Goal: Book appointment/travel/reservation

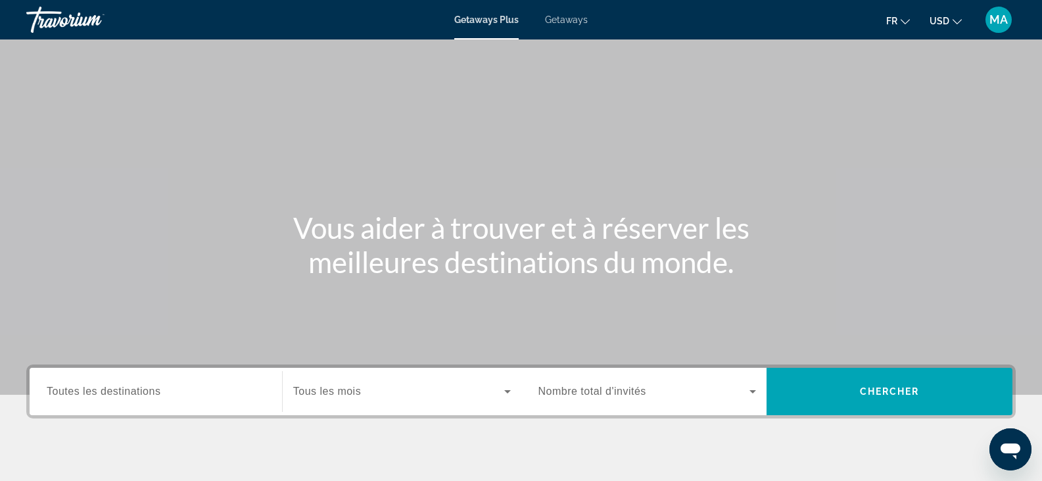
click at [143, 388] on span "Toutes les destinations" at bounding box center [104, 390] width 114 height 11
click at [143, 388] on input "Destination Toutes les destinations" at bounding box center [156, 392] width 218 height 16
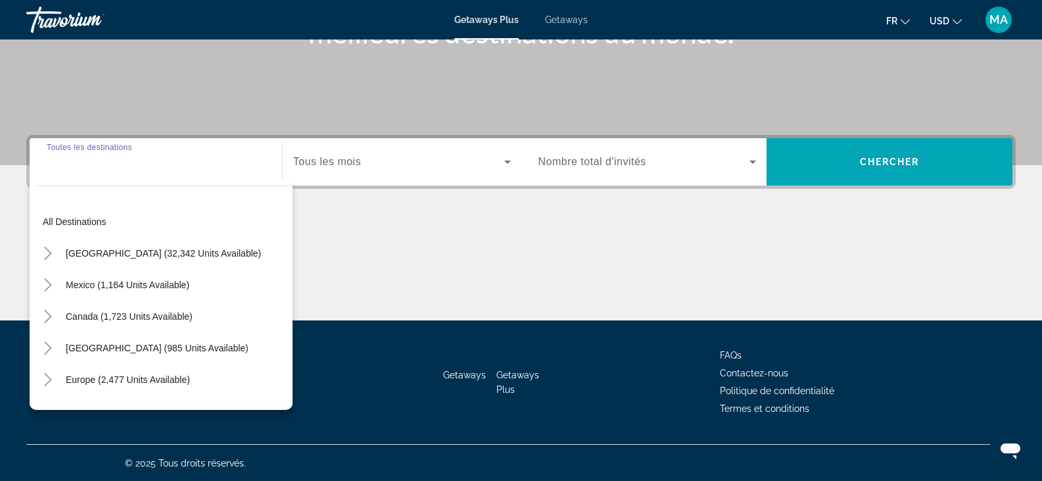
scroll to position [230, 0]
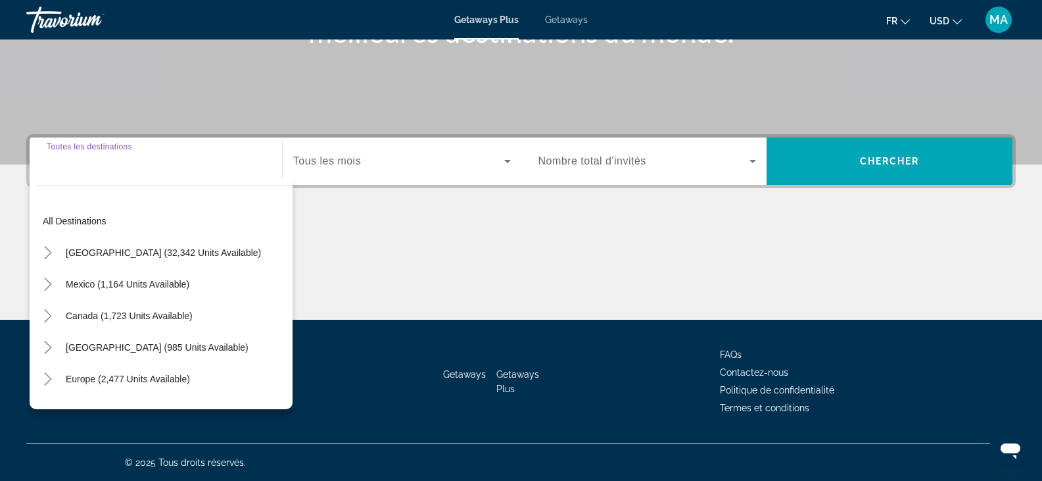
click at [131, 164] on input "Destination Toutes les destinations" at bounding box center [156, 162] width 218 height 16
click at [129, 171] on div "Search widget" at bounding box center [156, 161] width 218 height 37
click at [123, 158] on input "Destination Toutes les destinations" at bounding box center [156, 162] width 218 height 16
click at [129, 174] on div "Search widget" at bounding box center [156, 161] width 218 height 37
click at [137, 177] on div "Search widget" at bounding box center [156, 161] width 218 height 37
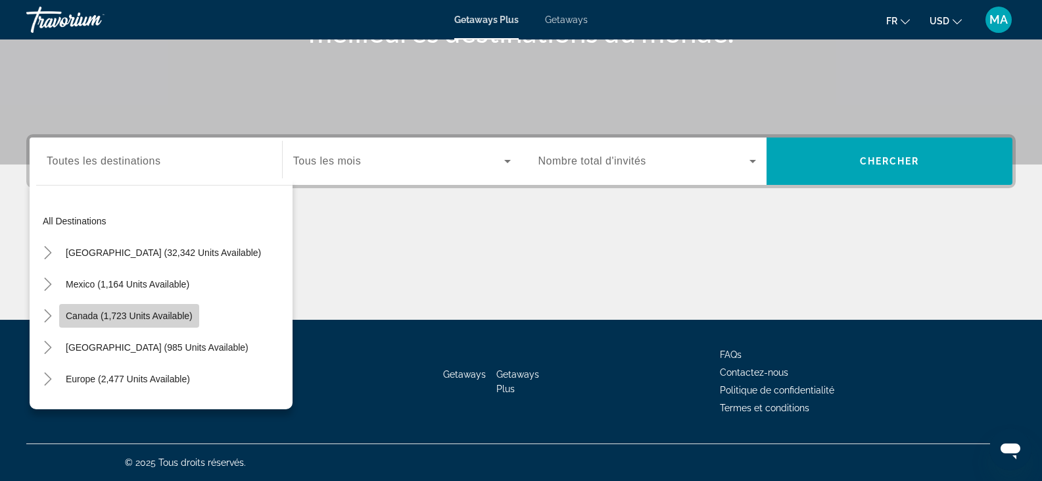
click at [133, 312] on span "Canada (1,723 units available)" at bounding box center [129, 315] width 127 height 11
type input "**********"
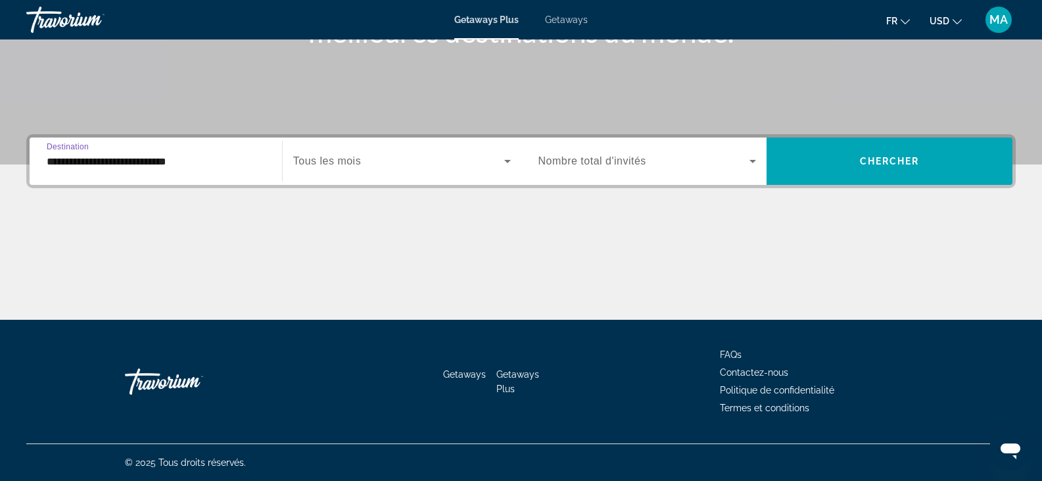
click at [365, 158] on span "Search widget" at bounding box center [398, 161] width 211 height 16
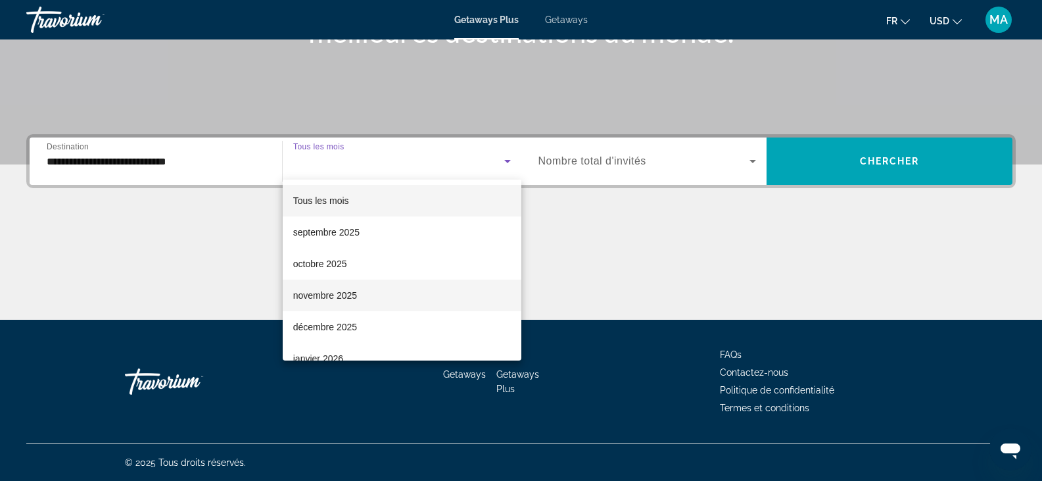
click at [332, 298] on span "novembre 2025" at bounding box center [325, 295] width 64 height 16
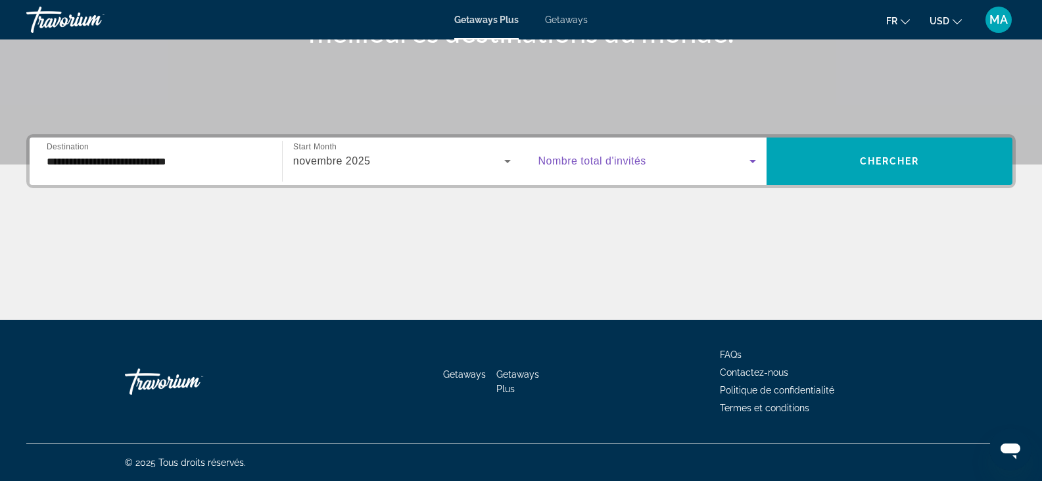
click at [616, 168] on span "Search widget" at bounding box center [644, 161] width 212 height 16
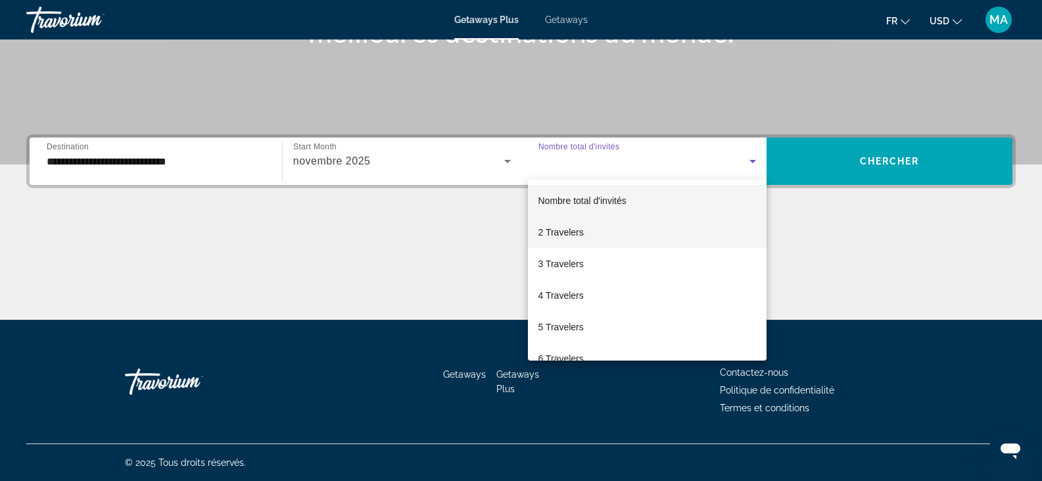
click at [588, 227] on mat-option "2 Travelers" at bounding box center [647, 232] width 239 height 32
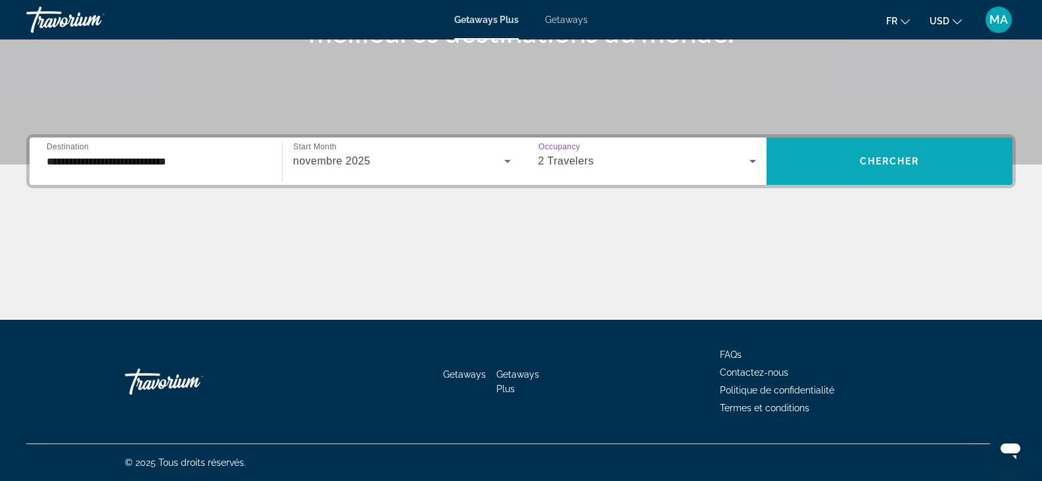
click at [887, 156] on span "Chercher" at bounding box center [890, 161] width 60 height 11
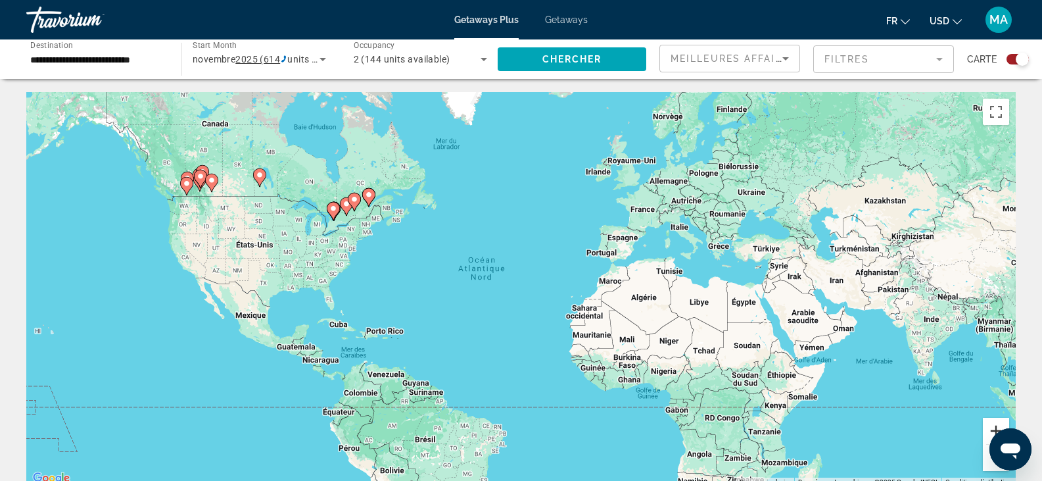
click at [992, 427] on button "Zoom avant" at bounding box center [996, 430] width 26 height 26
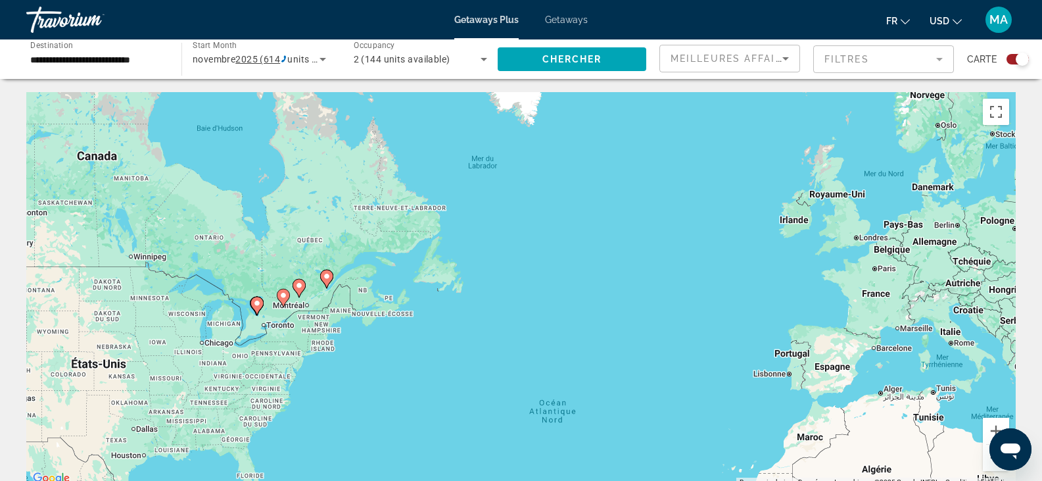
drag, startPoint x: 344, startPoint y: 222, endPoint x: 459, endPoint y: 395, distance: 207.7
click at [459, 395] on div "Pour activer le glissement avec le clavier, appuyez sur Alt+Entrée. Une fois ce…" at bounding box center [520, 289] width 989 height 394
click at [989, 428] on button "Zoom avant" at bounding box center [996, 430] width 26 height 26
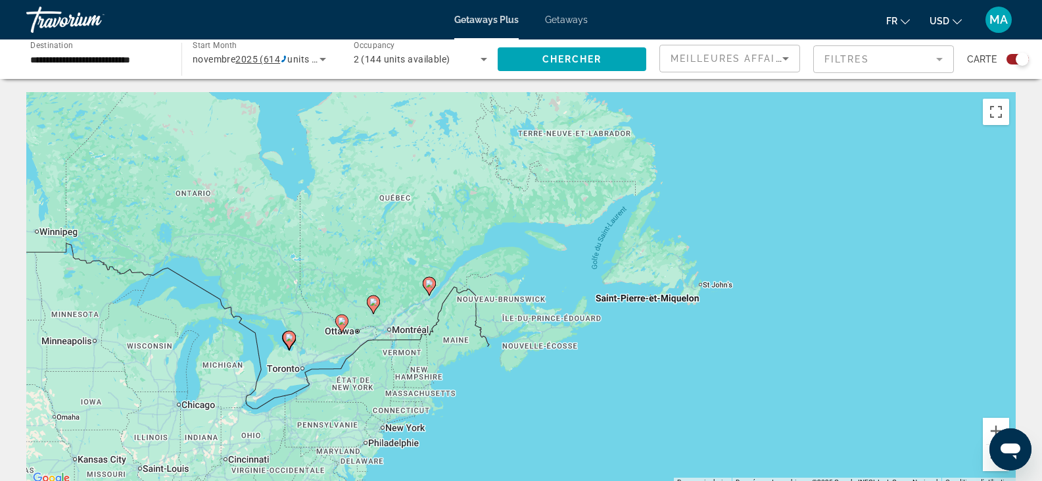
drag, startPoint x: 241, startPoint y: 382, endPoint x: 541, endPoint y: 390, distance: 299.9
click at [541, 390] on div "Pour activer le glissement avec le clavier, appuyez sur Alt+Entrée. Une fois ce…" at bounding box center [520, 289] width 989 height 394
click at [429, 284] on image "Main content" at bounding box center [429, 283] width 8 height 8
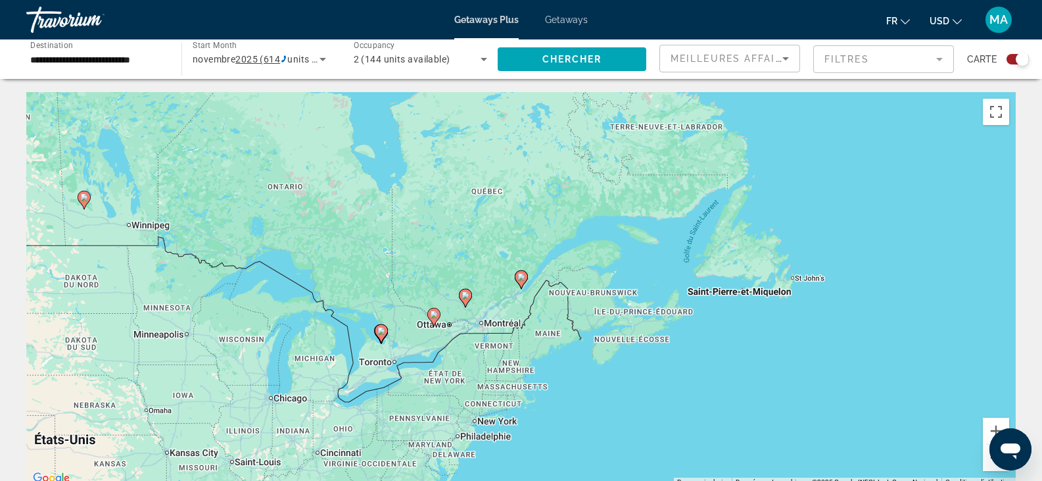
click at [520, 277] on image "Main content" at bounding box center [521, 277] width 8 height 8
type input "**********"
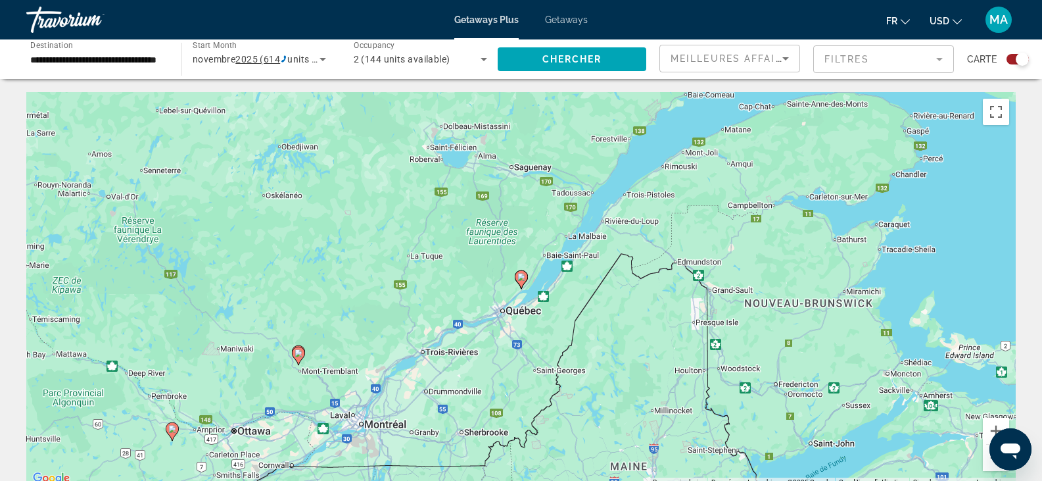
click at [520, 277] on image "Main content" at bounding box center [521, 277] width 8 height 8
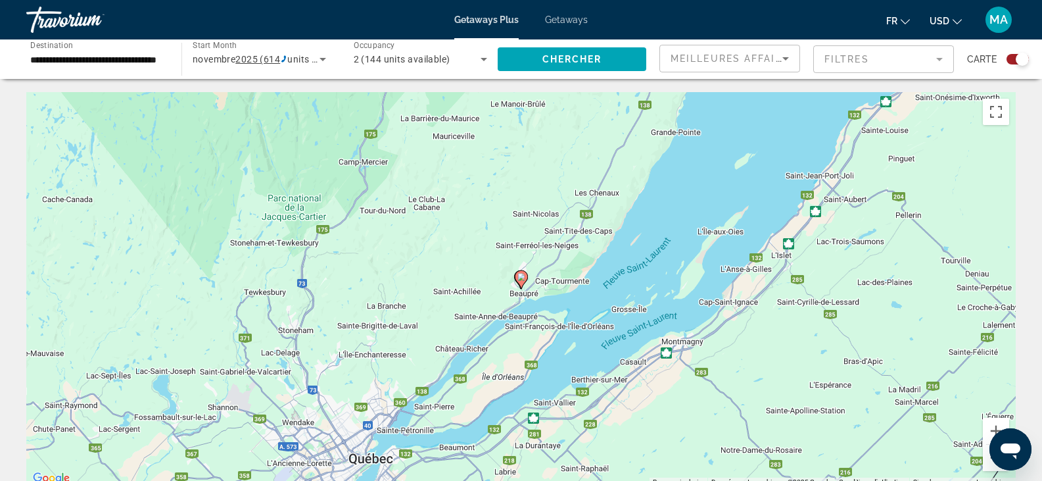
click at [520, 277] on image "Main content" at bounding box center [521, 277] width 8 height 8
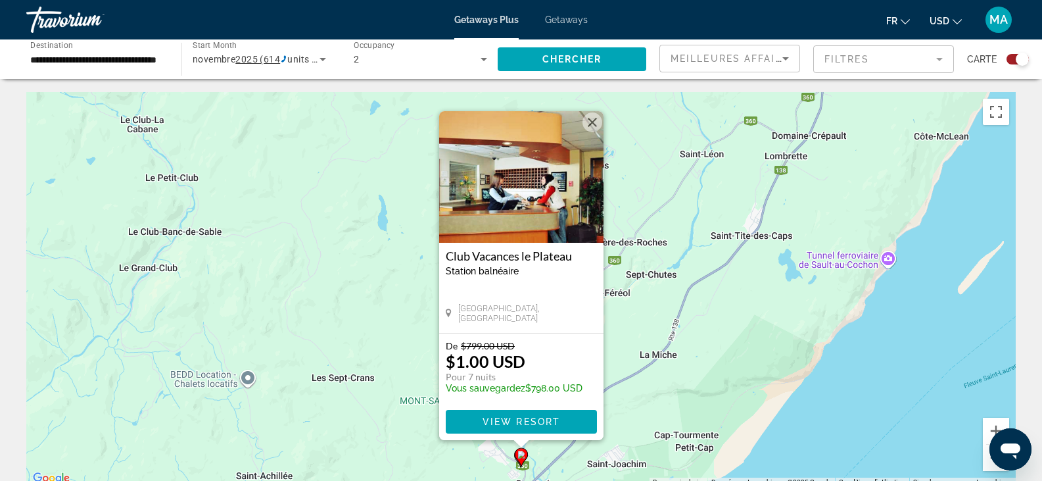
click at [525, 193] on img "Main content" at bounding box center [521, 176] width 164 height 131
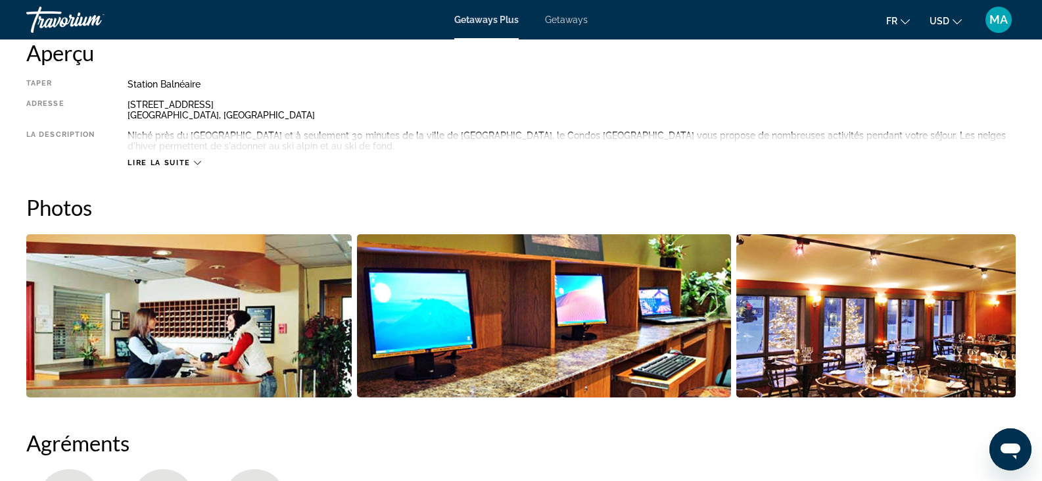
scroll to position [197, 0]
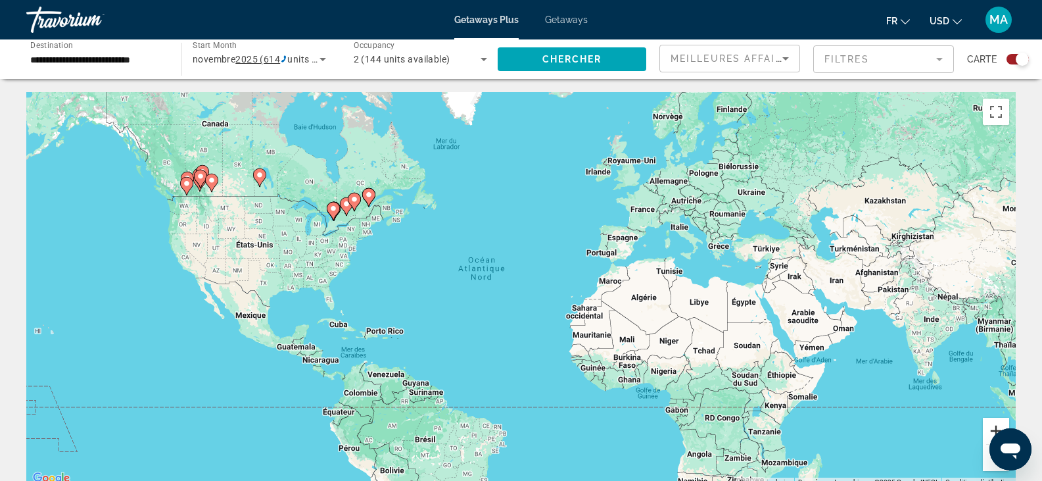
click at [986, 425] on button "Zoom avant" at bounding box center [996, 430] width 26 height 26
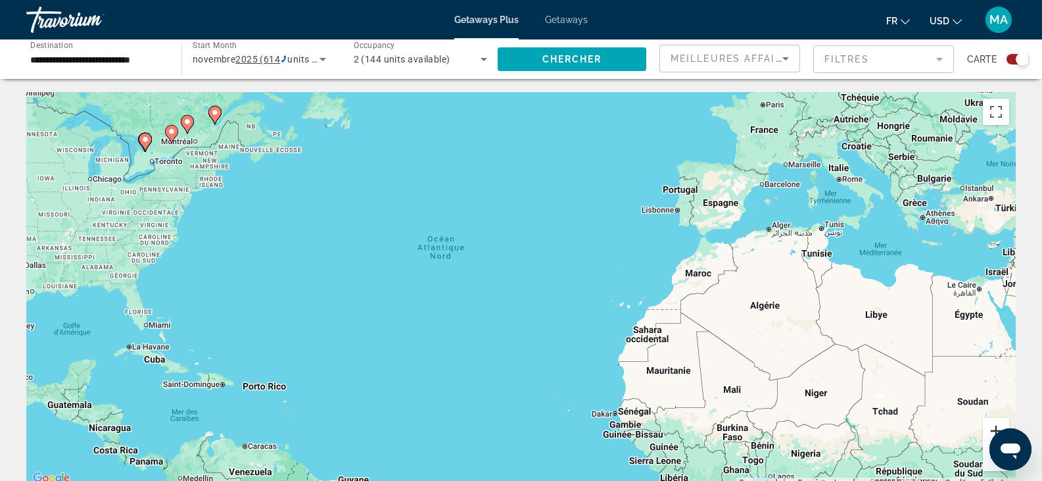
click at [987, 425] on button "Zoom avant" at bounding box center [996, 430] width 26 height 26
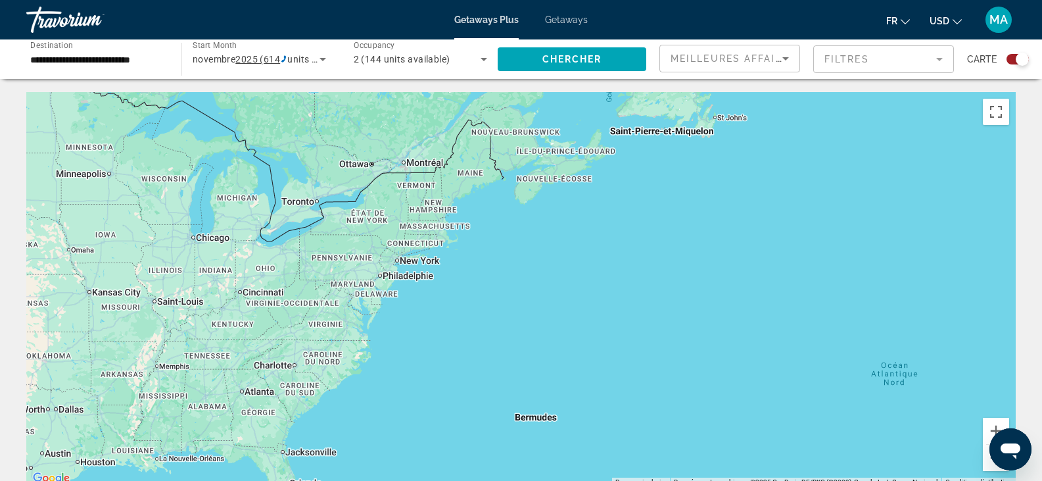
drag, startPoint x: 375, startPoint y: 319, endPoint x: 717, endPoint y: 388, distance: 348.8
click at [717, 388] on div "Main content" at bounding box center [520, 289] width 989 height 394
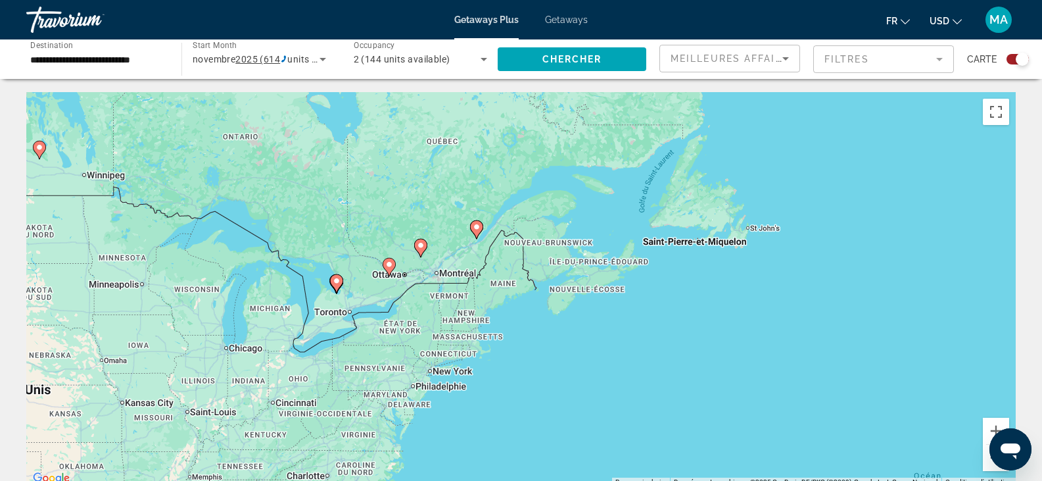
drag, startPoint x: 514, startPoint y: 240, endPoint x: 523, endPoint y: 349, distance: 109.5
click at [523, 349] on div "Pour activer le glissement avec le clavier, appuyez sur Alt+Entrée. Une fois ce…" at bounding box center [520, 289] width 989 height 394
click at [389, 264] on image "Main content" at bounding box center [389, 265] width 8 height 8
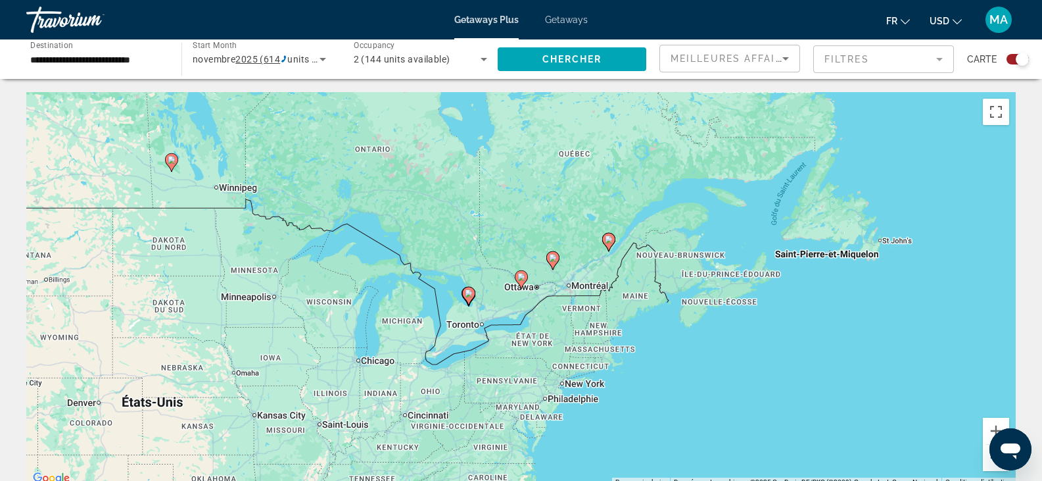
click at [519, 278] on image "Main content" at bounding box center [521, 277] width 8 height 8
type input "**********"
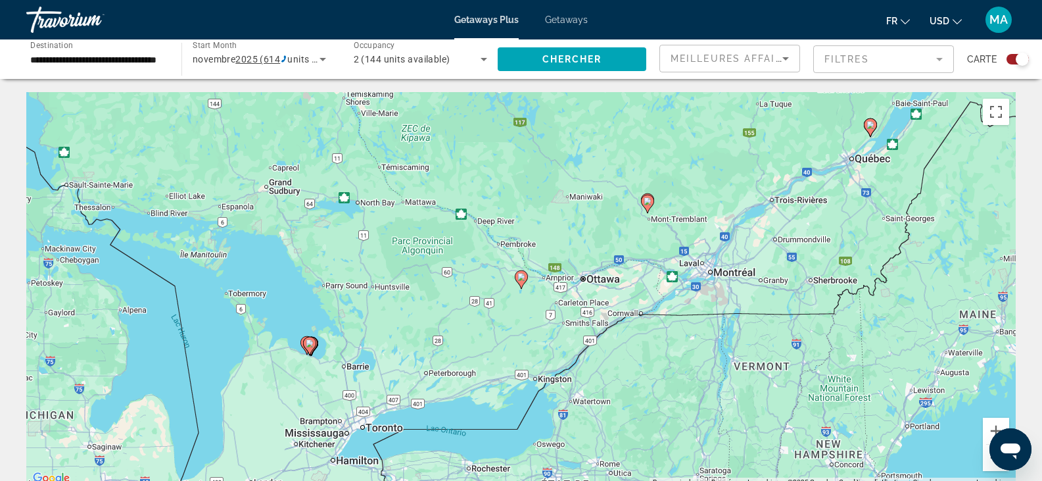
click at [519, 278] on image "Main content" at bounding box center [521, 277] width 8 height 8
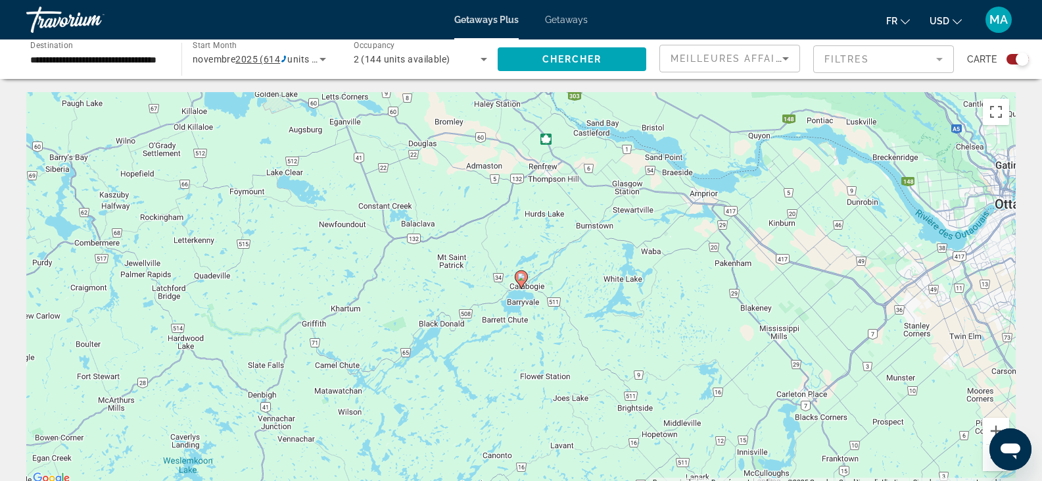
click at [522, 279] on image "Main content" at bounding box center [521, 277] width 8 height 8
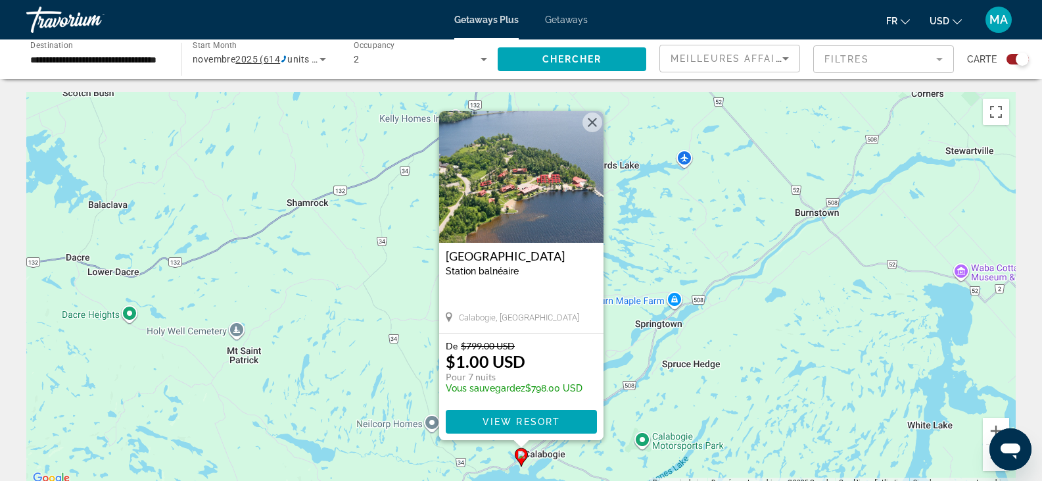
click at [591, 117] on button "Fermer" at bounding box center [592, 122] width 20 height 20
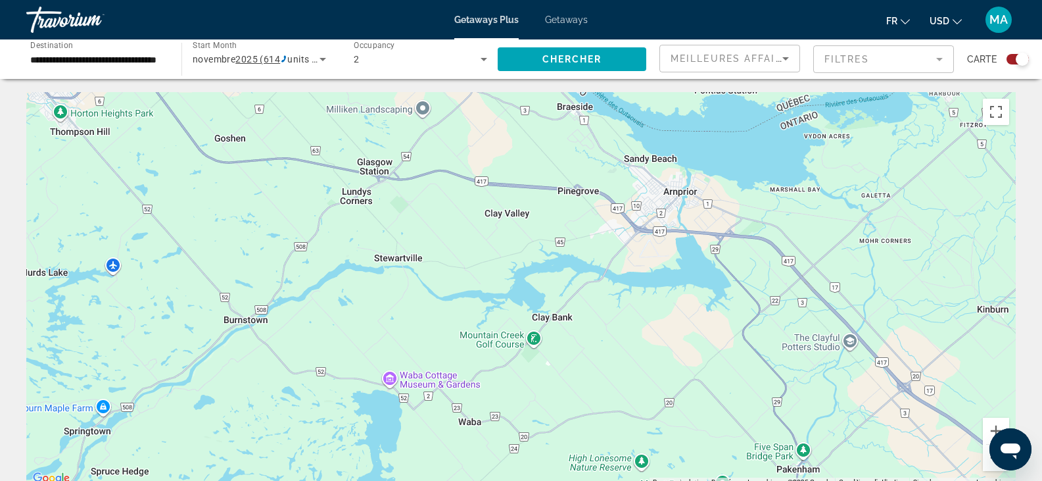
drag, startPoint x: 889, startPoint y: 367, endPoint x: 315, endPoint y: 476, distance: 584.7
click at [315, 476] on div "Pour activer le glissement avec le clavier, appuyez sur Alt+Entrée. Une fois ce…" at bounding box center [520, 289] width 989 height 394
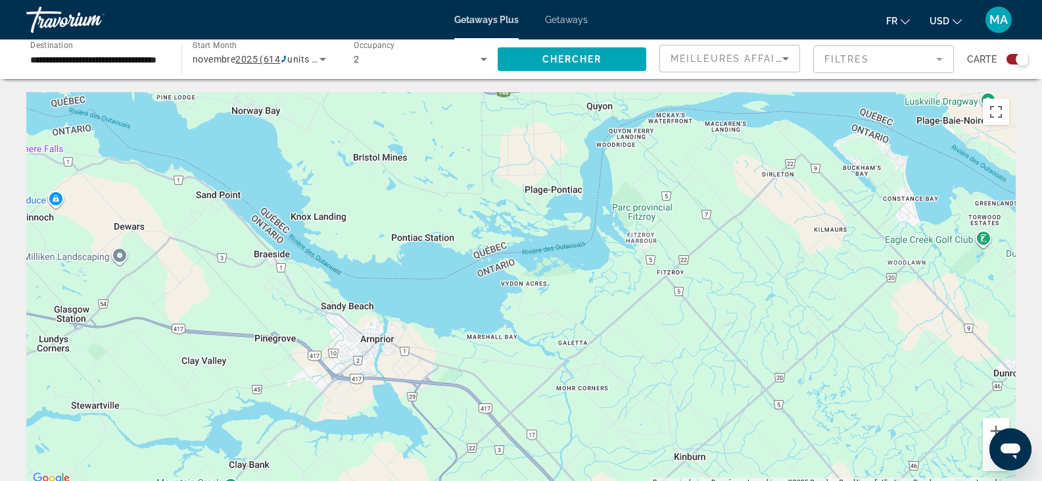
drag, startPoint x: 837, startPoint y: 380, endPoint x: 555, endPoint y: 511, distance: 310.5
click at [555, 480] on html "**********" at bounding box center [521, 240] width 1042 height 481
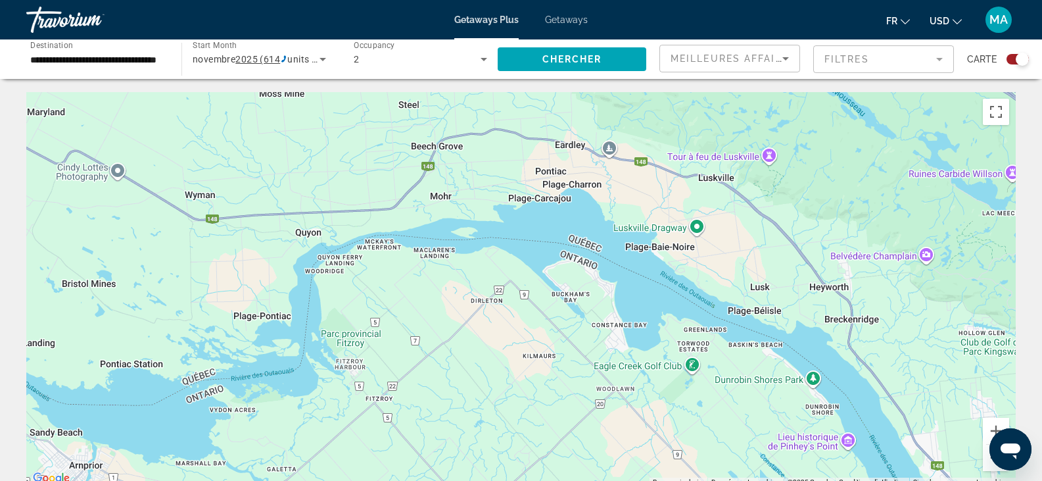
drag, startPoint x: 799, startPoint y: 385, endPoint x: 508, endPoint y: 511, distance: 317.4
click at [508, 480] on html "**********" at bounding box center [521, 240] width 1042 height 481
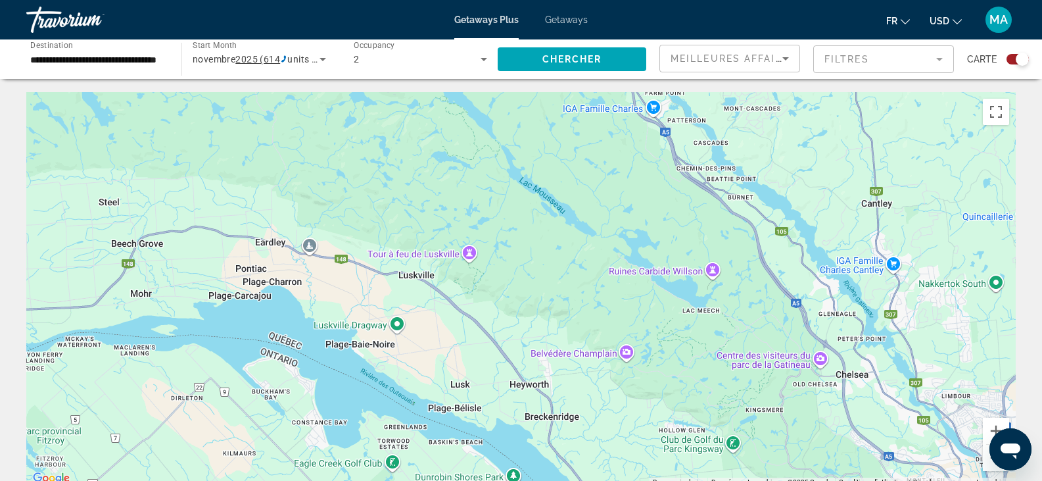
drag, startPoint x: 738, startPoint y: 358, endPoint x: 438, endPoint y: 457, distance: 316.4
click at [438, 457] on div "Main content" at bounding box center [520, 289] width 989 height 394
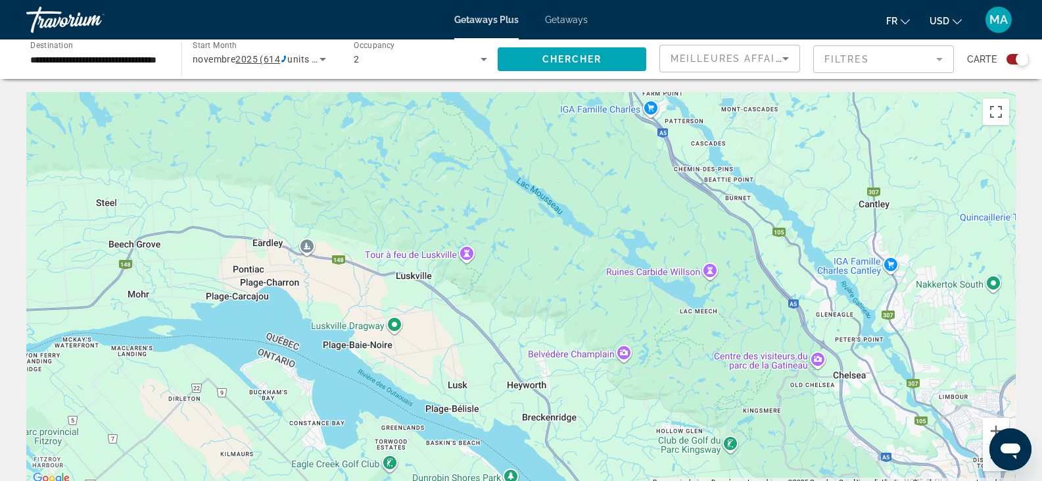
click at [984, 462] on button "Zoom arrière" at bounding box center [996, 457] width 26 height 26
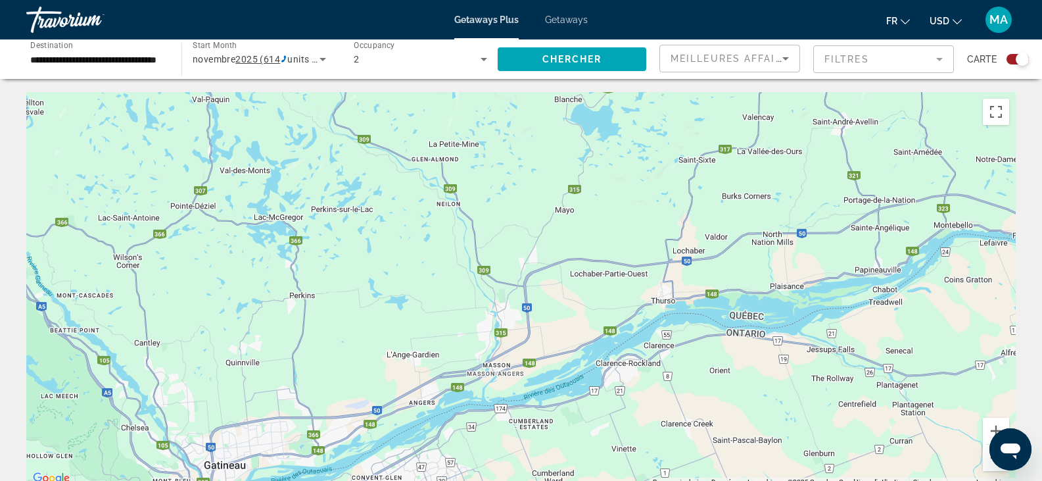
drag, startPoint x: 870, startPoint y: 327, endPoint x: 333, endPoint y: 412, distance: 543.8
click at [335, 415] on div "Main content" at bounding box center [520, 289] width 989 height 394
click at [546, 59] on span "Chercher" at bounding box center [572, 59] width 60 height 11
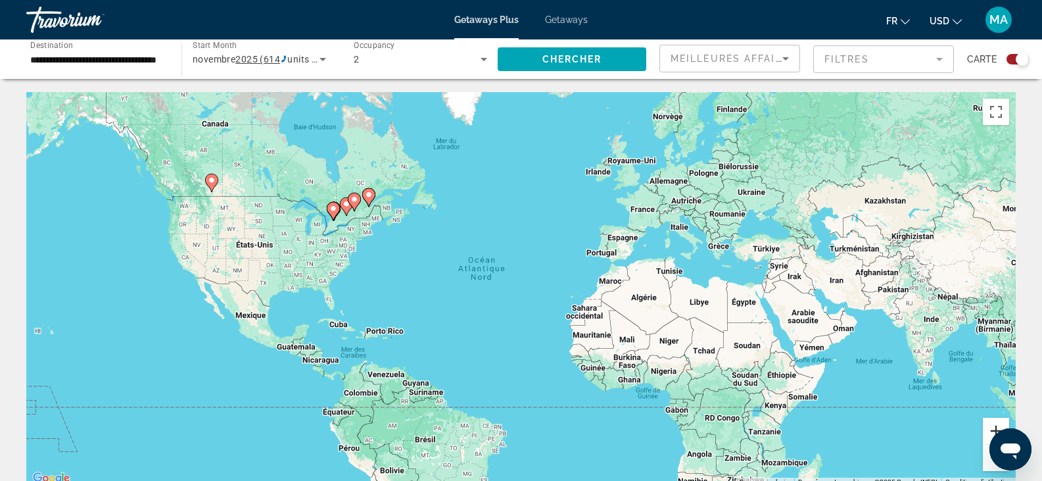
click at [993, 427] on button "Zoom avant" at bounding box center [996, 430] width 26 height 26
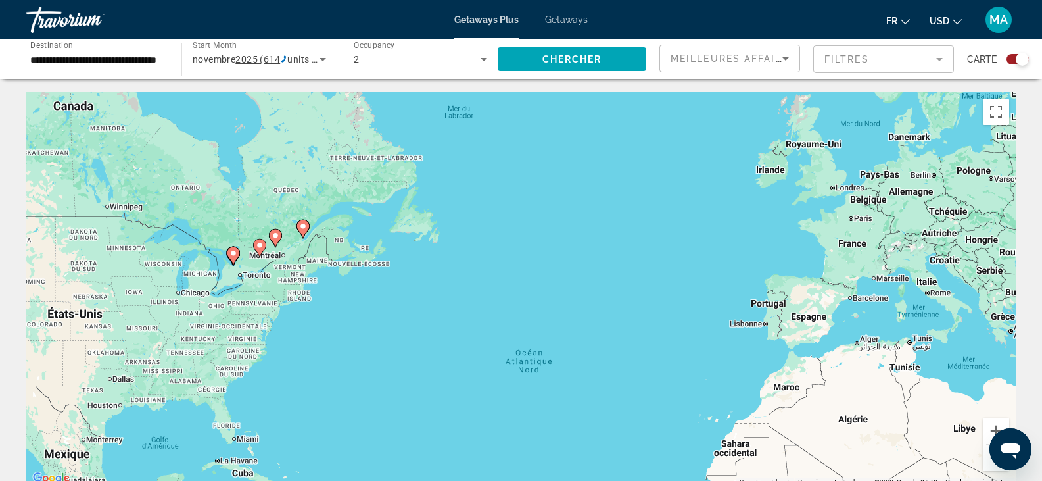
drag, startPoint x: 283, startPoint y: 178, endPoint x: 421, endPoint y: 325, distance: 201.8
click at [419, 326] on div "Pour activer le glissement avec le clavier, appuyez sur Alt+Entrée. Une fois ce…" at bounding box center [520, 289] width 989 height 394
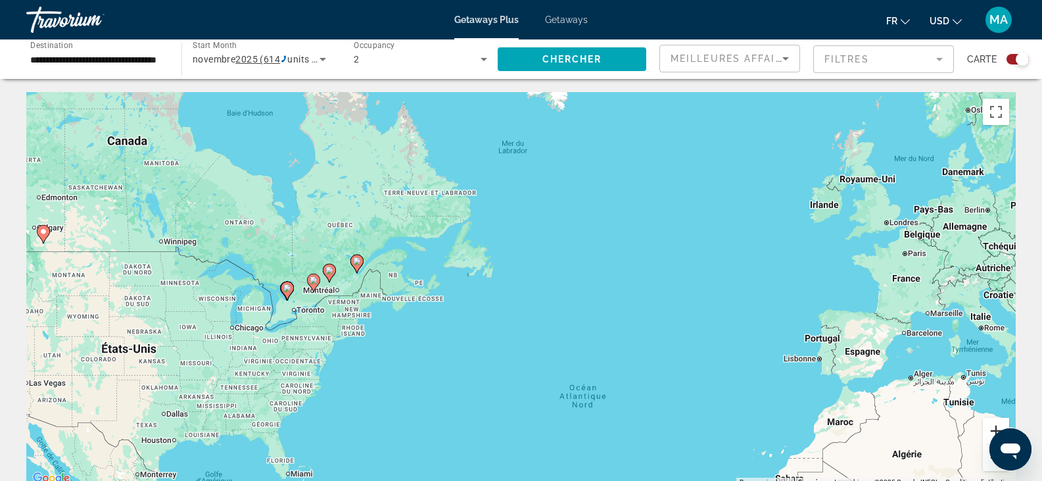
click at [987, 430] on button "Zoom avant" at bounding box center [996, 430] width 26 height 26
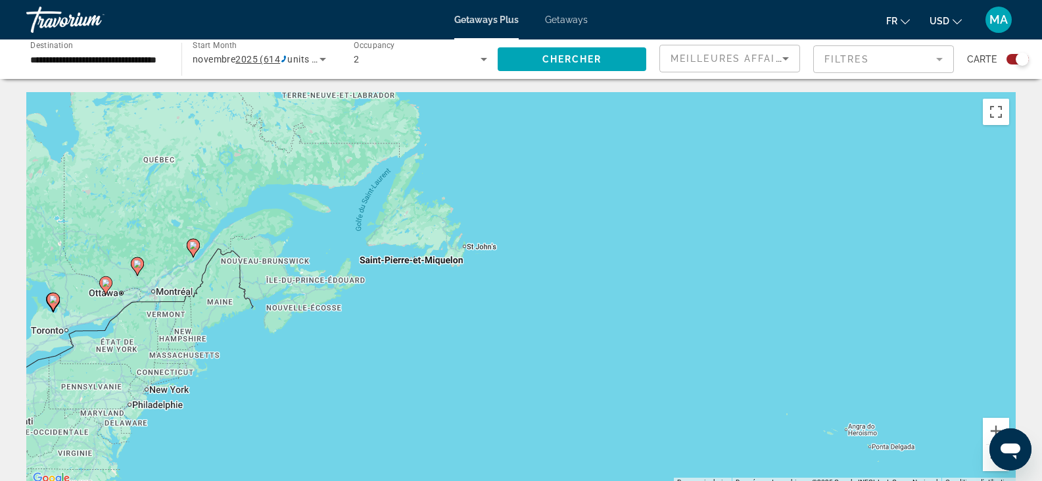
click at [135, 263] on image "Main content" at bounding box center [137, 264] width 8 height 8
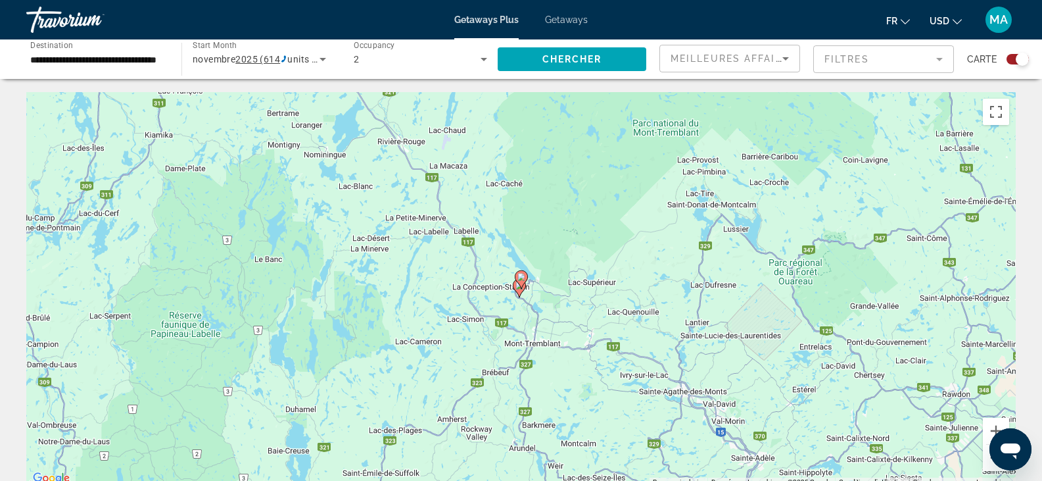
click at [522, 276] on image "Main content" at bounding box center [521, 277] width 8 height 8
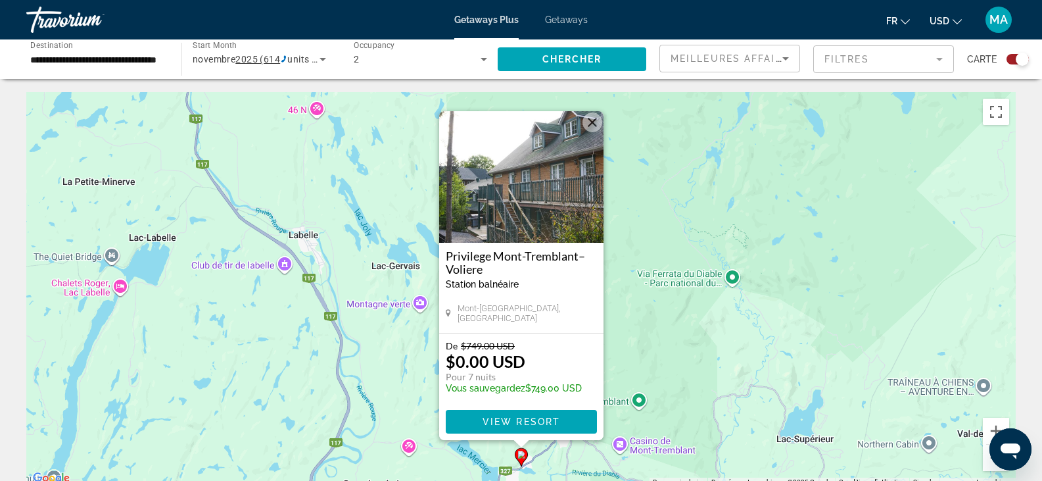
click at [675, 221] on div "Pour activer le glissement avec le clavier, appuyez sur Alt+Entrée. Une fois ce…" at bounding box center [520, 289] width 989 height 394
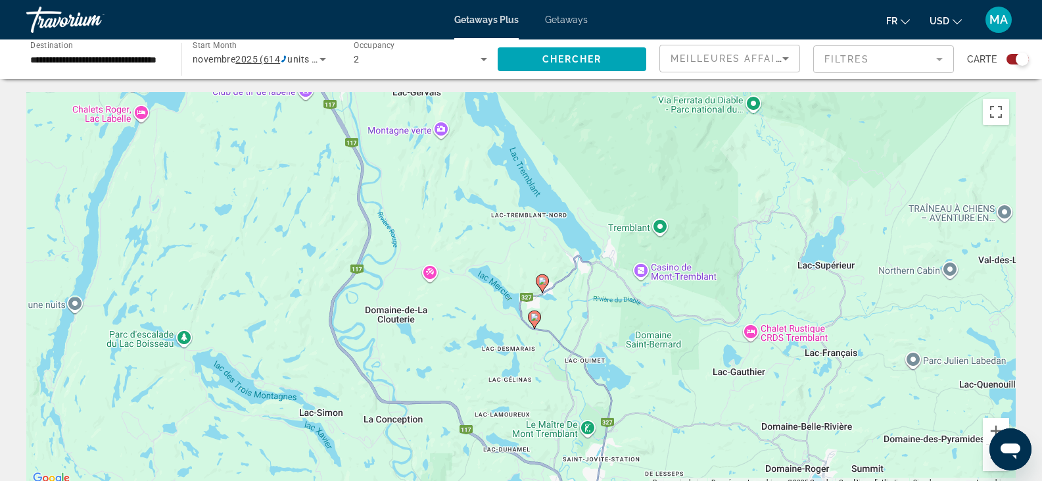
drag, startPoint x: 484, startPoint y: 410, endPoint x: 505, endPoint y: 234, distance: 176.8
click at [505, 234] on div "Pour activer le glissement avec le clavier, appuyez sur Alt+Entrée. Une fois ce…" at bounding box center [520, 289] width 989 height 394
click at [534, 320] on icon "Main content" at bounding box center [534, 318] width 12 height 17
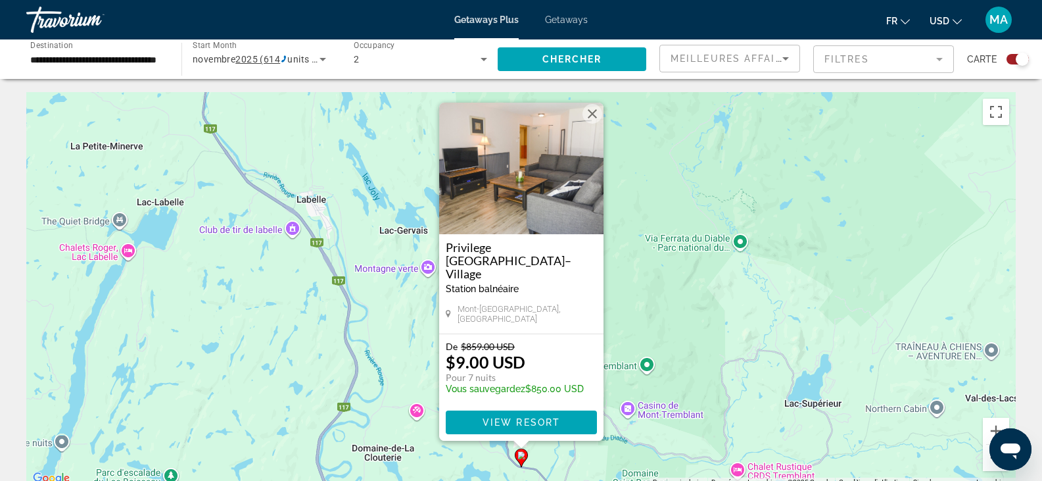
click at [550, 195] on img "Main content" at bounding box center [521, 168] width 164 height 131
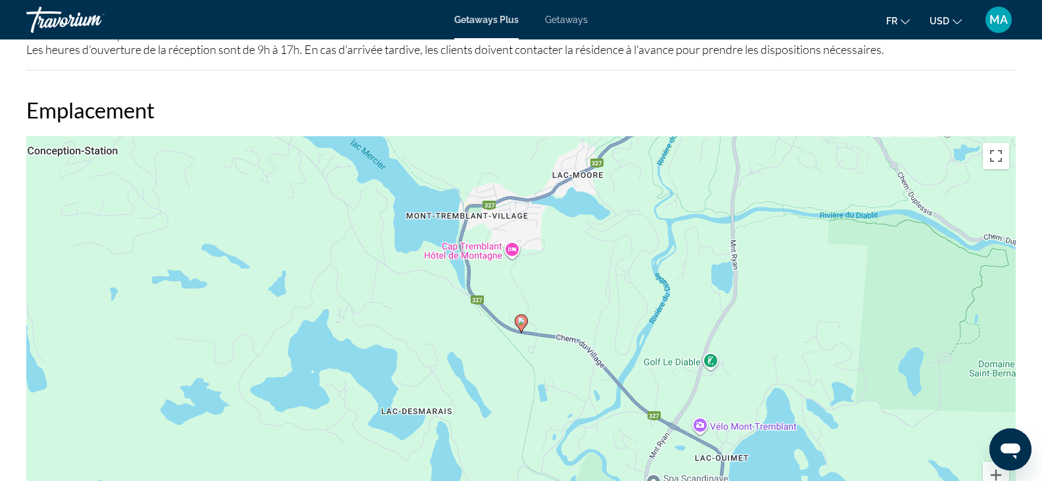
scroll to position [1841, 0]
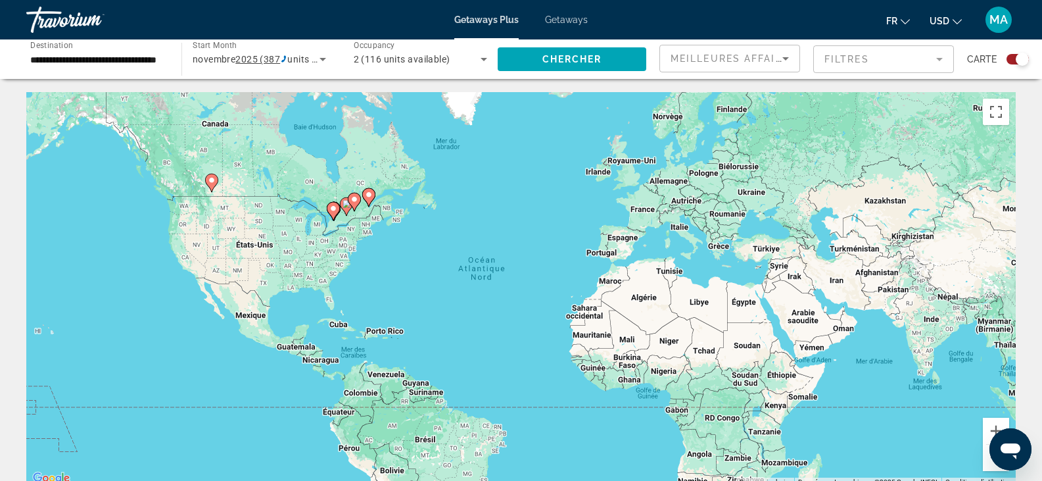
click at [212, 183] on image "Main content" at bounding box center [212, 180] width 8 height 8
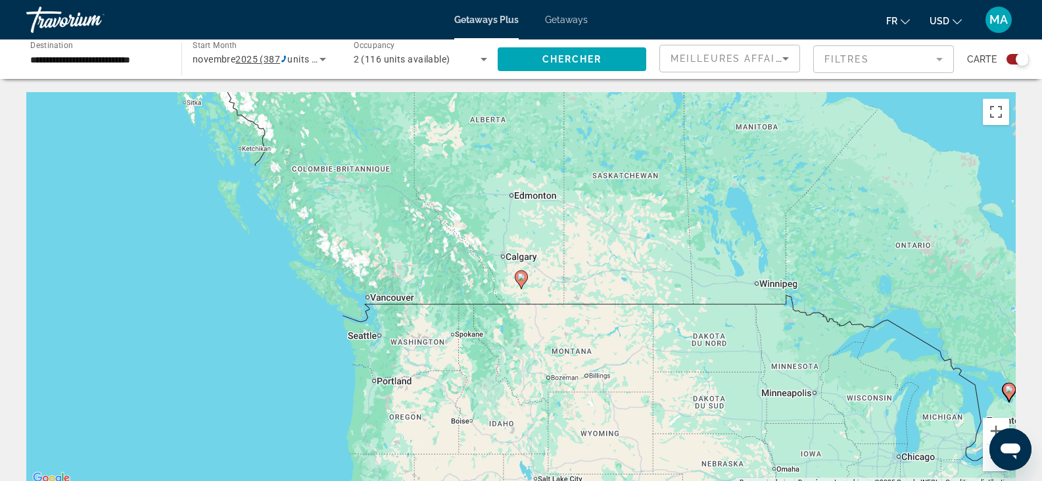
click at [521, 277] on image "Main content" at bounding box center [521, 277] width 8 height 8
type input "**********"
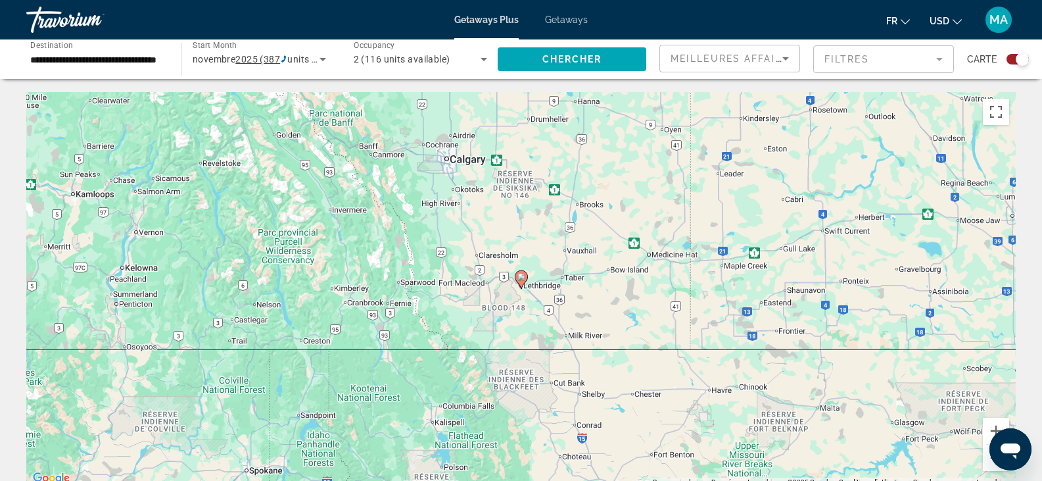
click at [521, 277] on image "Main content" at bounding box center [521, 277] width 8 height 8
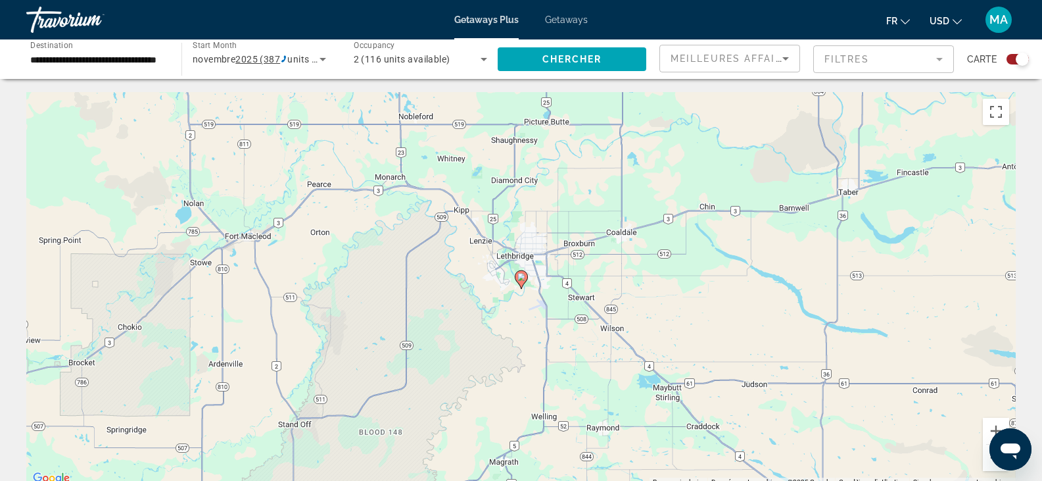
click at [521, 277] on image "Main content" at bounding box center [521, 277] width 8 height 8
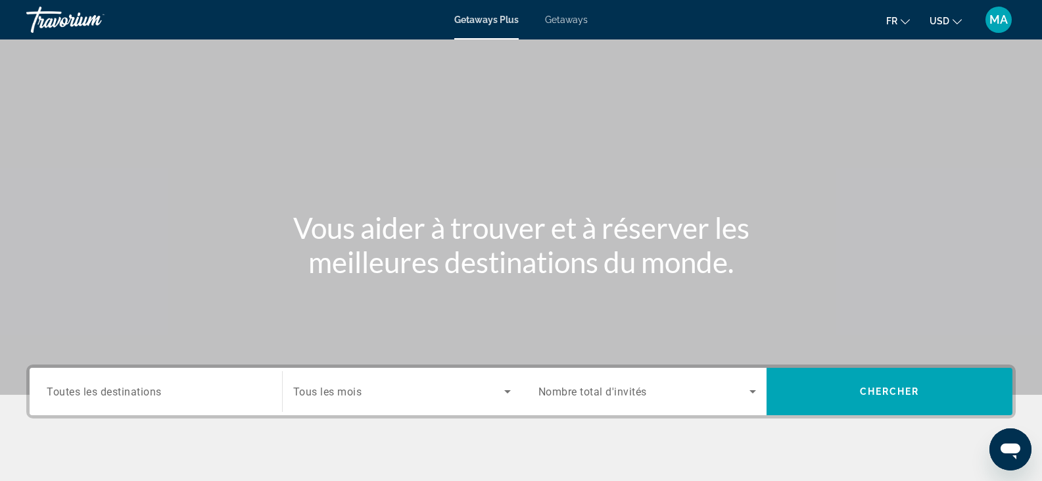
click at [122, 391] on span "Toutes les destinations" at bounding box center [104, 391] width 115 height 12
click at [122, 391] on input "Destination Toutes les destinations" at bounding box center [156, 392] width 218 height 16
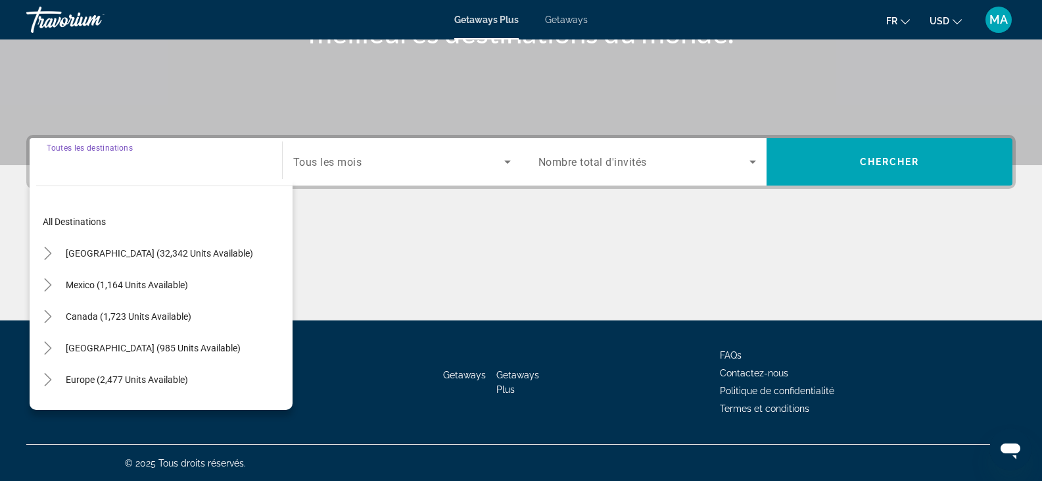
scroll to position [230, 0]
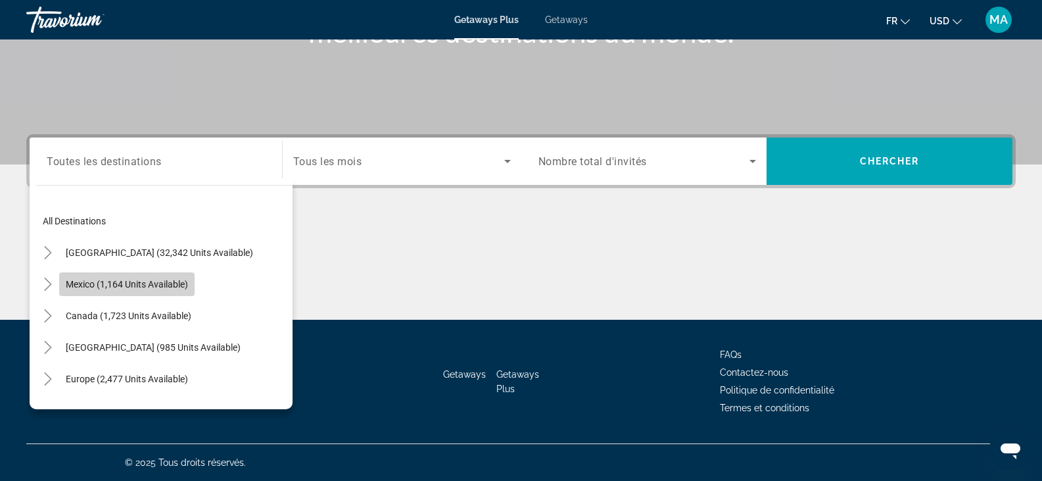
click at [108, 279] on span "Mexico (1,164 units available)" at bounding box center [127, 284] width 122 height 11
type input "**********"
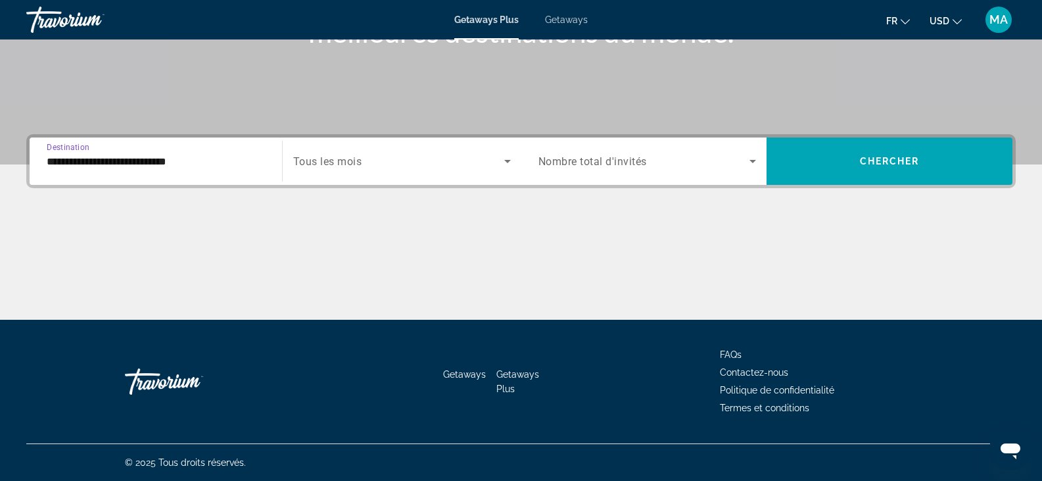
click at [339, 159] on span "Tous les mois" at bounding box center [327, 161] width 69 height 12
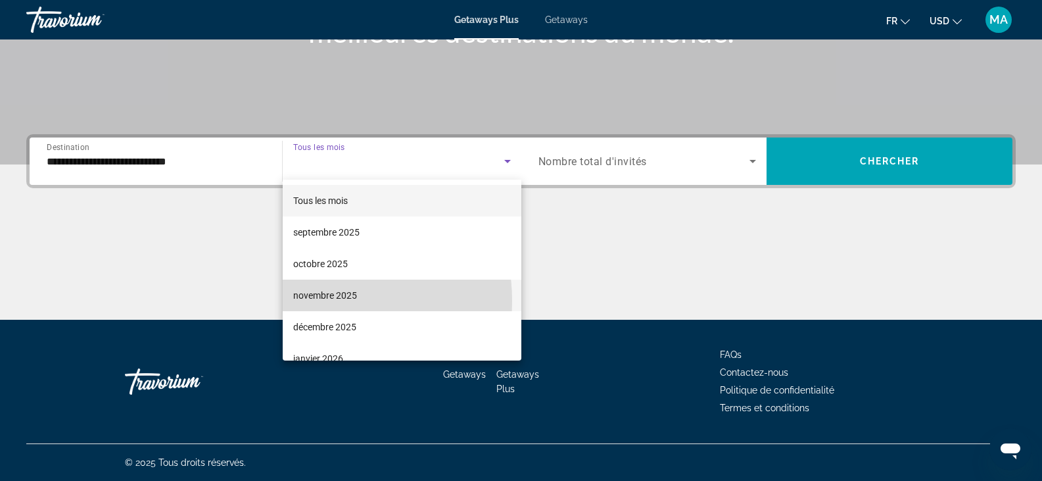
click at [316, 300] on span "novembre 2025" at bounding box center [325, 295] width 64 height 16
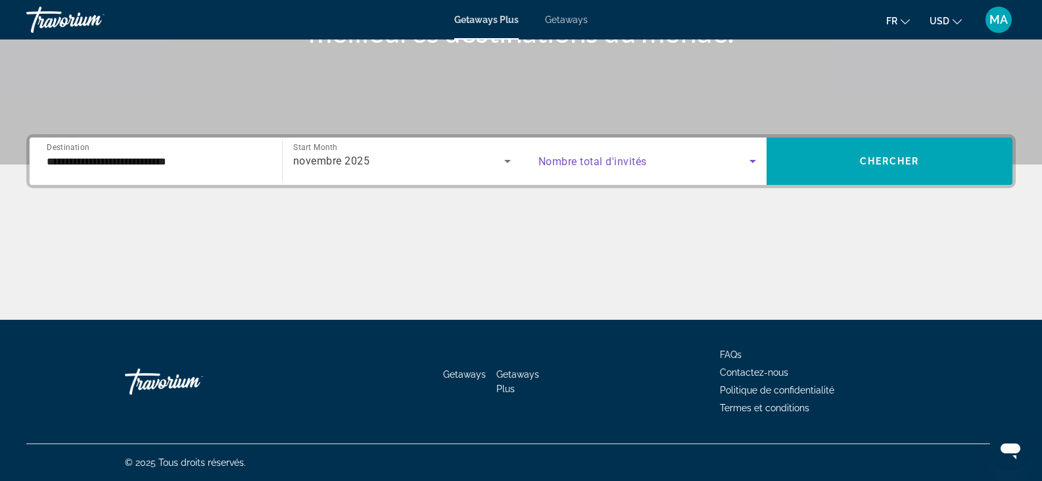
click at [575, 168] on span "Search widget" at bounding box center [644, 161] width 212 height 16
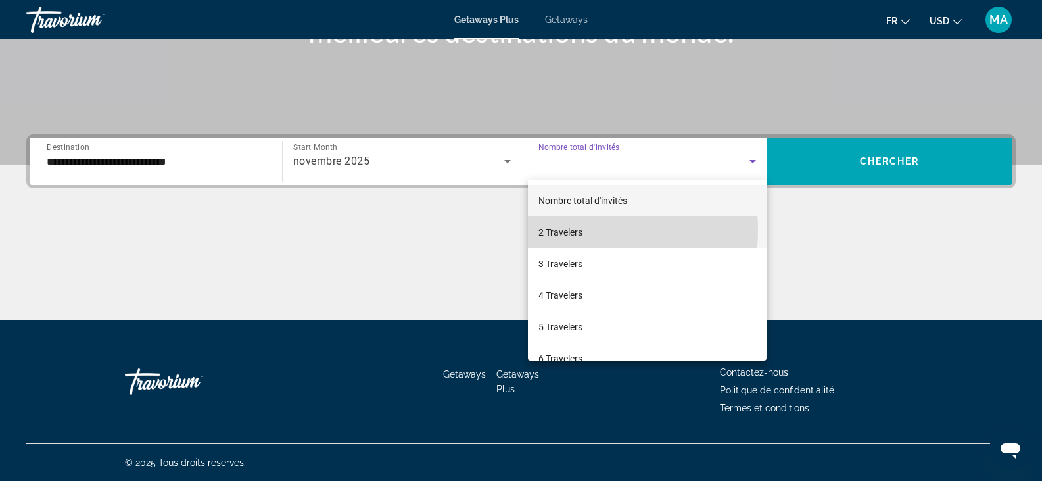
click at [569, 229] on span "2 Travelers" at bounding box center [560, 232] width 44 height 16
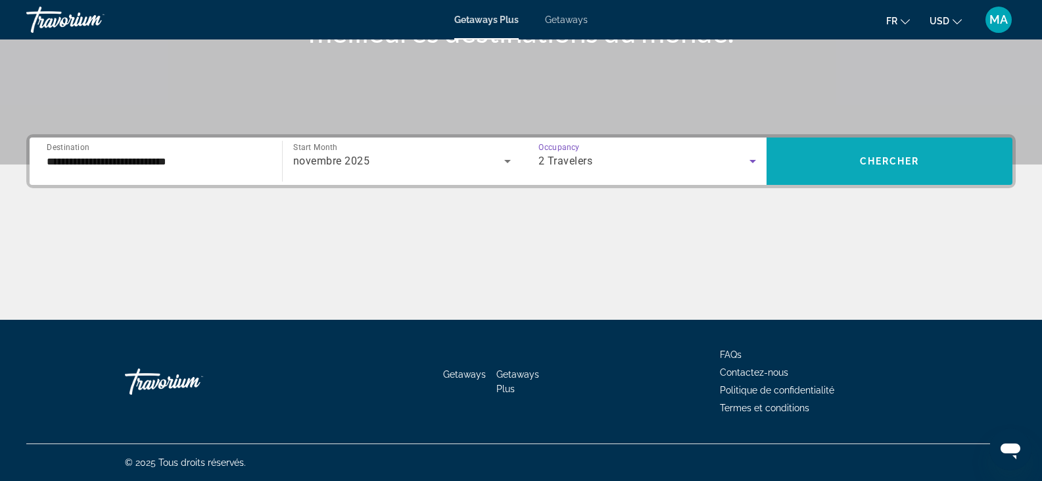
click at [843, 160] on span "Search widget" at bounding box center [889, 161] width 246 height 32
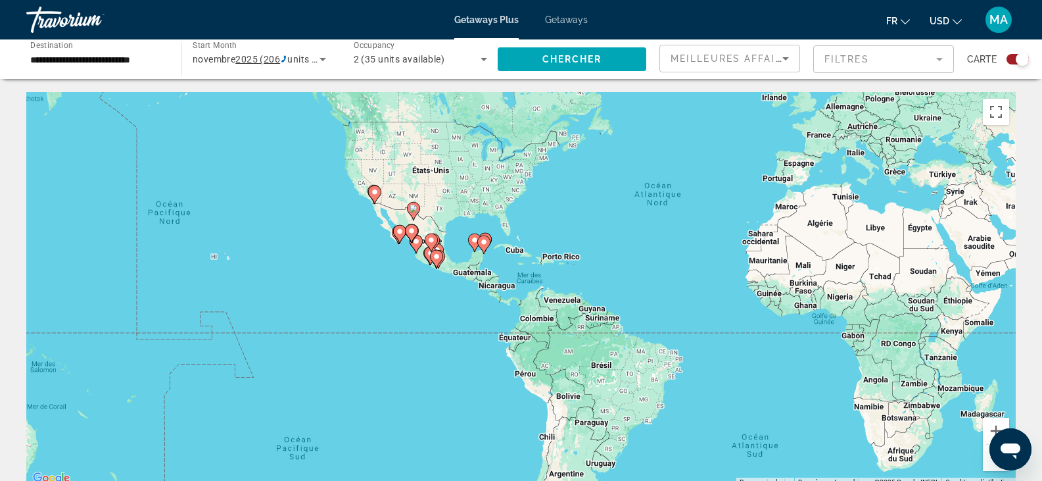
drag, startPoint x: 376, startPoint y: 262, endPoint x: 555, endPoint y: 186, distance: 194.4
click at [555, 186] on div "Pour activer le glissement avec le clavier, appuyez sur Alt+Entrée. Une fois ce…" at bounding box center [520, 289] width 989 height 394
click at [989, 426] on button "Zoom avant" at bounding box center [996, 430] width 26 height 26
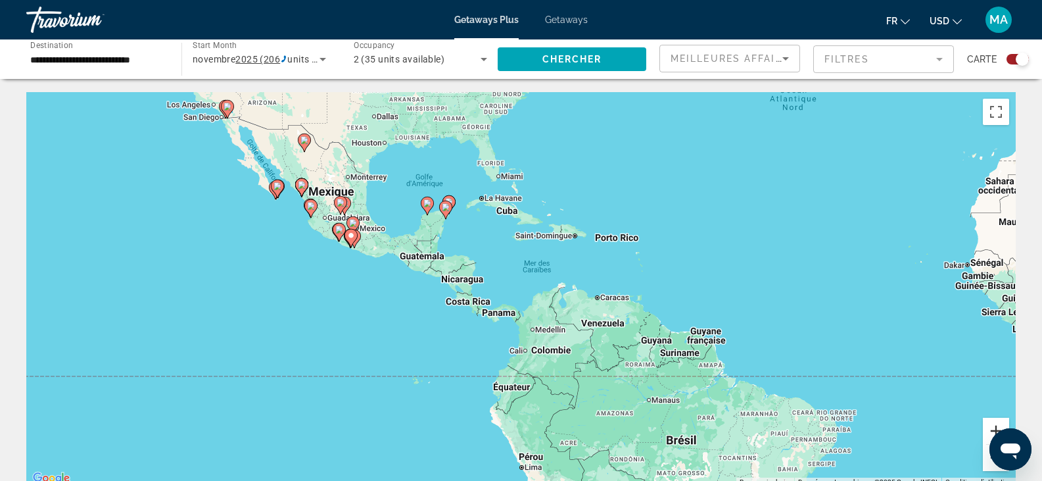
click at [992, 423] on button "Zoom avant" at bounding box center [996, 430] width 26 height 26
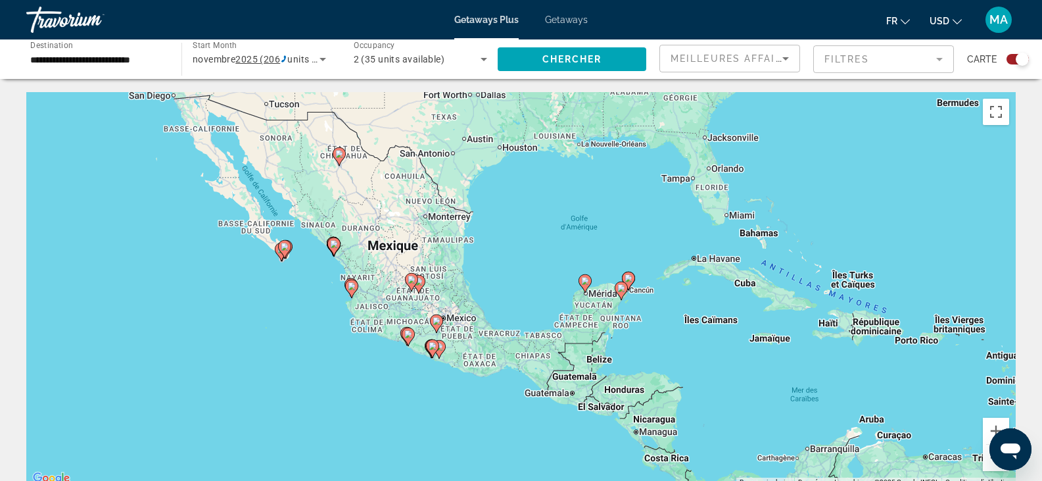
drag, startPoint x: 253, startPoint y: 342, endPoint x: 507, endPoint y: 496, distance: 296.7
click at [507, 480] on html "**********" at bounding box center [521, 240] width 1042 height 481
click at [283, 248] on image "Main content" at bounding box center [285, 247] width 8 height 8
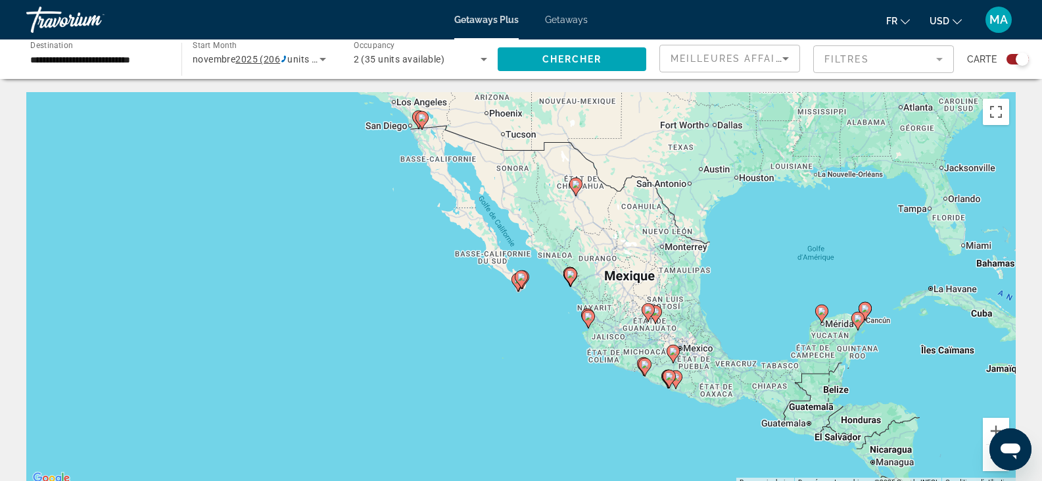
click at [520, 273] on image "Main content" at bounding box center [521, 277] width 8 height 8
type input "**********"
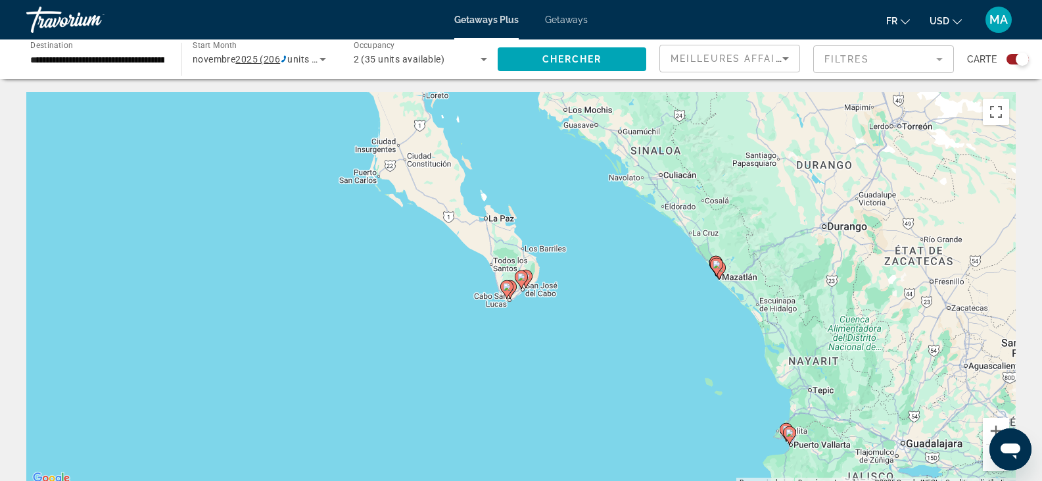
click at [506, 286] on image "Main content" at bounding box center [507, 287] width 8 height 8
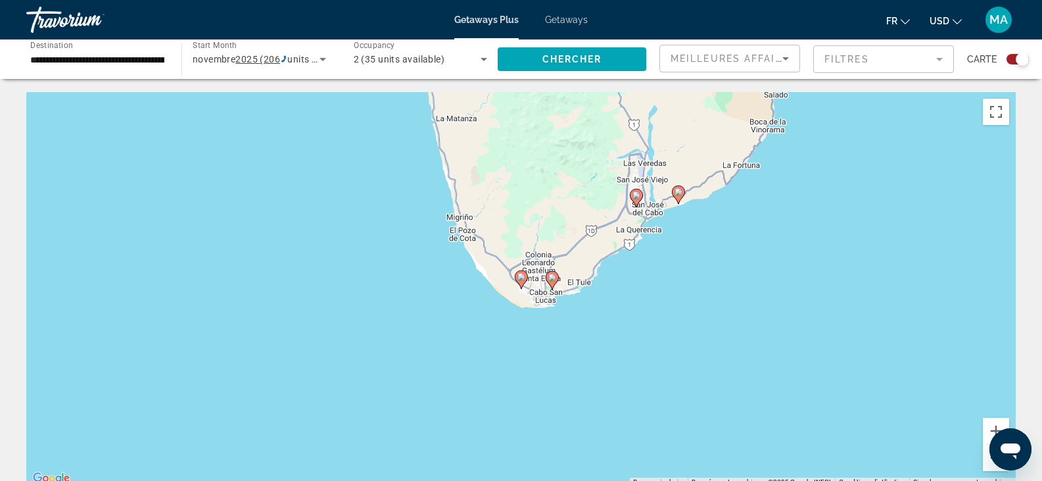
click at [522, 275] on image "Main content" at bounding box center [521, 277] width 8 height 8
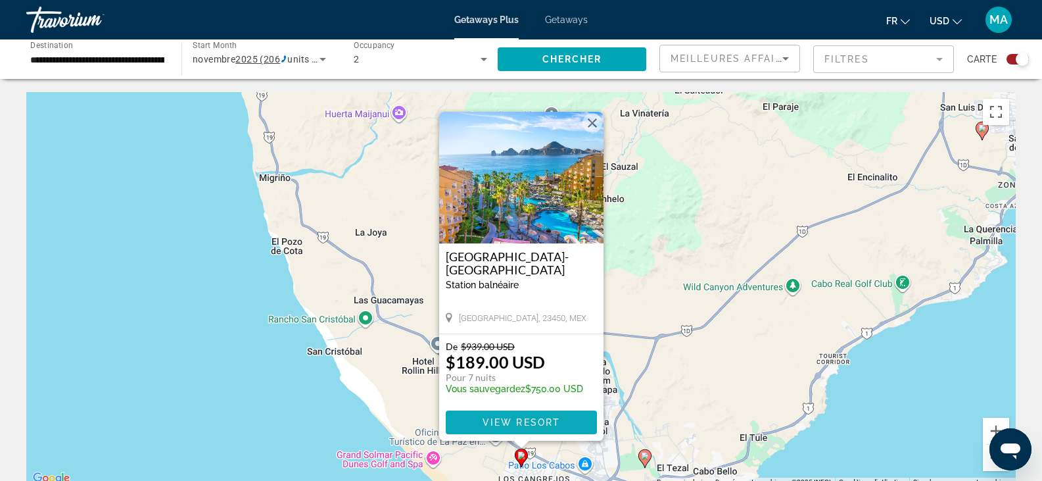
click at [496, 419] on span "View Resort" at bounding box center [521, 422] width 78 height 11
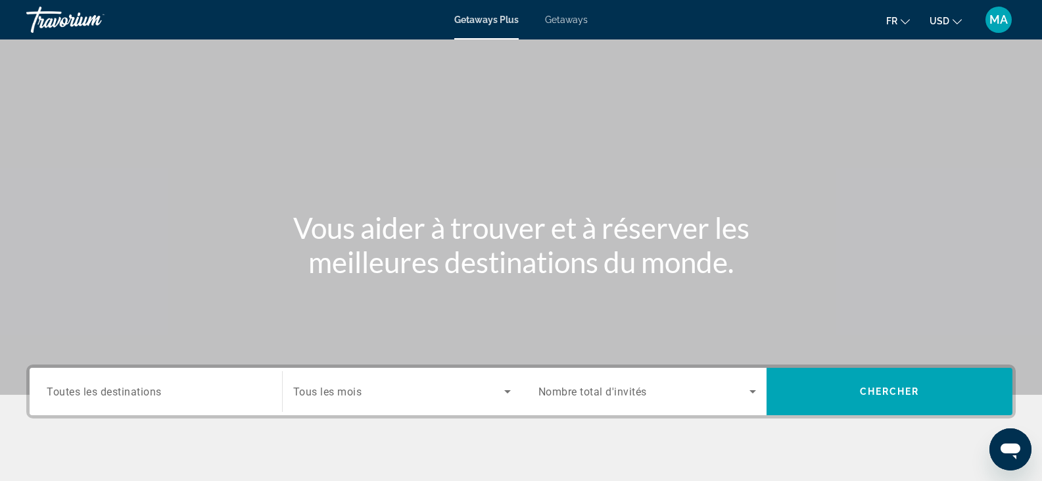
click at [90, 388] on span "Toutes les destinations" at bounding box center [104, 391] width 115 height 12
click at [90, 388] on input "Destination Toutes les destinations" at bounding box center [156, 392] width 218 height 16
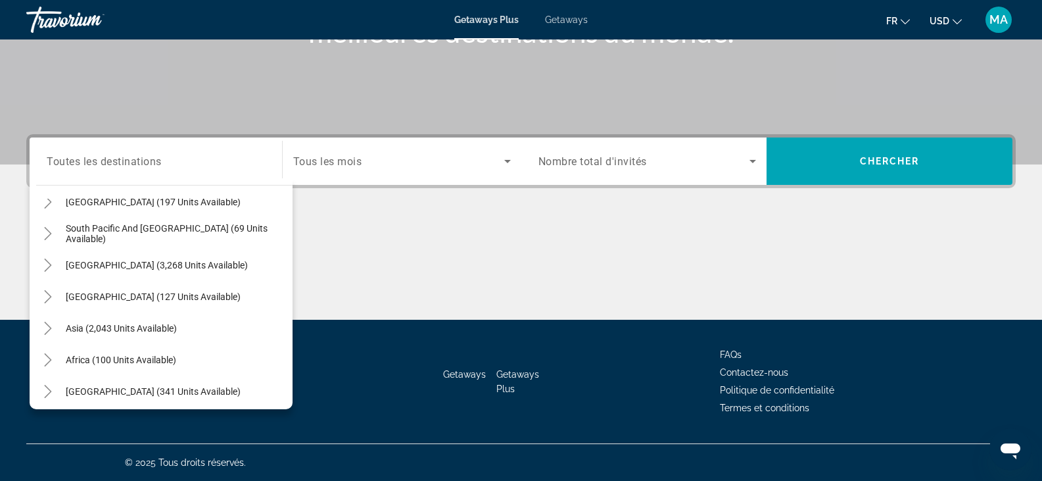
scroll to position [213, 0]
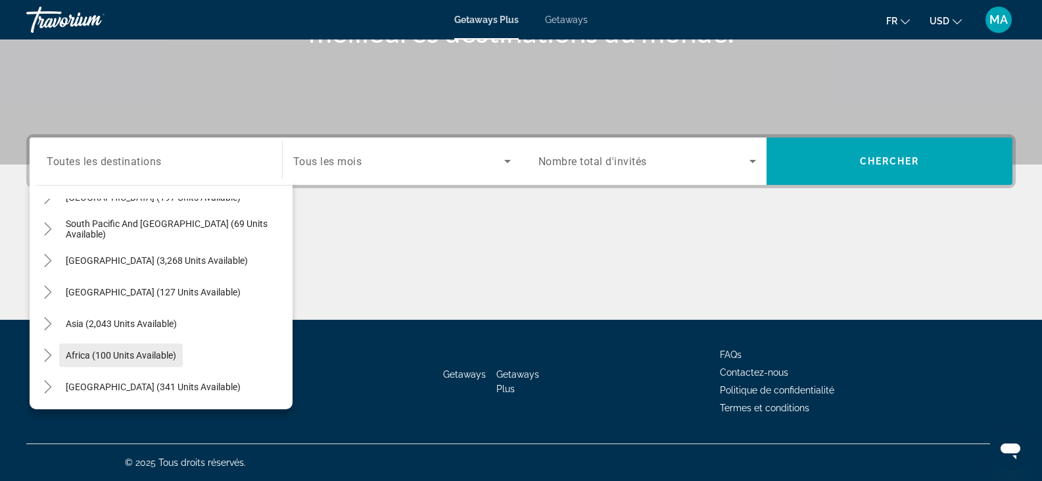
click at [120, 352] on span "Africa (100 units available)" at bounding box center [121, 355] width 110 height 11
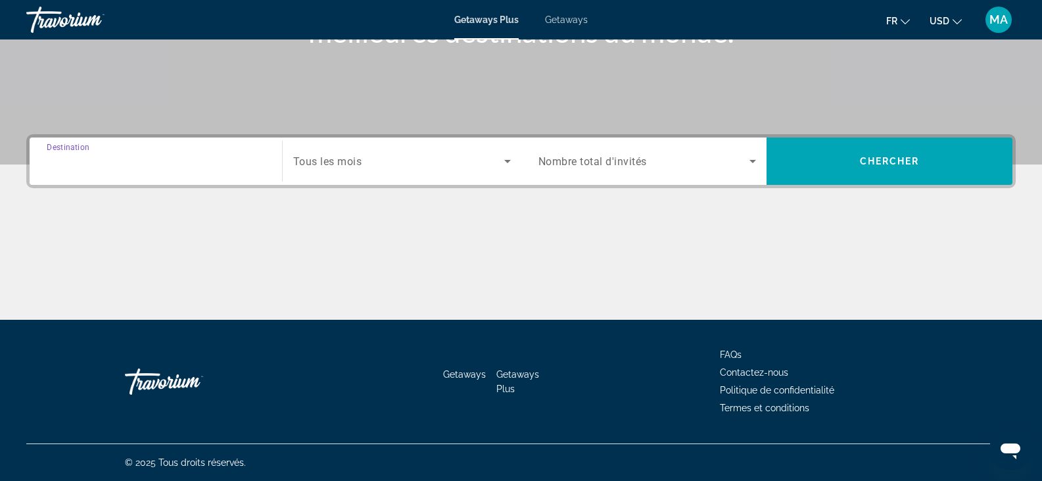
type input "**********"
click at [334, 158] on span "Tous les mois" at bounding box center [327, 161] width 69 height 12
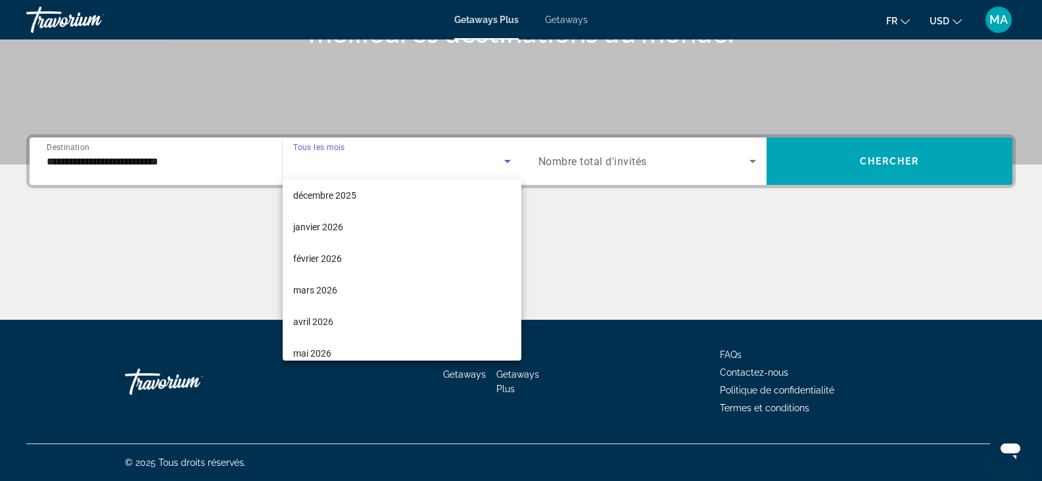
scroll to position [197, 0]
click at [322, 251] on span "avril 2026" at bounding box center [313, 256] width 40 height 16
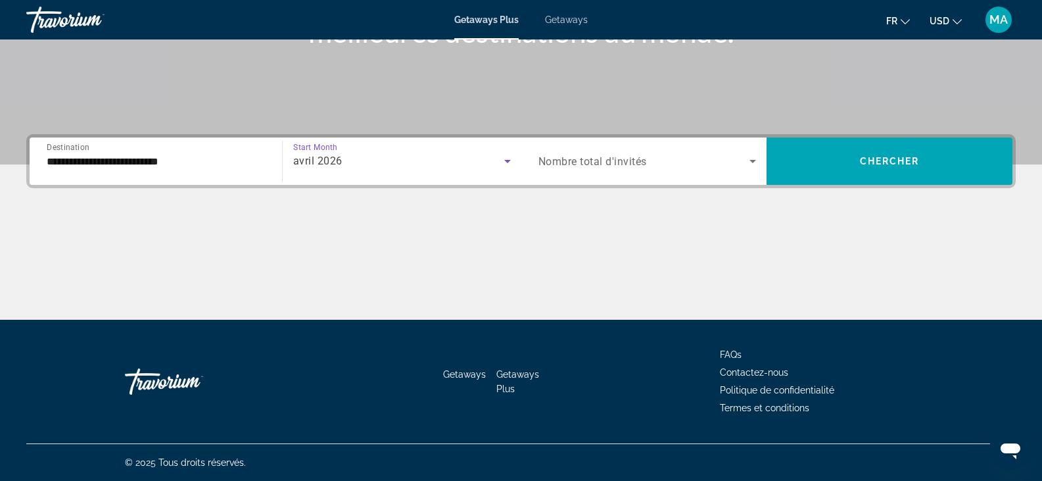
click at [586, 162] on span "Nombre total d'invités" at bounding box center [592, 161] width 108 height 12
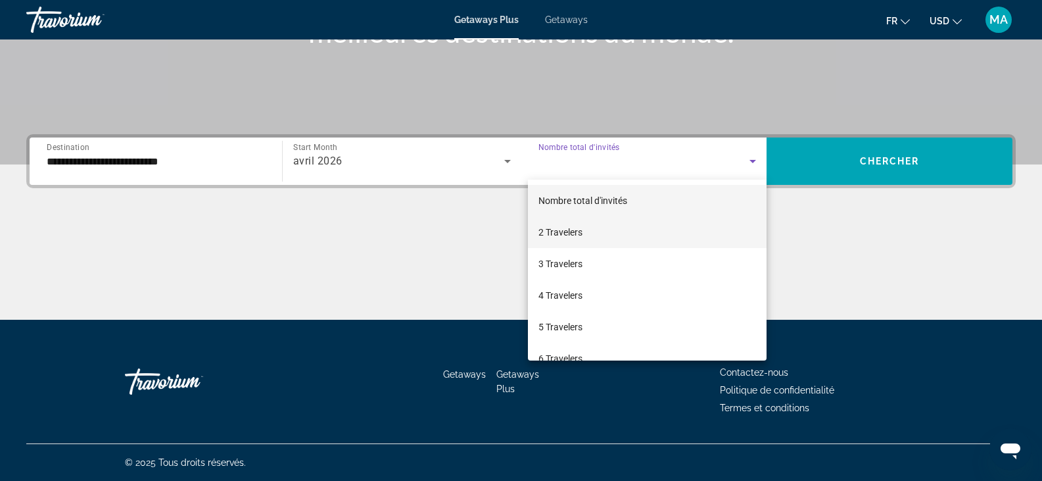
click at [571, 225] on span "2 Travelers" at bounding box center [560, 232] width 44 height 16
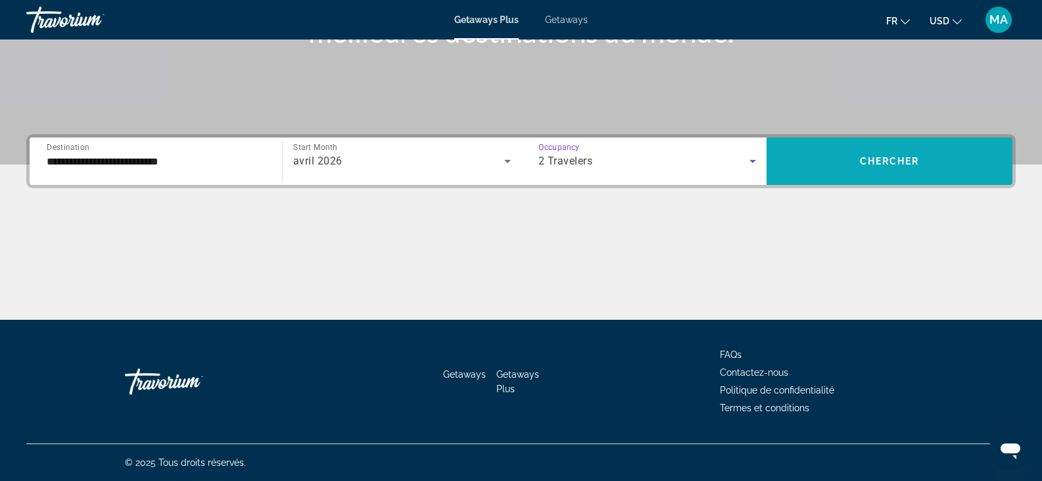
click at [862, 167] on span "Search widget" at bounding box center [889, 161] width 246 height 32
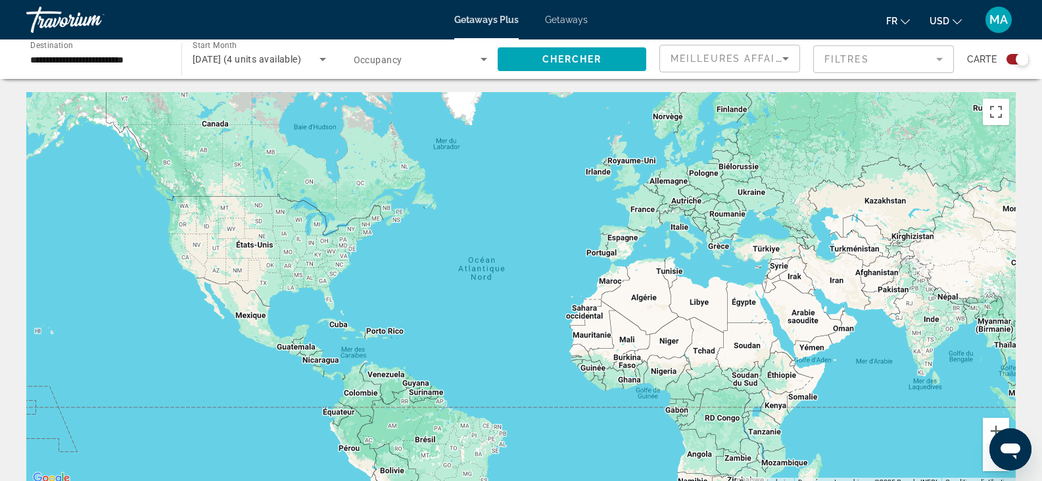
click at [101, 57] on input "**********" at bounding box center [97, 60] width 134 height 16
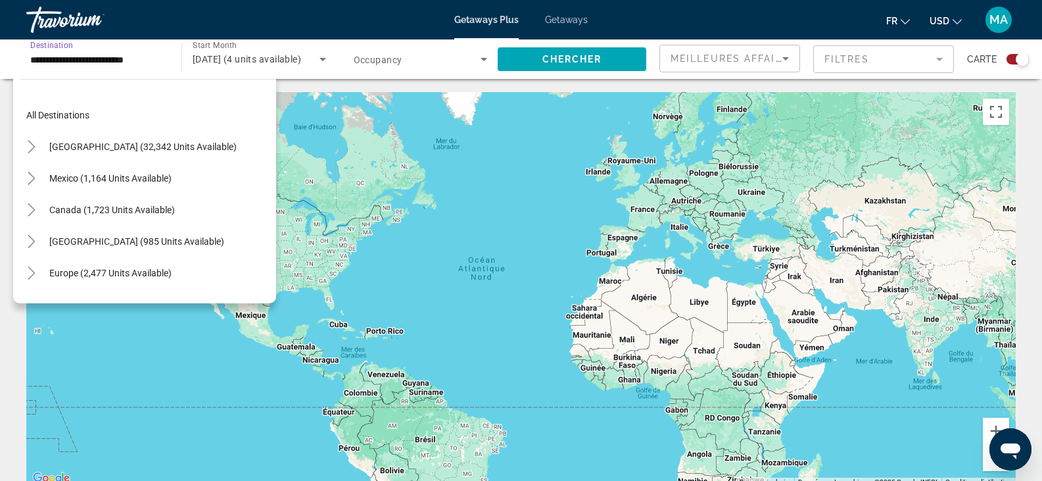
scroll to position [268, 0]
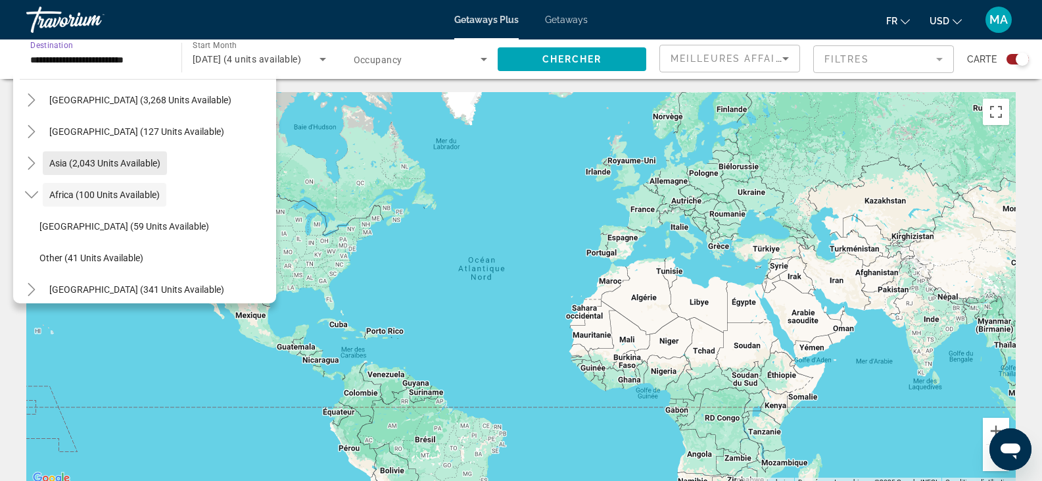
click at [104, 160] on span "Asia (2,043 units available)" at bounding box center [104, 163] width 111 height 11
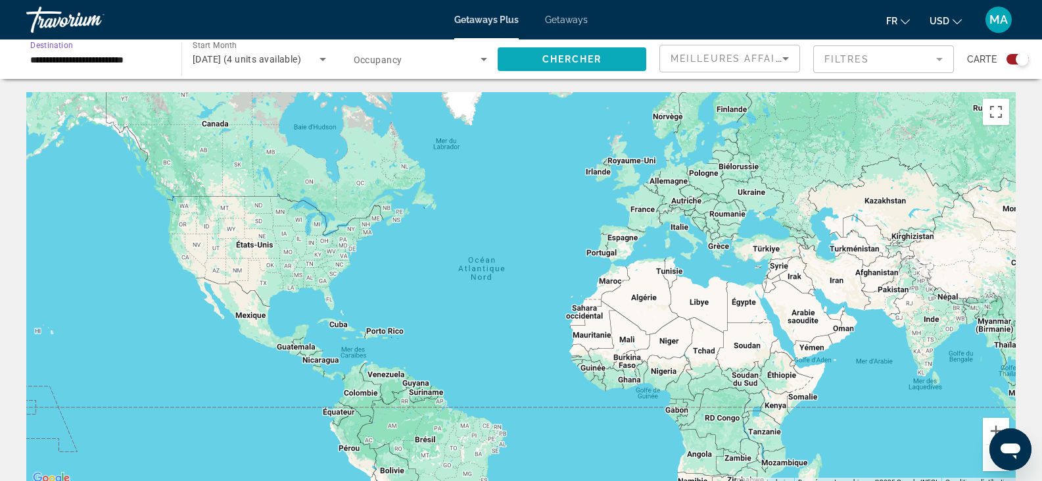
click at [594, 55] on span "Chercher" at bounding box center [572, 59] width 60 height 11
click at [217, 55] on span "avril 2026" at bounding box center [214, 59] width 43 height 11
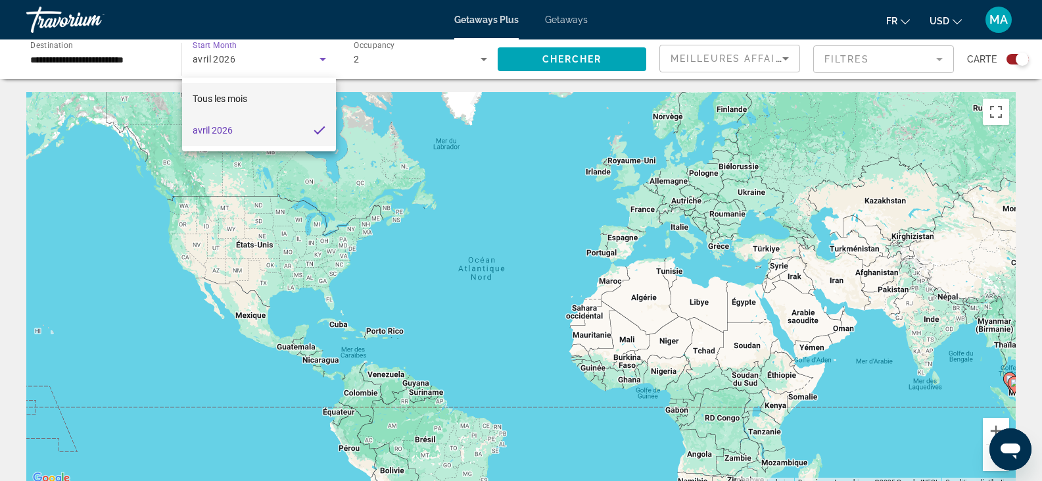
click at [221, 103] on span "Tous les mois" at bounding box center [220, 98] width 55 height 11
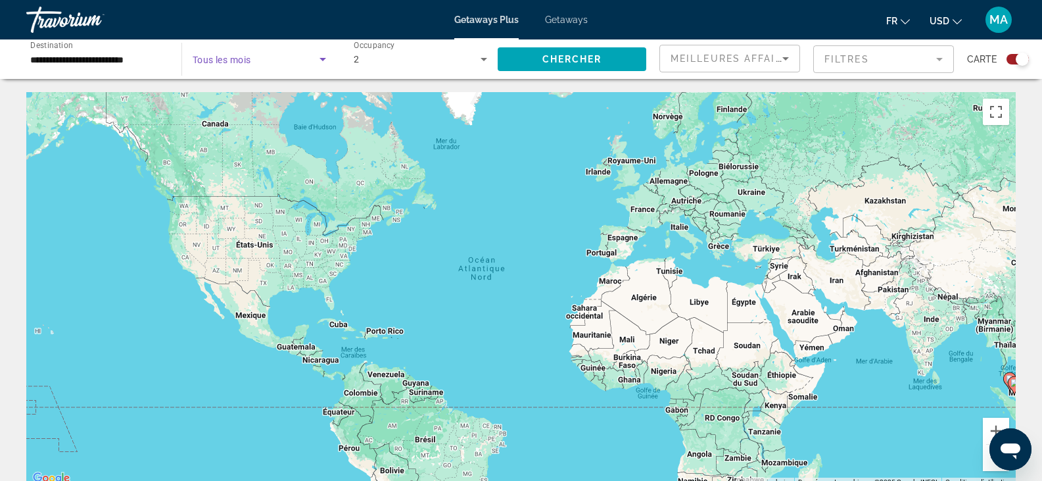
click at [222, 62] on span "Tous les mois" at bounding box center [222, 60] width 59 height 11
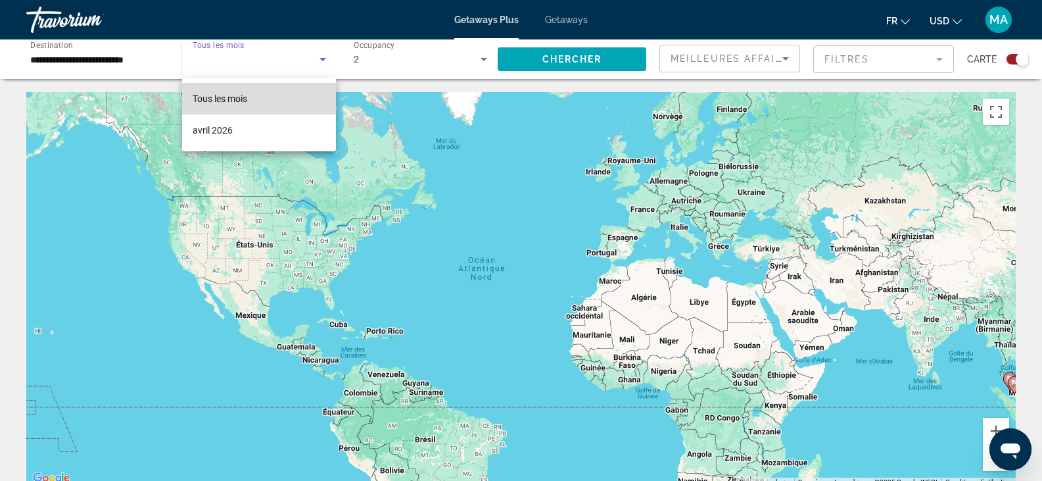
click at [223, 92] on span "Tous les mois" at bounding box center [220, 99] width 55 height 16
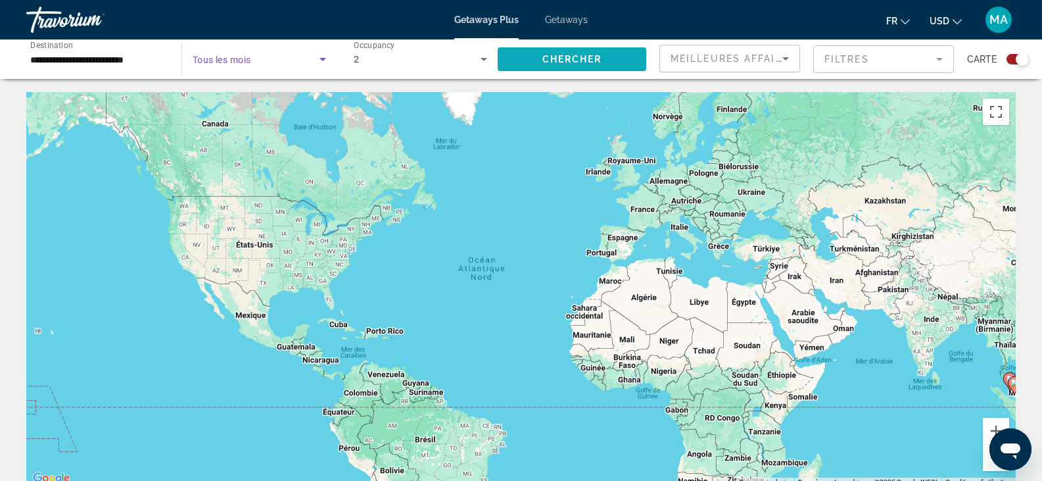
click at [548, 64] on button "Chercher" at bounding box center [572, 59] width 149 height 24
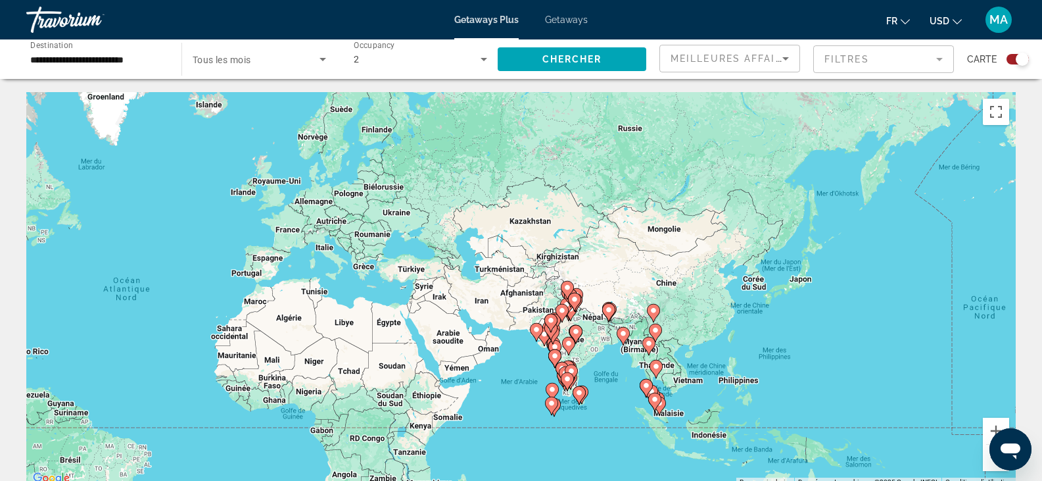
drag, startPoint x: 869, startPoint y: 398, endPoint x: 513, endPoint y: 419, distance: 356.2
click at [513, 419] on div "Pour activer le glissement avec le clavier, appuyez sur Alt+Entrée. Une fois ce…" at bounding box center [520, 289] width 989 height 394
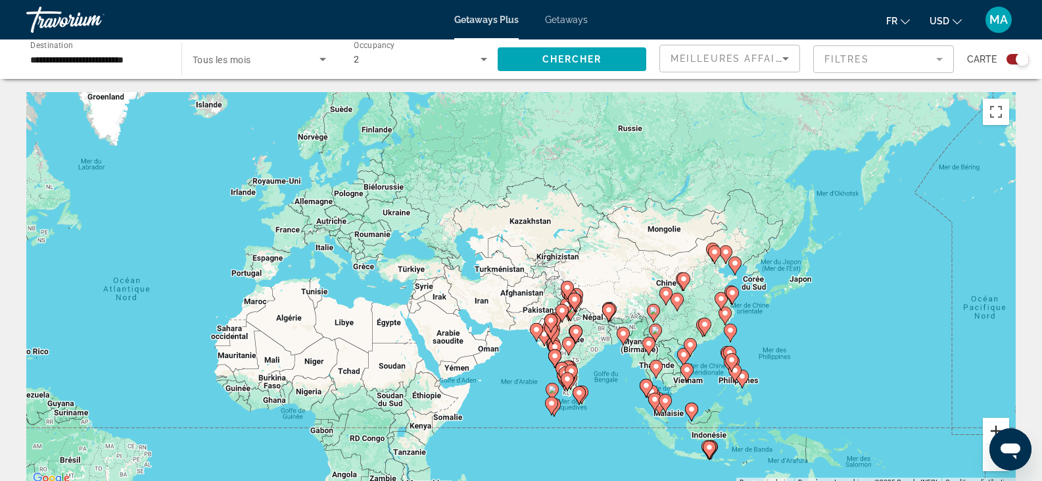
click at [992, 427] on button "Zoom avant" at bounding box center [996, 430] width 26 height 26
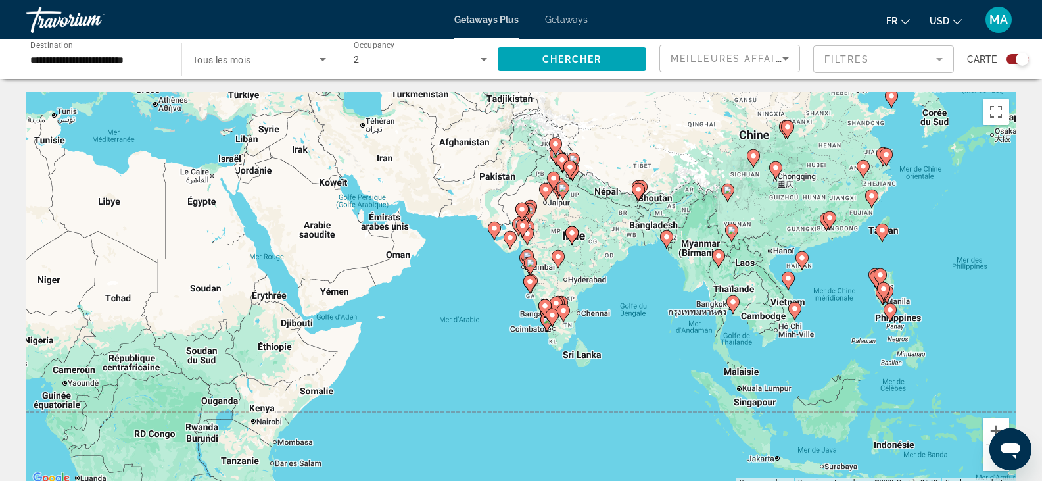
drag, startPoint x: 684, startPoint y: 285, endPoint x: 626, endPoint y: 129, distance: 165.6
click at [626, 129] on div "Pour activer le glissement avec le clavier, appuyez sur Alt+Entrée. Une fois ce…" at bounding box center [520, 289] width 989 height 394
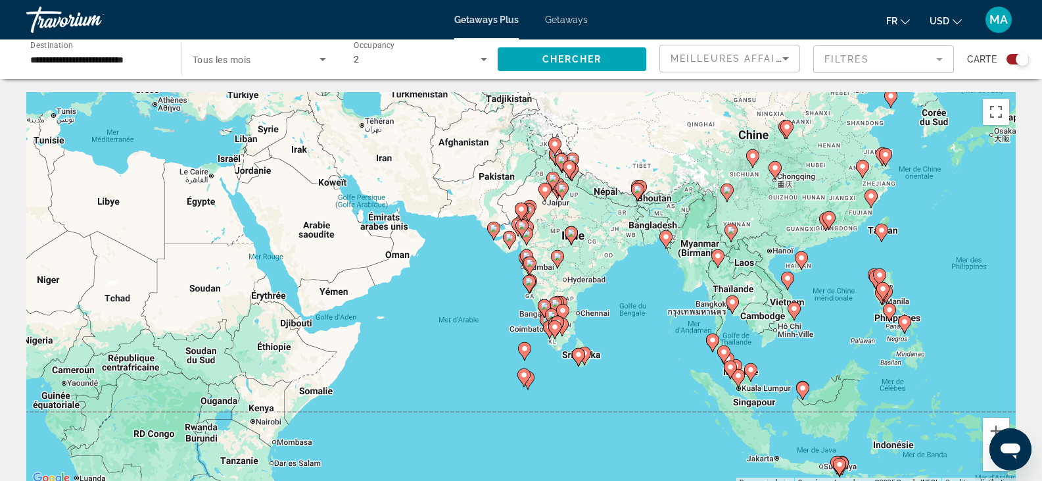
click at [730, 304] on image "Main content" at bounding box center [732, 302] width 8 height 8
type input "**********"
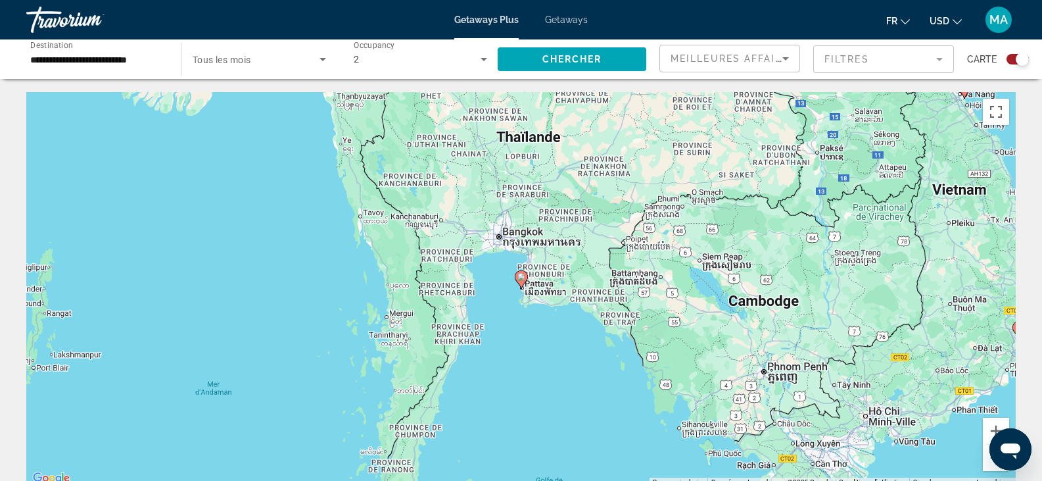
click at [519, 275] on image "Main content" at bounding box center [521, 277] width 8 height 8
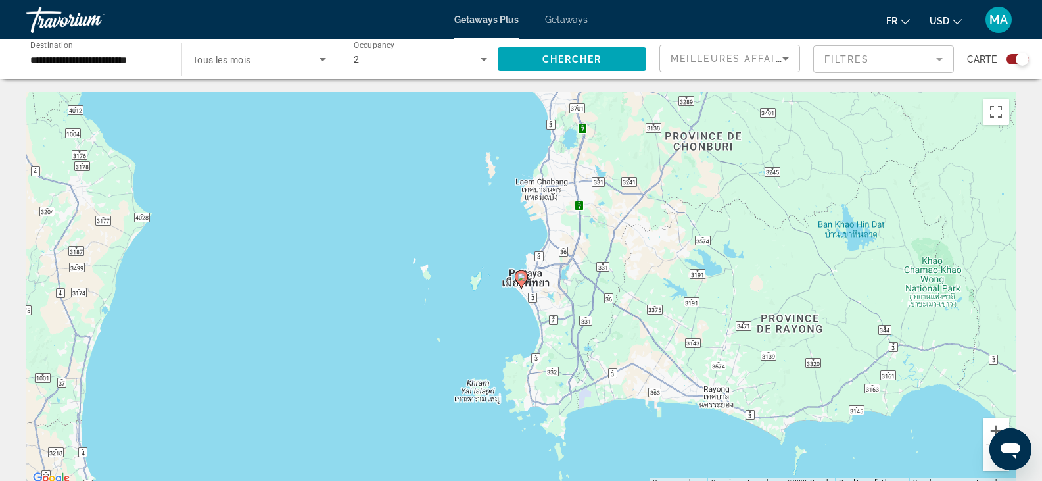
click at [519, 277] on image "Main content" at bounding box center [521, 277] width 8 height 8
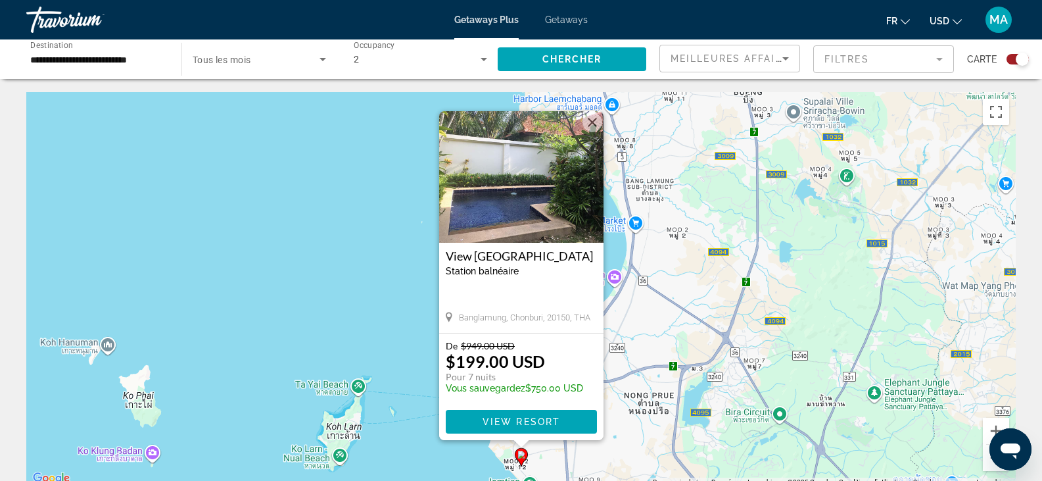
click at [577, 189] on img "Main content" at bounding box center [521, 176] width 164 height 131
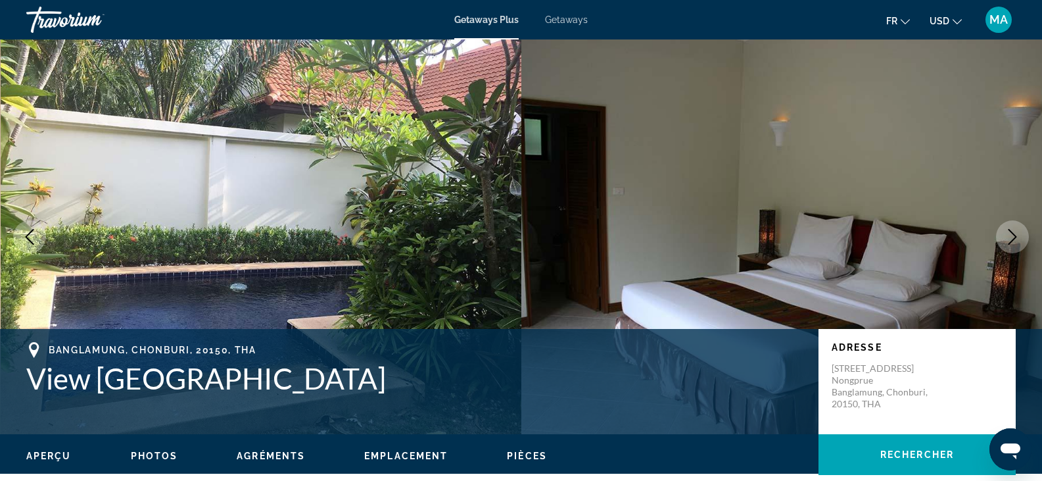
click at [1004, 235] on button "Next image" at bounding box center [1012, 236] width 33 height 33
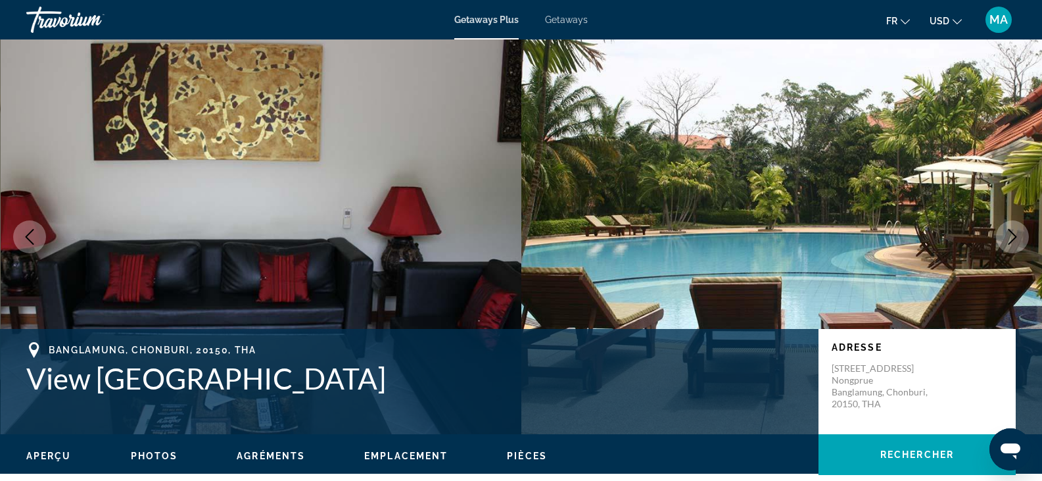
click at [1004, 235] on button "Next image" at bounding box center [1012, 236] width 33 height 33
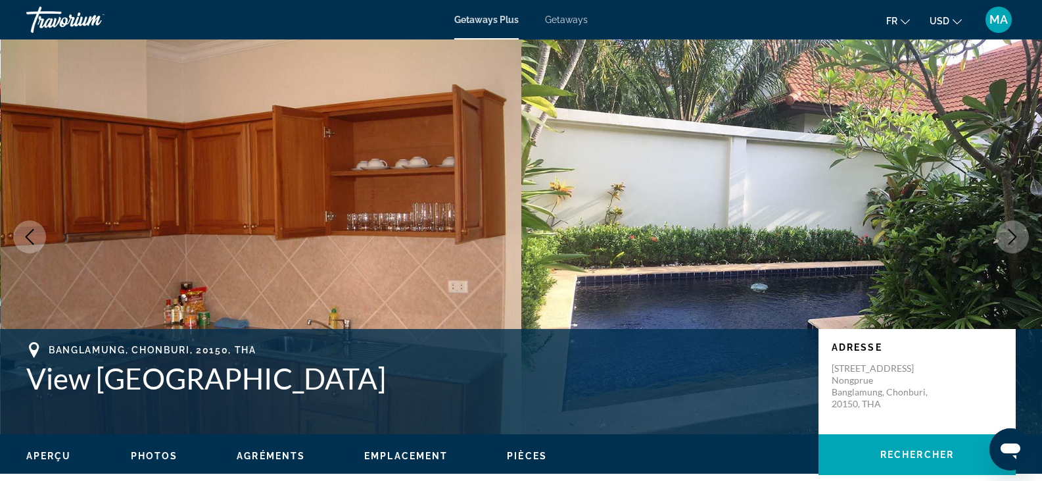
click at [1004, 235] on button "Next image" at bounding box center [1012, 236] width 33 height 33
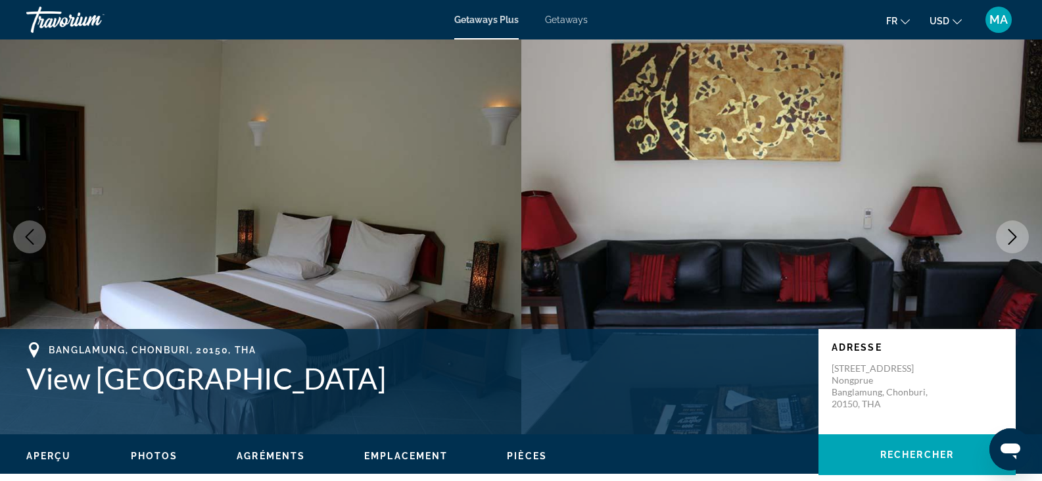
click at [1004, 235] on button "Next image" at bounding box center [1012, 236] width 33 height 33
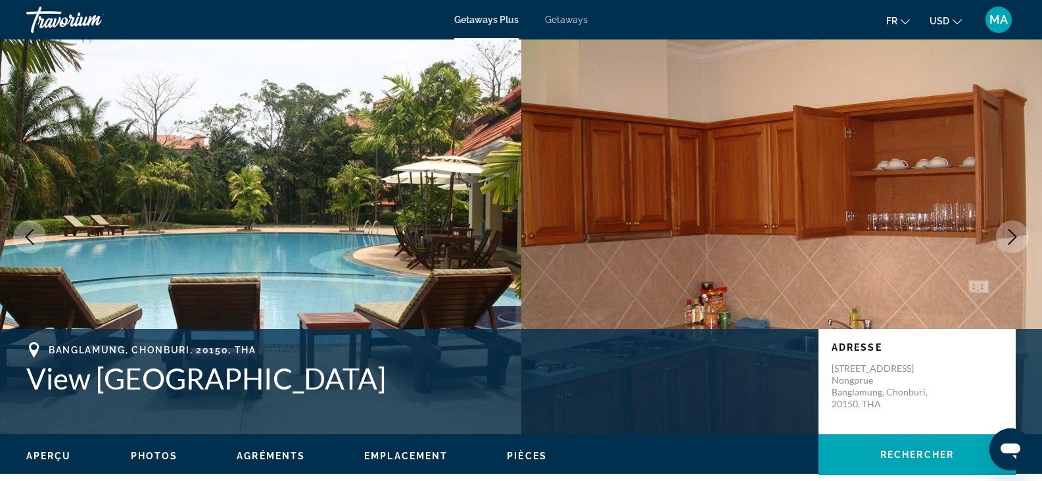
click at [1004, 235] on button "Next image" at bounding box center [1012, 236] width 33 height 33
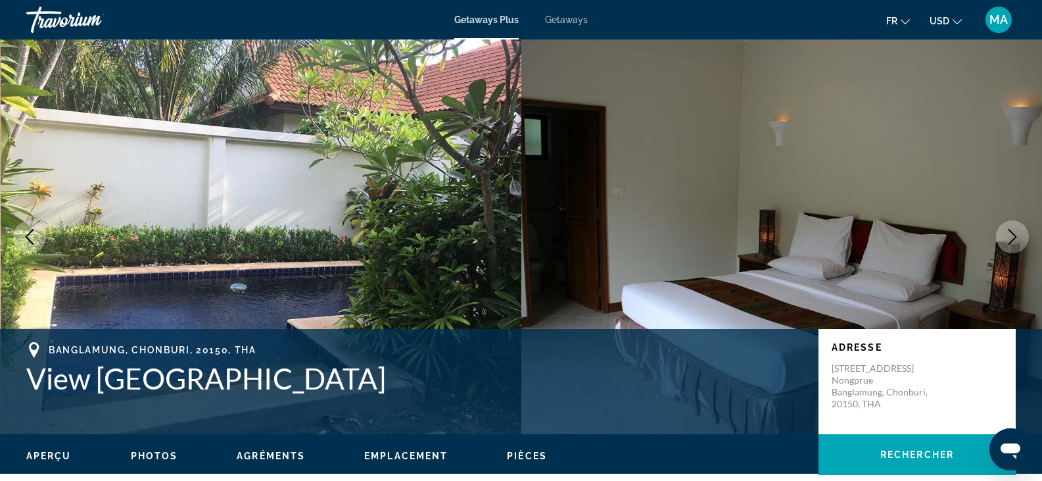
click at [1004, 235] on button "Next image" at bounding box center [1012, 236] width 33 height 33
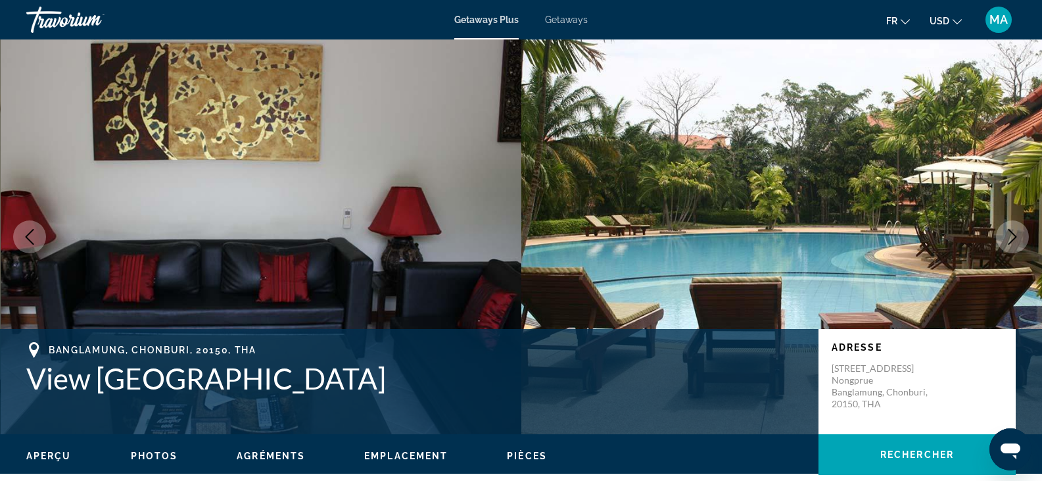
click at [1004, 235] on button "Next image" at bounding box center [1012, 236] width 33 height 33
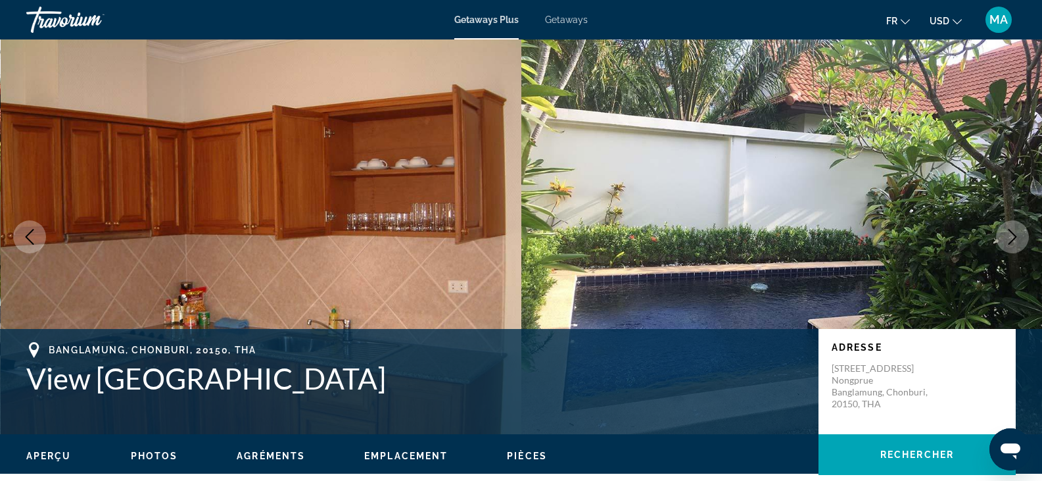
click at [1004, 235] on button "Next image" at bounding box center [1012, 236] width 33 height 33
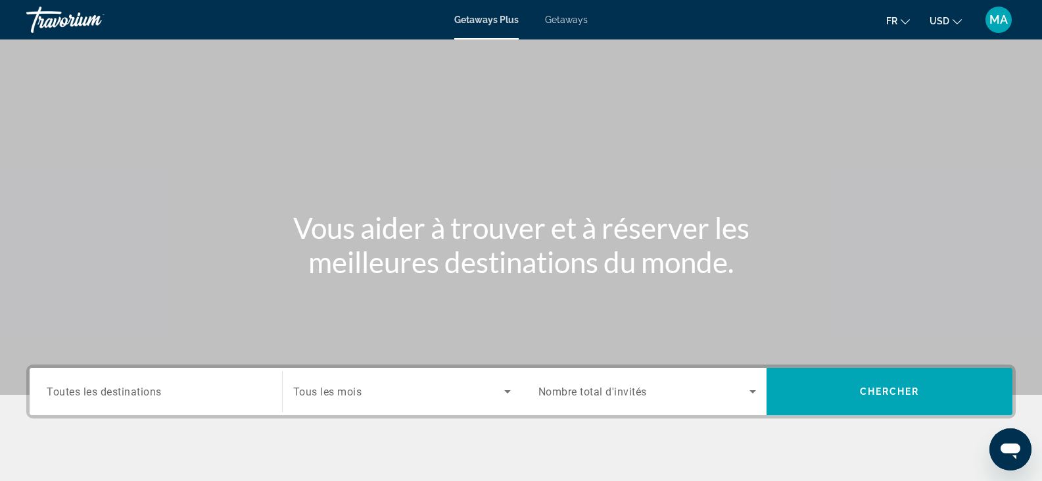
click at [553, 18] on span "Getaways" at bounding box center [566, 19] width 43 height 11
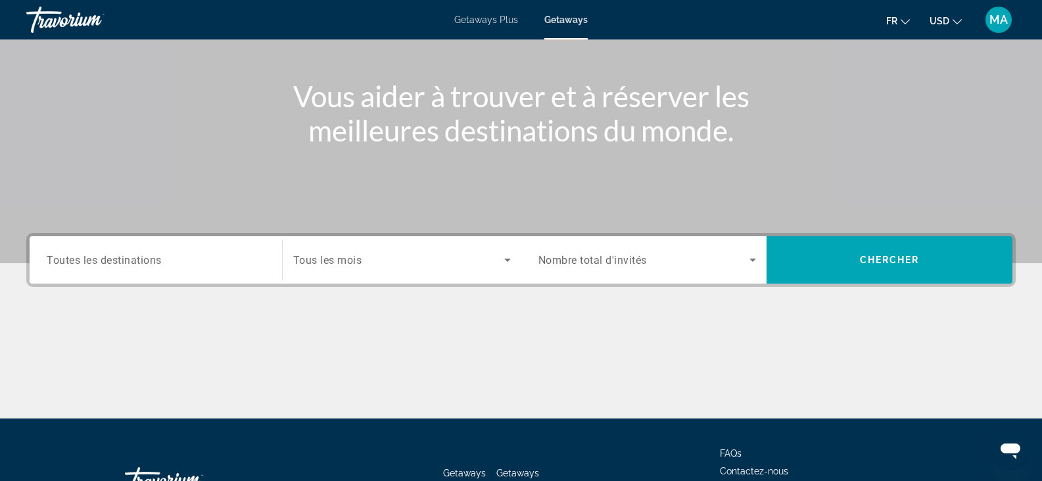
click at [137, 264] on span "Toutes les destinations" at bounding box center [104, 259] width 115 height 12
click at [137, 264] on input "Destination Toutes les destinations" at bounding box center [156, 260] width 218 height 16
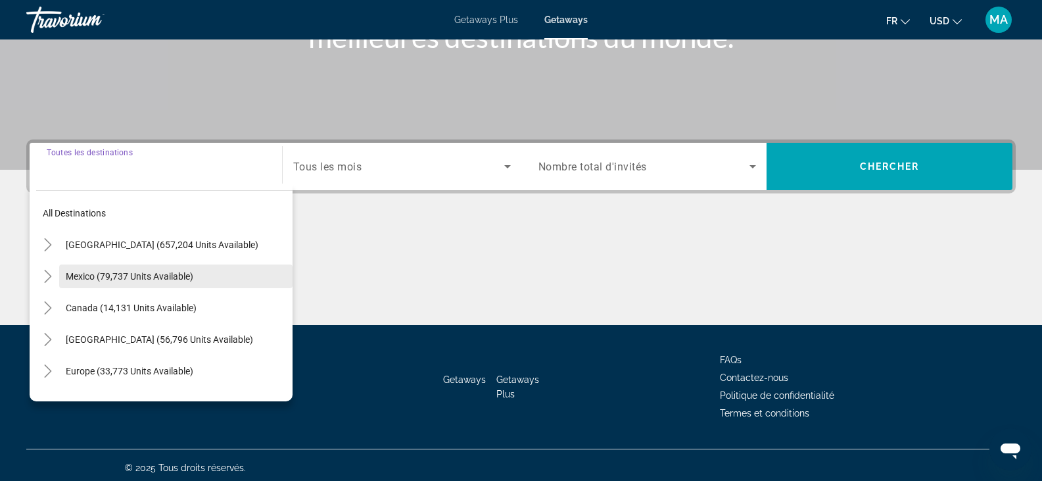
scroll to position [230, 0]
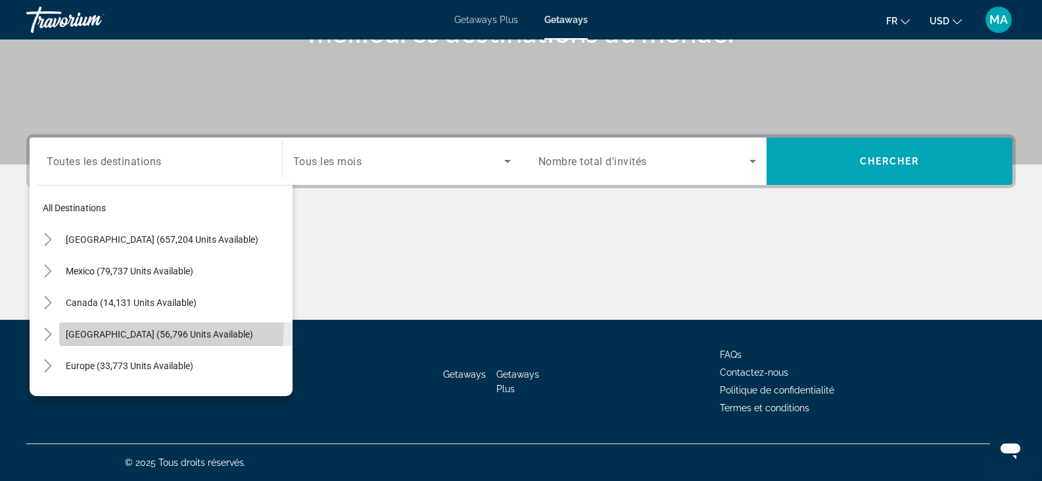
click at [128, 329] on span "[GEOGRAPHIC_DATA] (56,796 units available)" at bounding box center [159, 334] width 187 height 11
type input "**********"
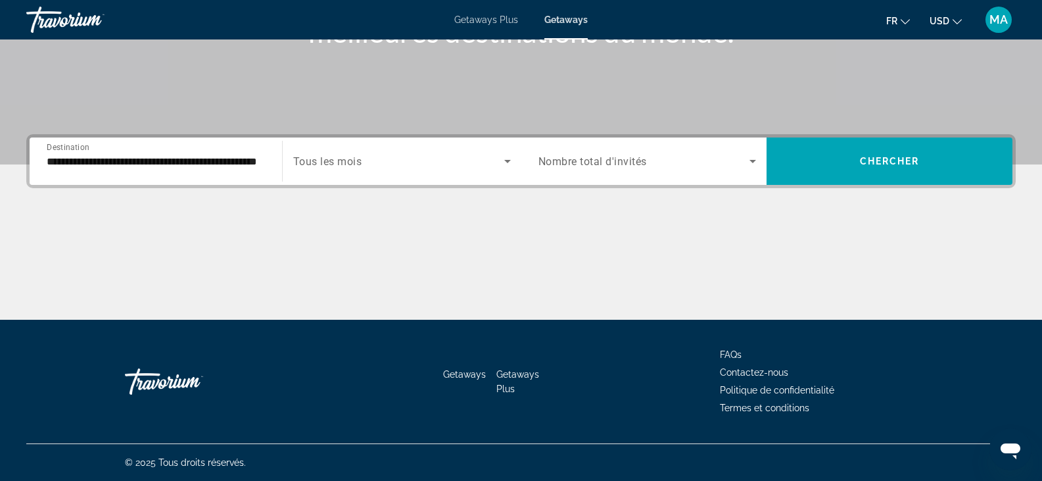
click at [342, 161] on span "Tous les mois" at bounding box center [327, 161] width 69 height 12
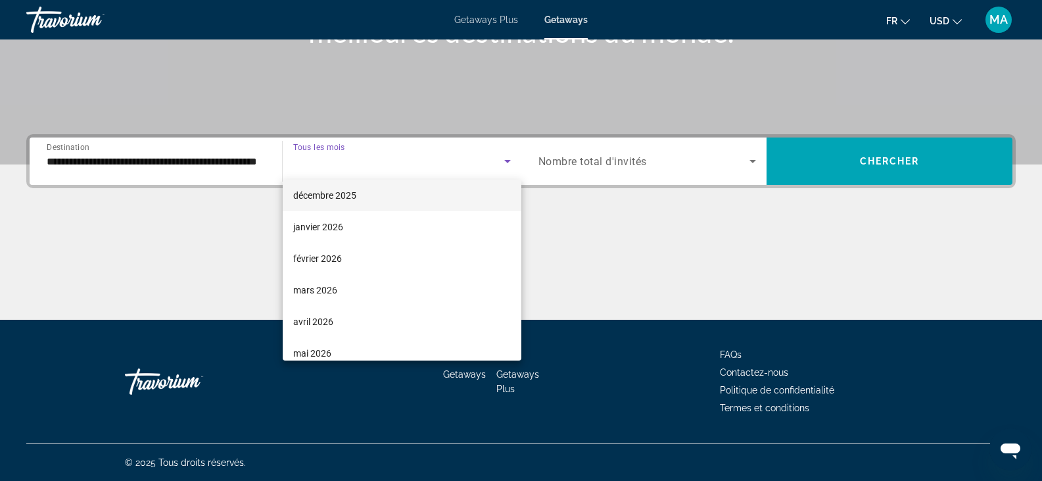
scroll to position [197, 0]
click at [325, 195] on span "février 2026" at bounding box center [317, 193] width 49 height 16
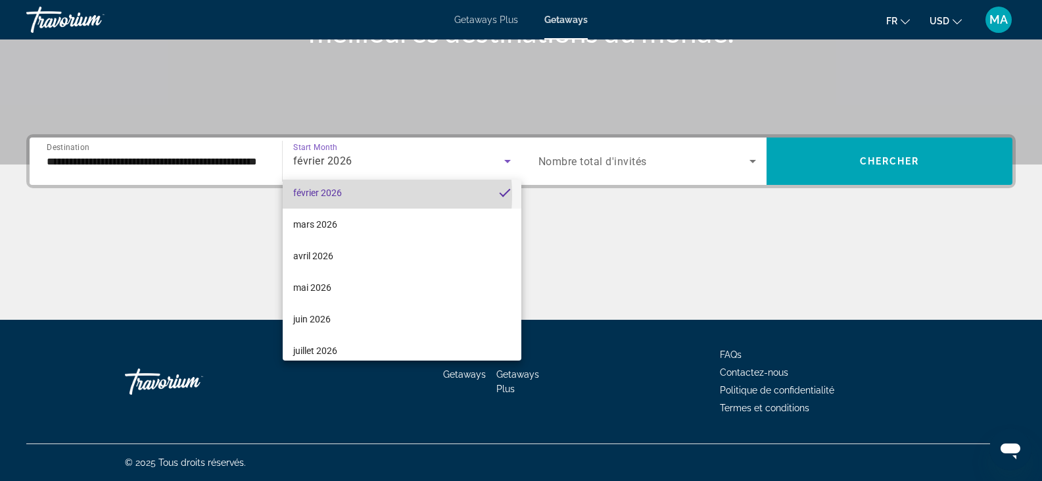
scroll to position [195, 0]
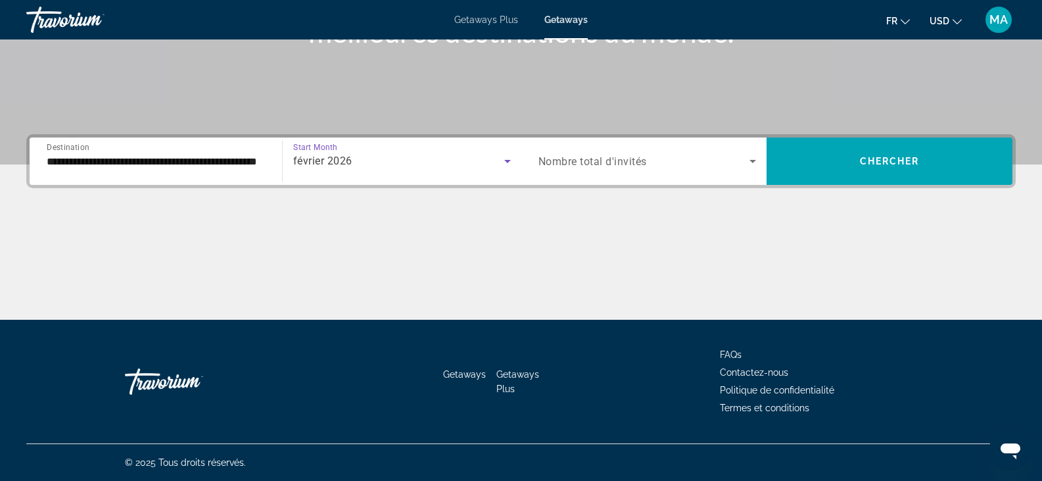
click at [668, 168] on span "Search widget" at bounding box center [644, 161] width 212 height 16
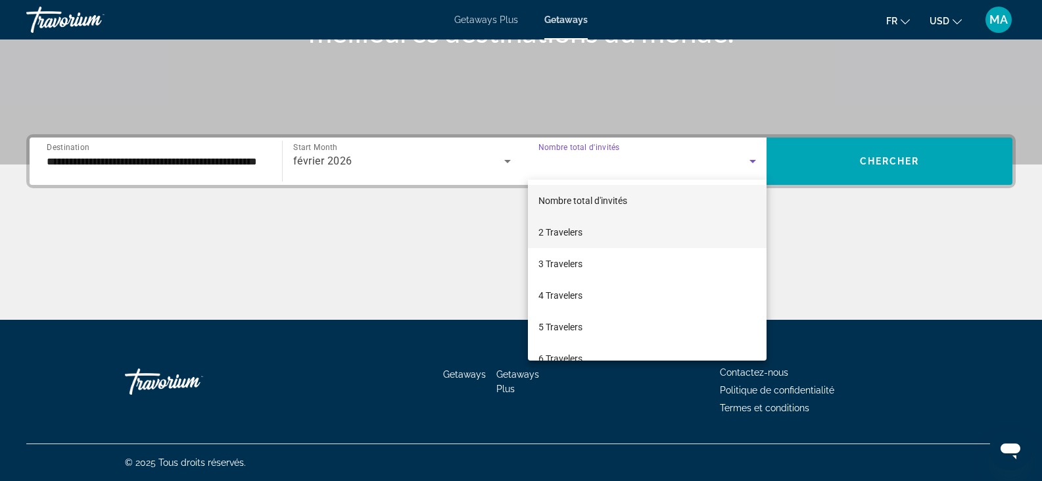
click at [592, 228] on mat-option "2 Travelers" at bounding box center [647, 232] width 239 height 32
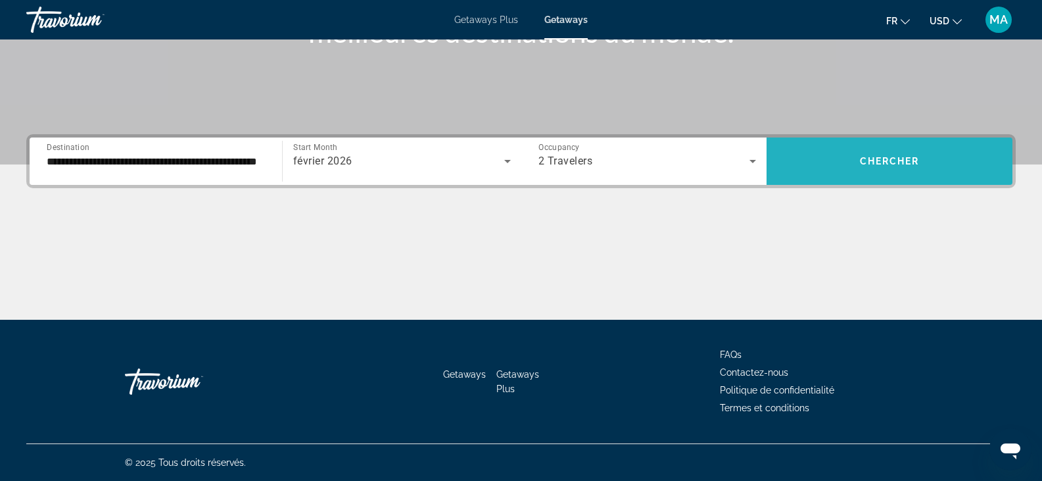
click at [877, 165] on span "Chercher" at bounding box center [890, 161] width 60 height 11
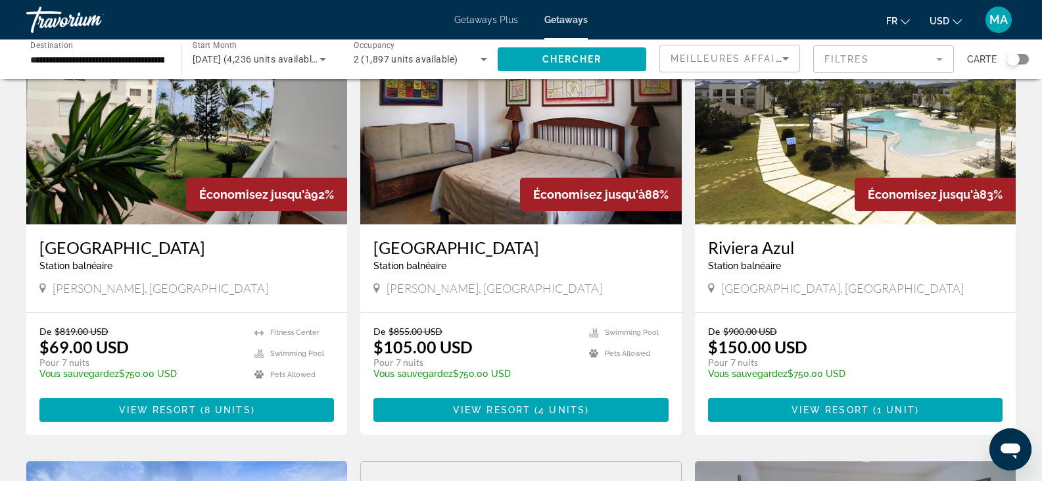
scroll to position [131, 0]
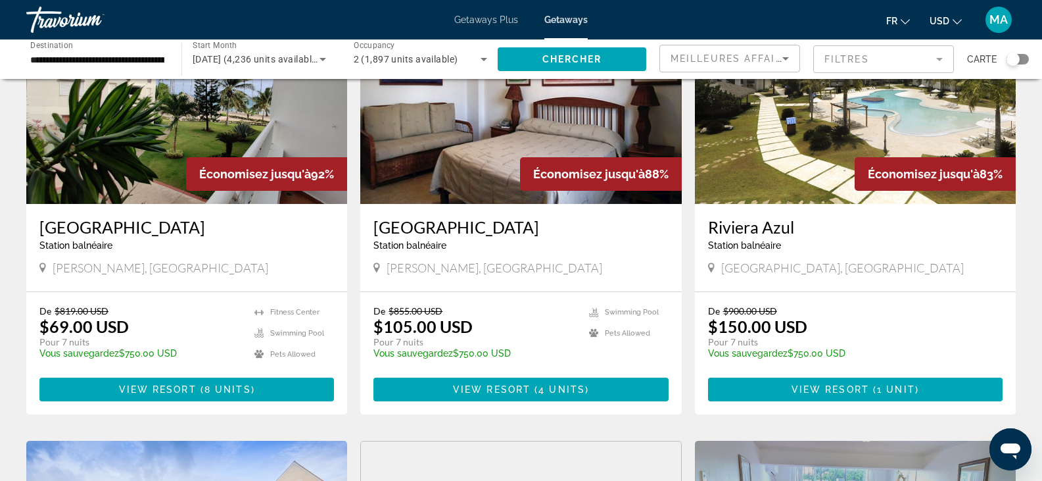
click at [881, 62] on mat-form-field "Filtres" at bounding box center [883, 59] width 141 height 28
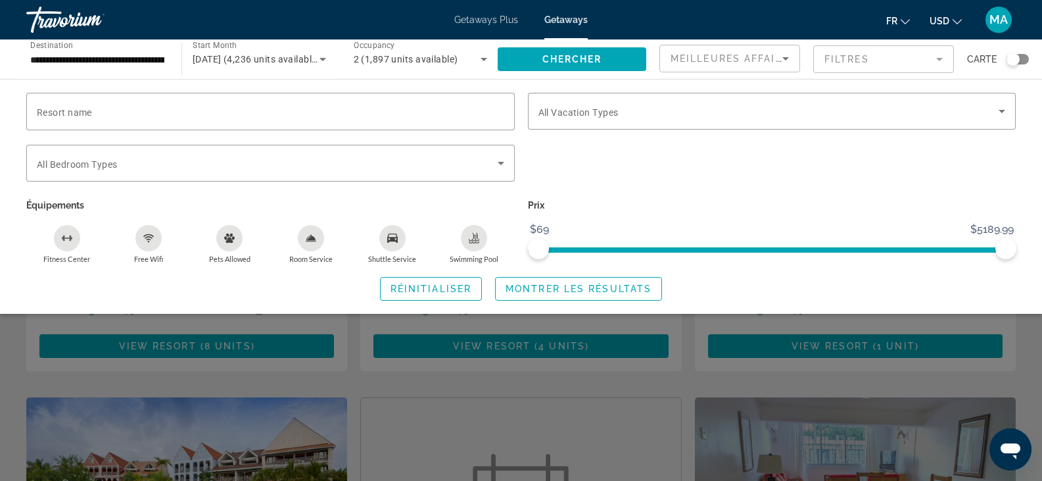
scroll to position [197, 0]
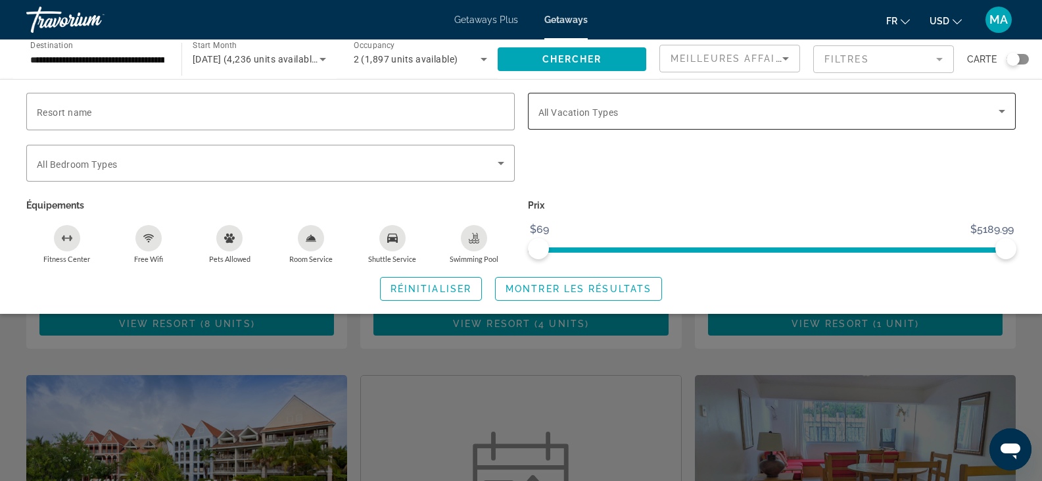
click at [661, 105] on span "Search widget" at bounding box center [768, 111] width 461 height 16
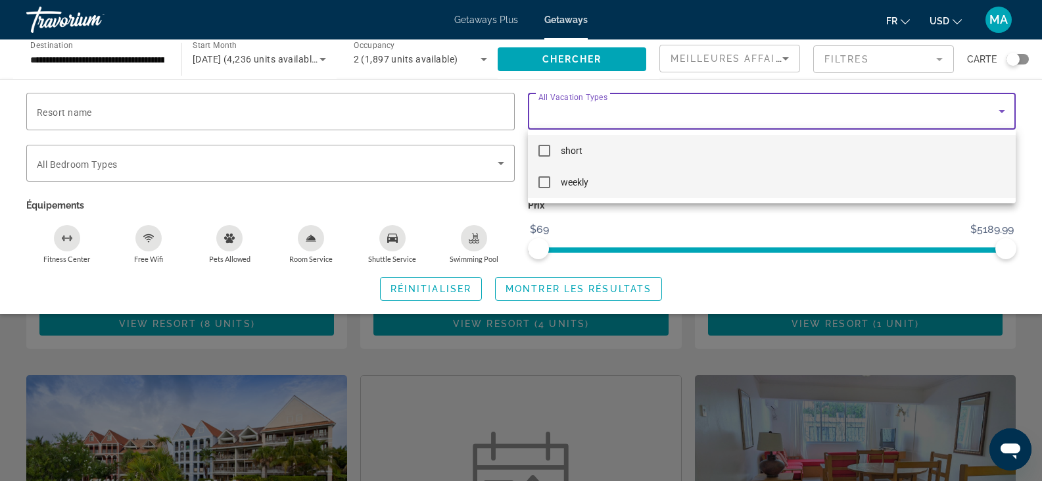
click at [542, 183] on mat-pseudo-checkbox at bounding box center [544, 182] width 12 height 12
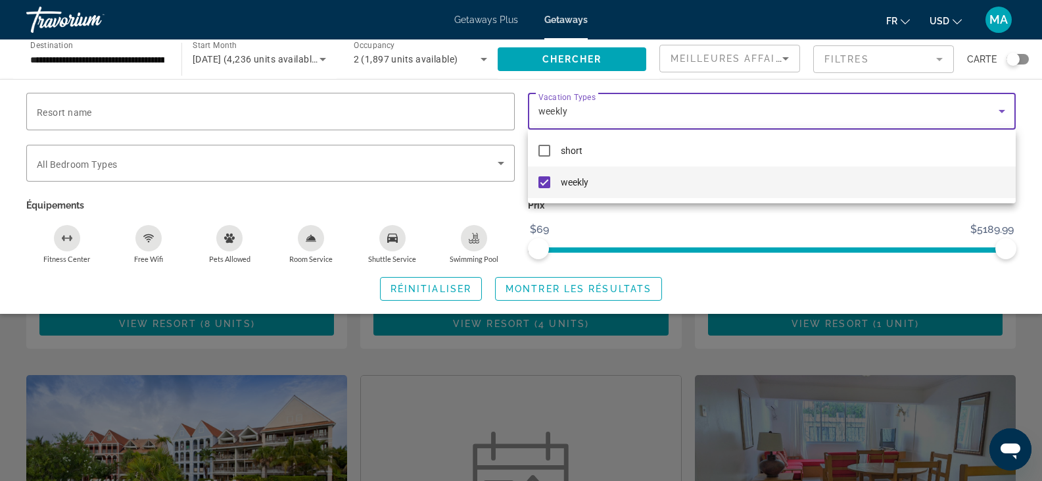
click at [471, 234] on div at bounding box center [521, 240] width 1042 height 481
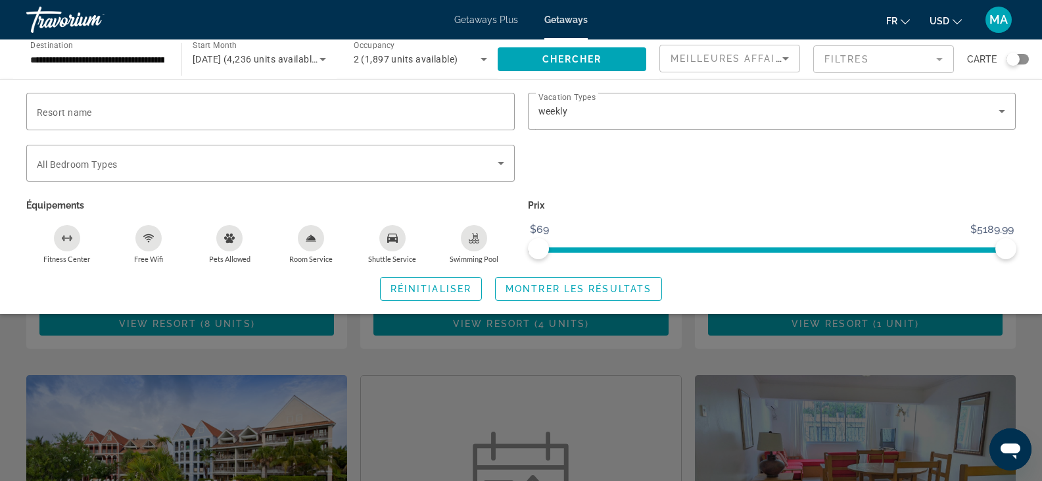
click at [471, 234] on icon "Swimming Pool" at bounding box center [474, 238] width 11 height 11
click at [539, 280] on span "Search widget" at bounding box center [579, 289] width 166 height 32
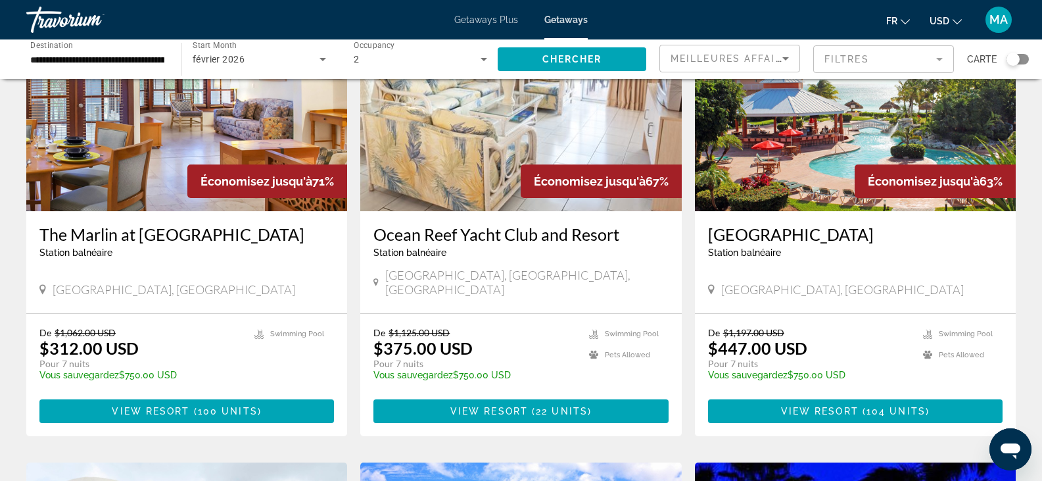
scroll to position [592, 0]
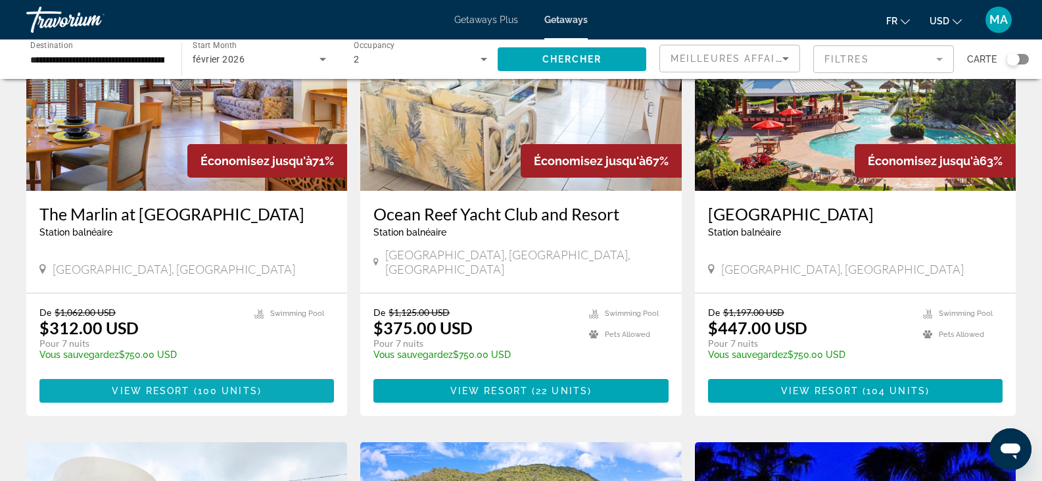
click at [158, 385] on span "View Resort" at bounding box center [151, 390] width 78 height 11
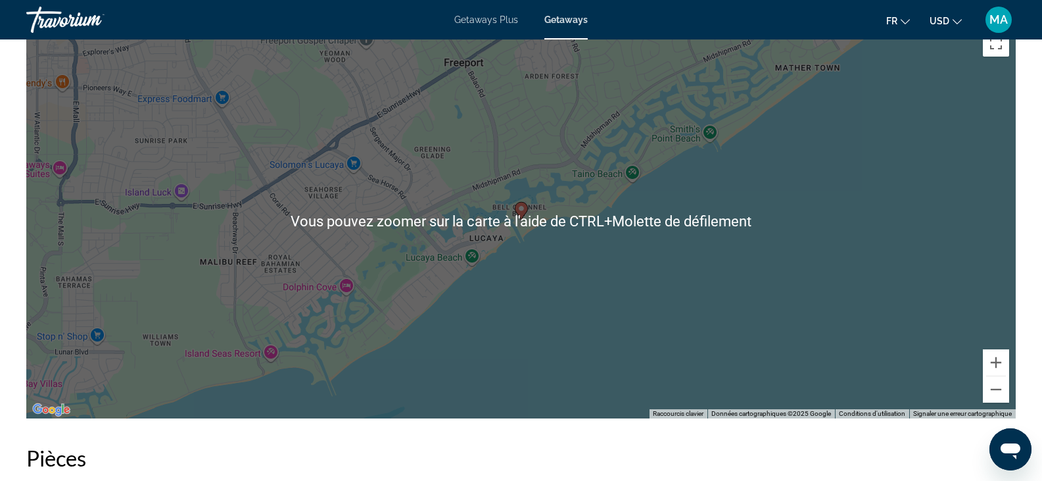
scroll to position [1775, 0]
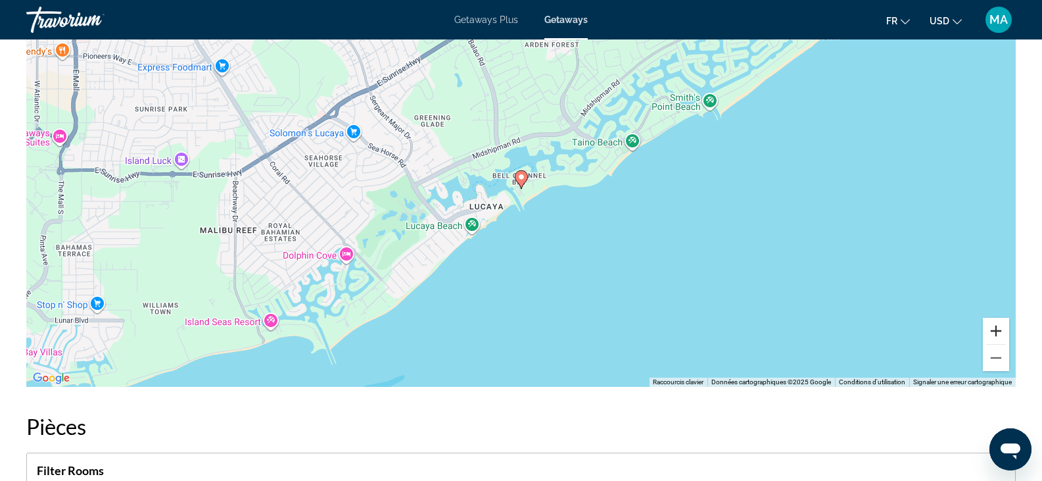
click at [998, 329] on button "Zoom avant" at bounding box center [996, 330] width 26 height 26
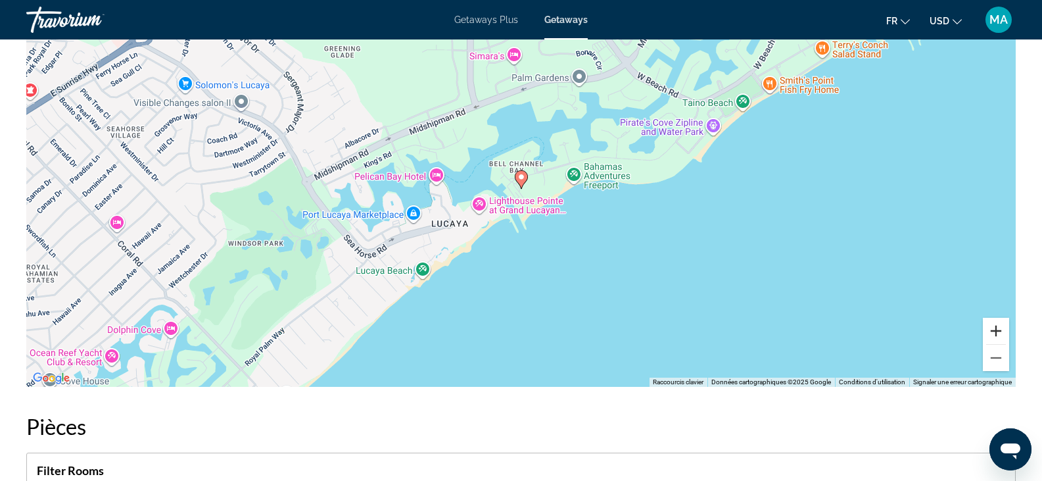
click at [998, 329] on button "Zoom avant" at bounding box center [996, 330] width 26 height 26
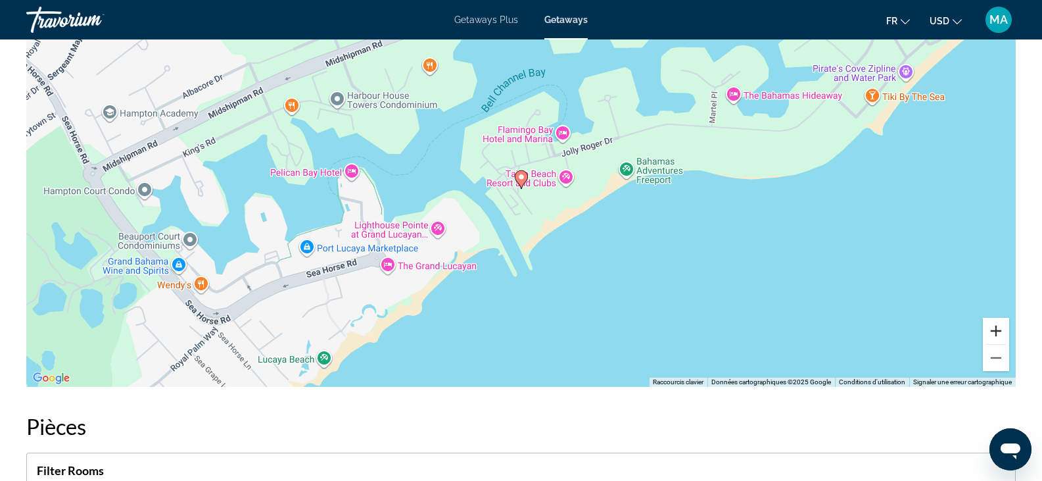
click at [998, 329] on button "Zoom avant" at bounding box center [996, 330] width 26 height 26
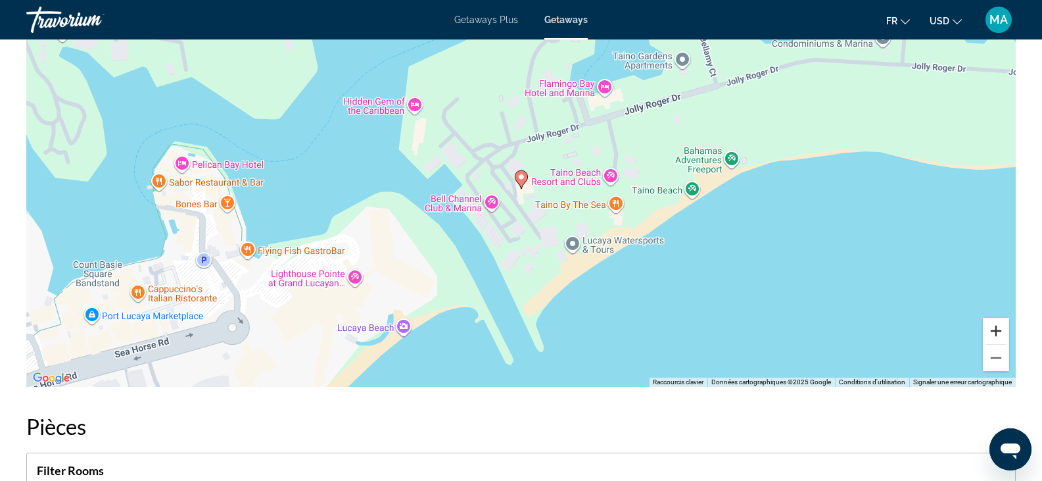
click at [998, 329] on button "Zoom avant" at bounding box center [996, 330] width 26 height 26
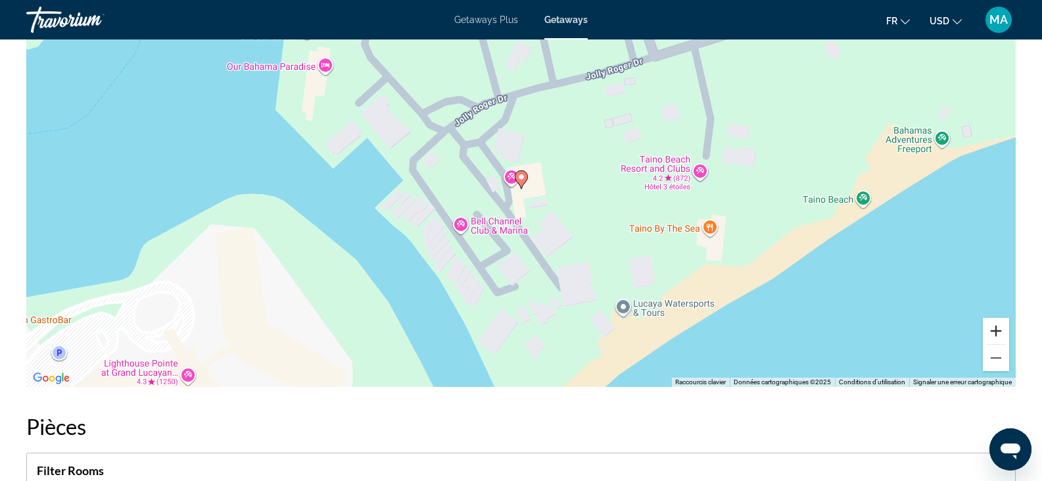
click at [998, 329] on button "Zoom avant" at bounding box center [996, 330] width 26 height 26
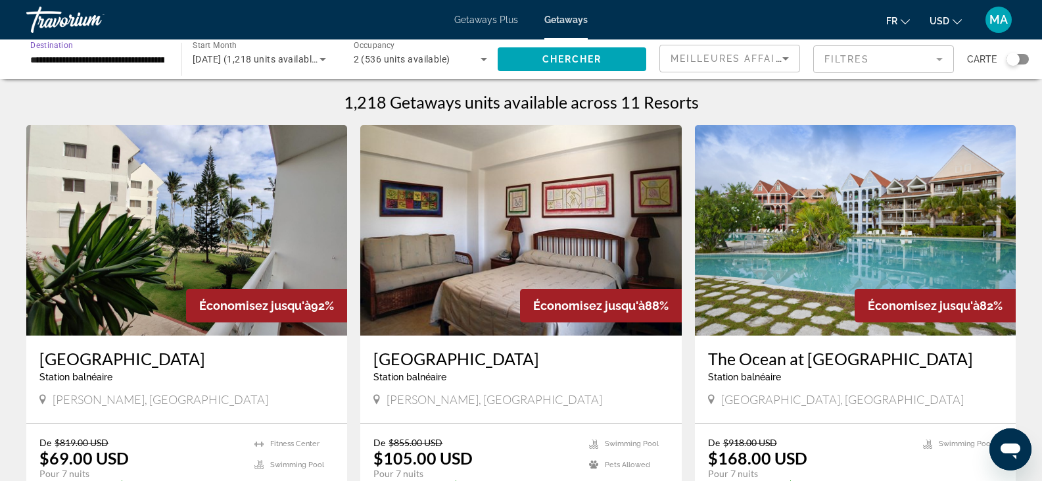
click at [122, 57] on input "**********" at bounding box center [97, 60] width 134 height 16
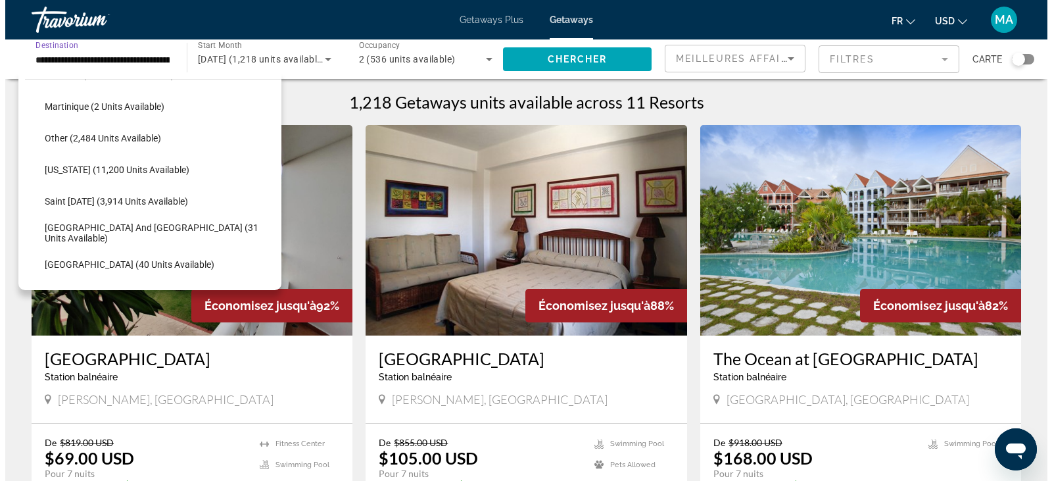
scroll to position [375, 0]
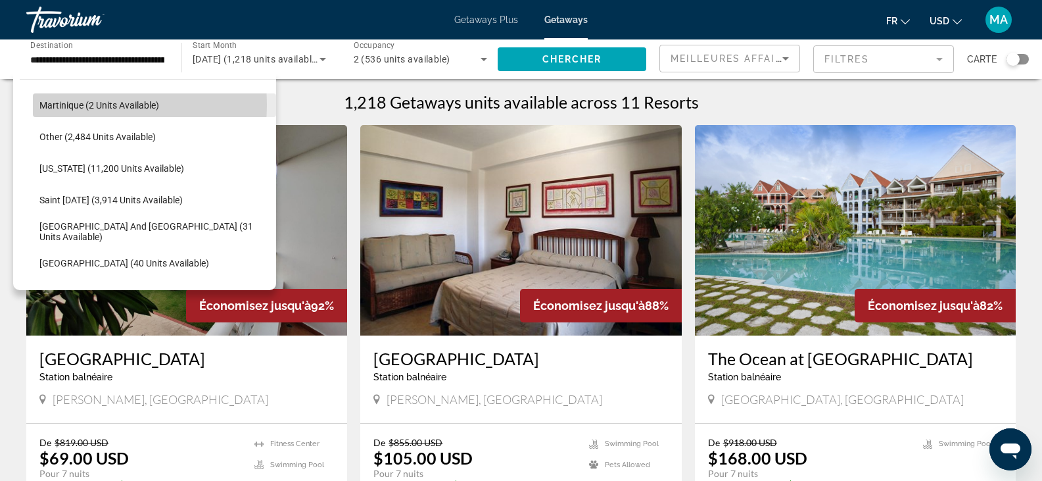
click at [82, 105] on span "Martinique (2 units available)" at bounding box center [99, 105] width 120 height 11
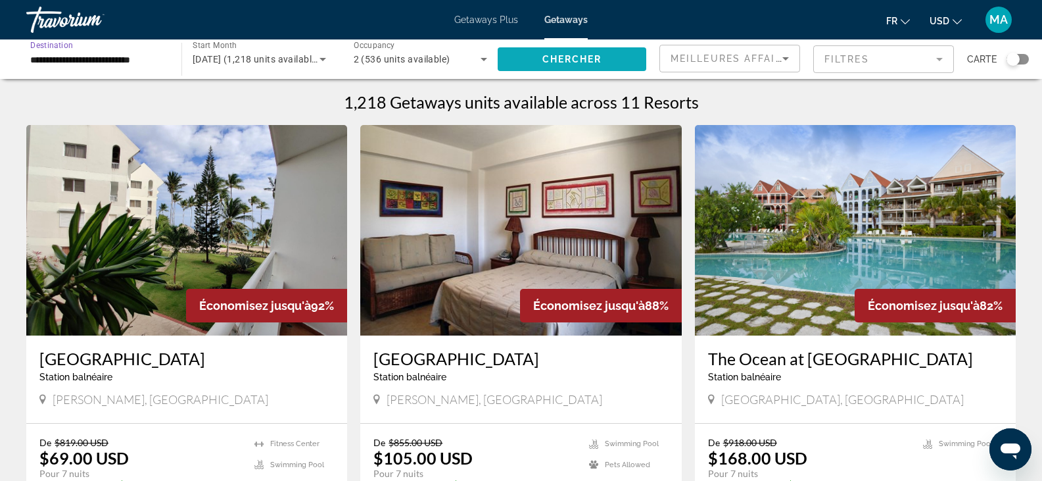
click at [580, 66] on span "Search widget" at bounding box center [572, 59] width 149 height 32
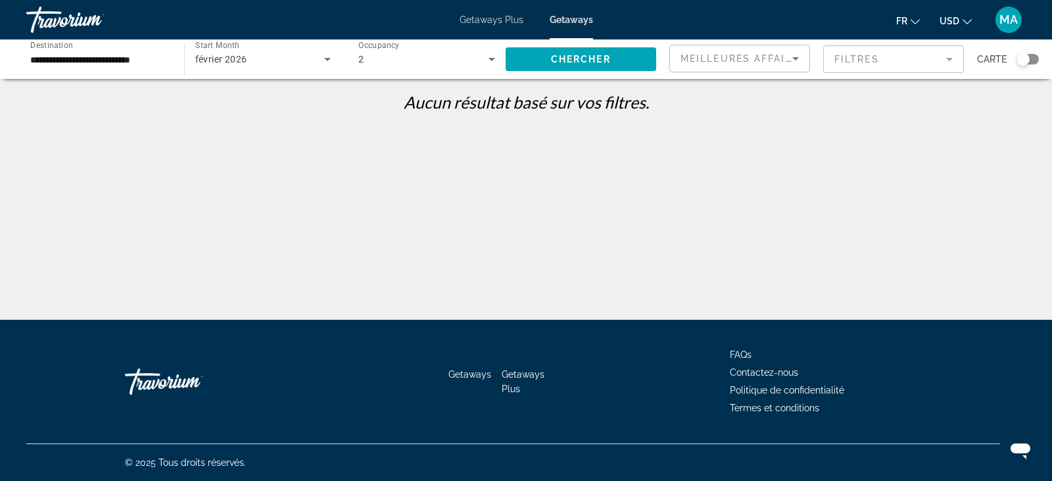
click at [144, 56] on input "**********" at bounding box center [98, 60] width 137 height 16
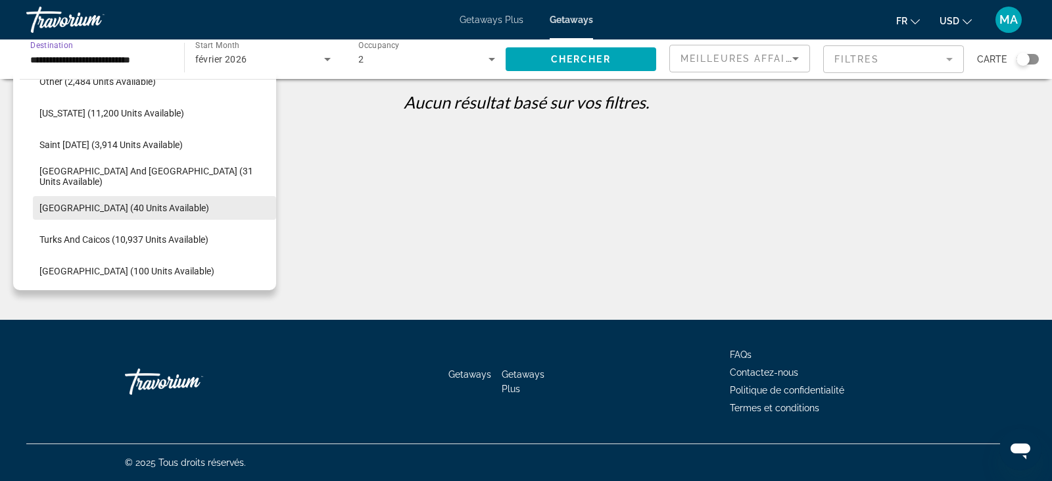
scroll to position [496, 0]
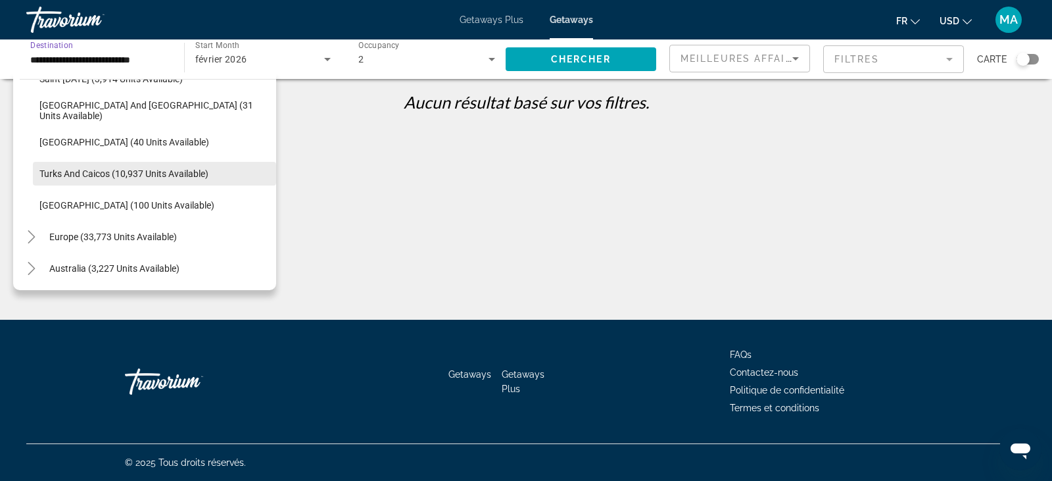
click at [78, 171] on span "Turks and Caicos (10,937 units available)" at bounding box center [123, 173] width 169 height 11
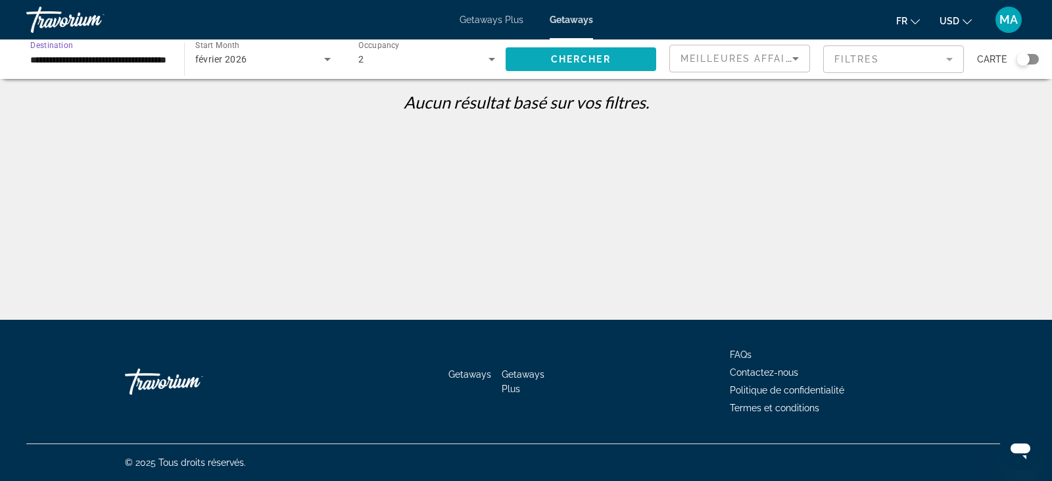
click at [608, 62] on span "Chercher" at bounding box center [581, 59] width 60 height 11
click at [99, 57] on input "**********" at bounding box center [98, 60] width 137 height 16
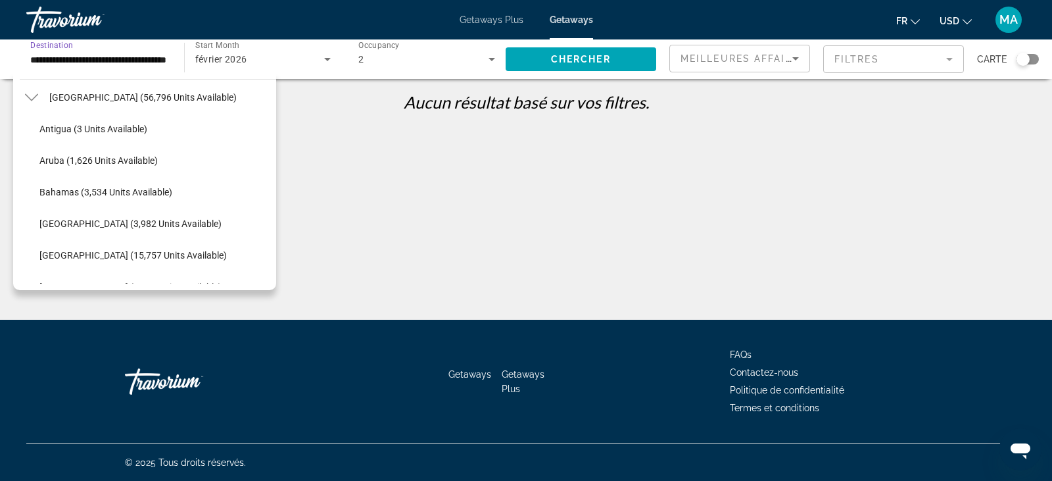
scroll to position [131, 0]
click at [127, 155] on span "Aruba (1,626 units available)" at bounding box center [98, 159] width 118 height 11
type input "**********"
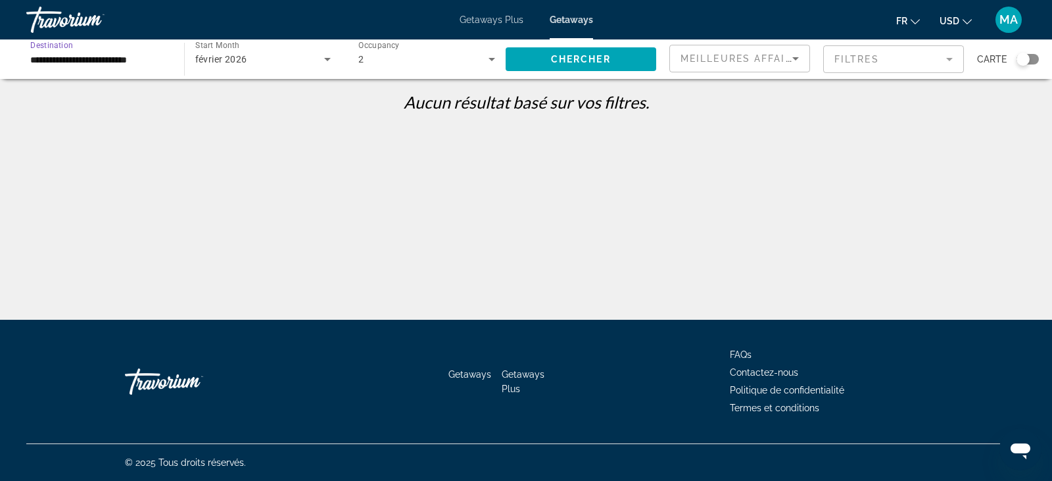
click at [615, 35] on div "Getaways Plus Getaways fr English Español Français Italiano Português русский U…" at bounding box center [526, 20] width 1052 height 34
click at [585, 57] on span "Chercher" at bounding box center [581, 59] width 60 height 11
click at [90, 53] on input "**********" at bounding box center [98, 60] width 137 height 16
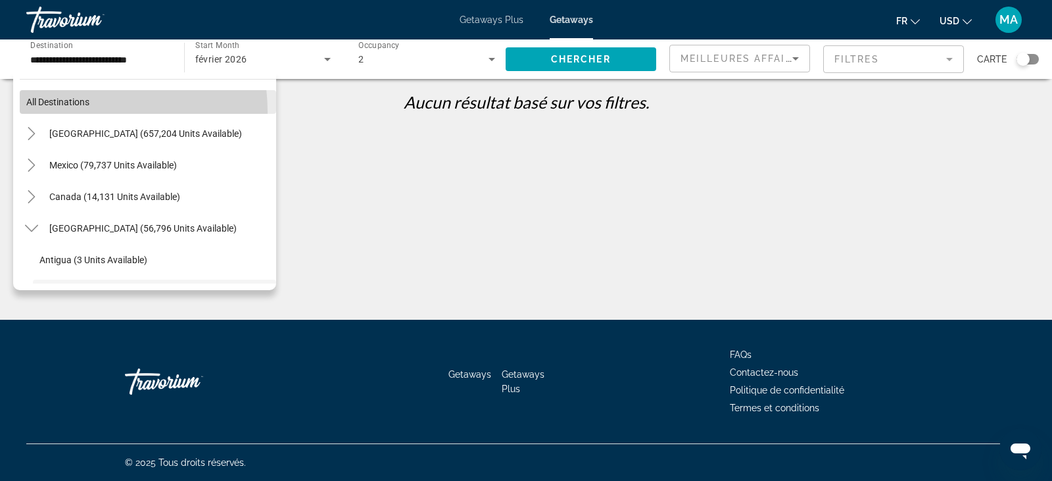
click at [74, 112] on span "Search widget" at bounding box center [148, 102] width 256 height 32
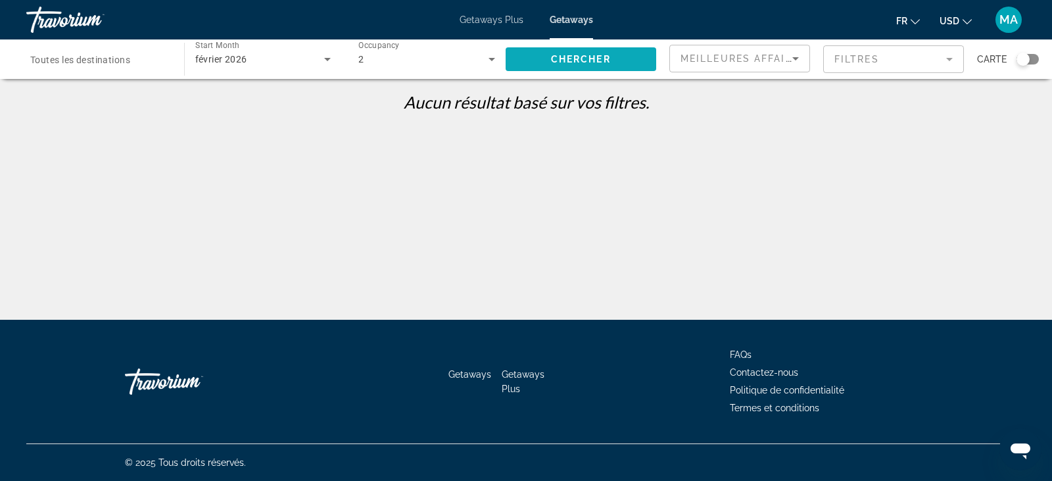
click at [594, 61] on span "Chercher" at bounding box center [581, 59] width 60 height 11
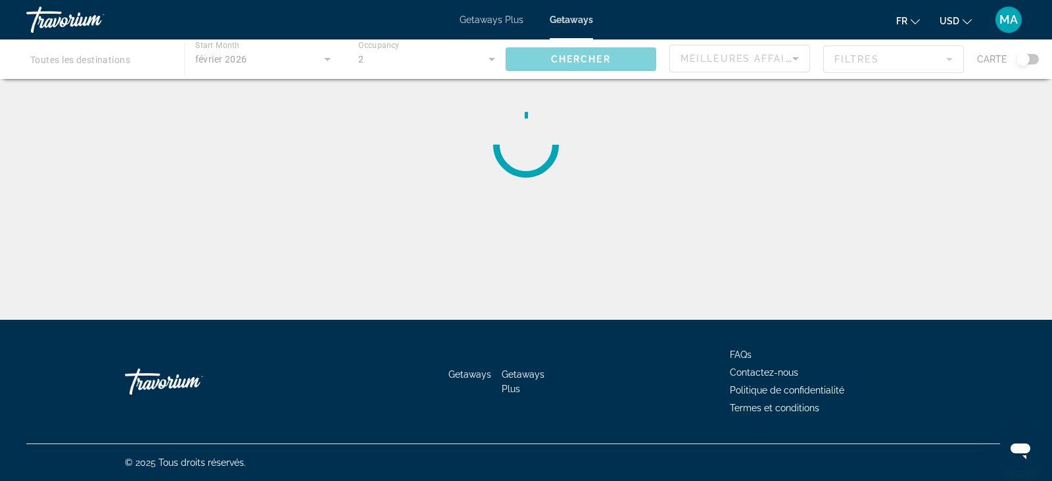
click at [962, 22] on button "USD USD ($) MXN (Mex$) CAD (Can$) GBP (£) EUR (€) AUD (A$) NZD (NZ$) CNY (CN¥)" at bounding box center [955, 20] width 32 height 19
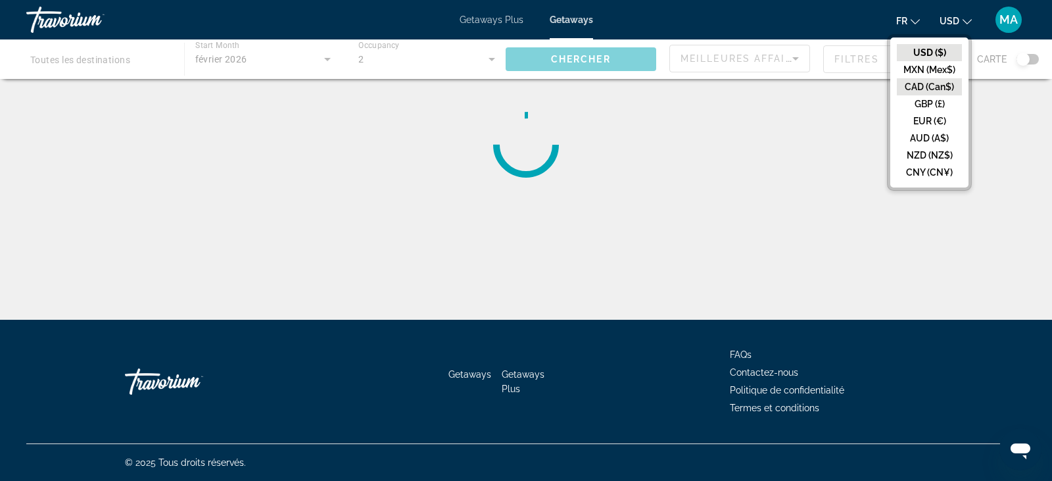
click at [943, 87] on button "CAD (Can$)" at bounding box center [929, 86] width 65 height 17
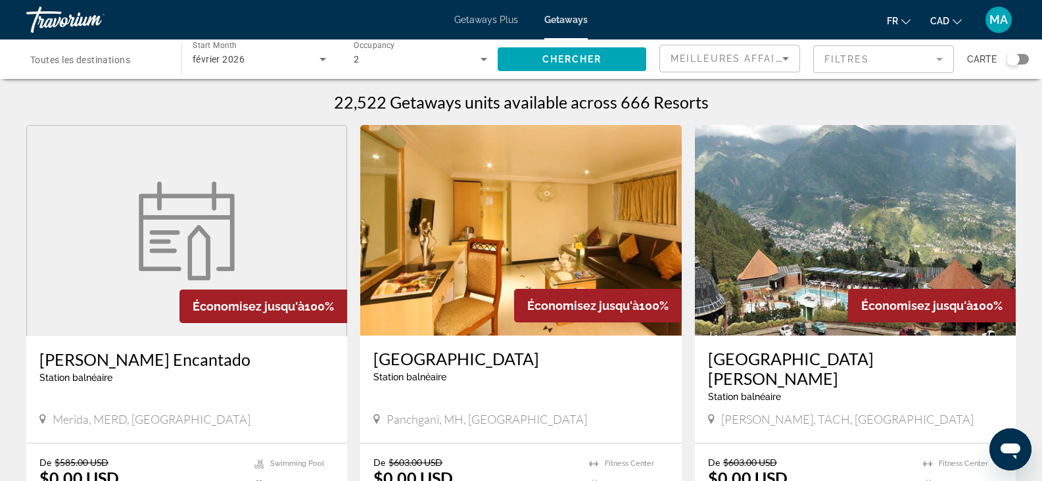
click at [868, 57] on mat-form-field "Filtres" at bounding box center [883, 59] width 141 height 28
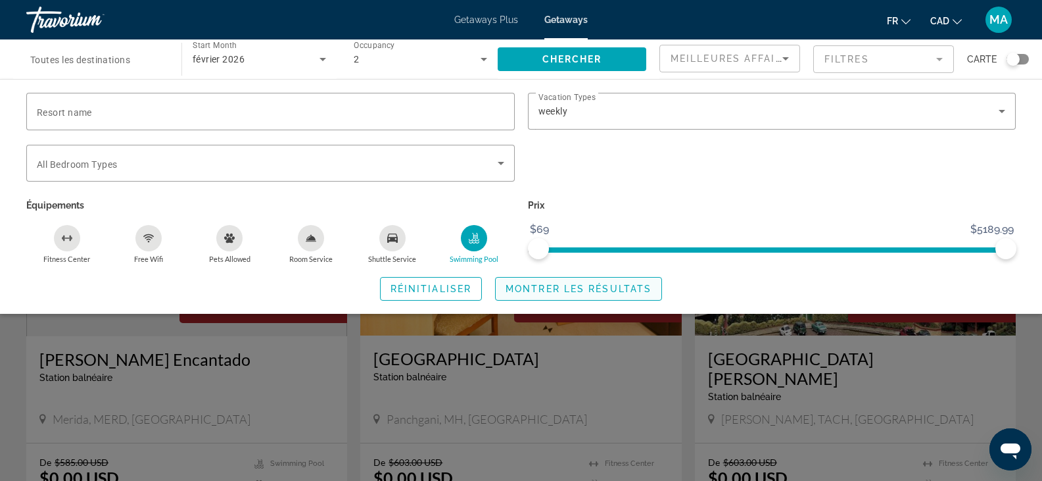
click at [581, 291] on span "Montrer les résultats" at bounding box center [578, 288] width 146 height 11
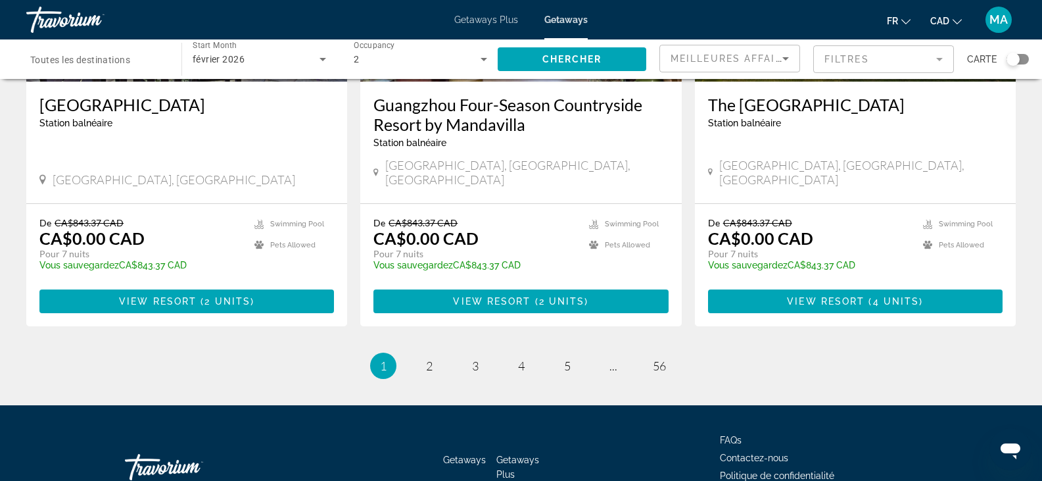
scroll to position [1666, 0]
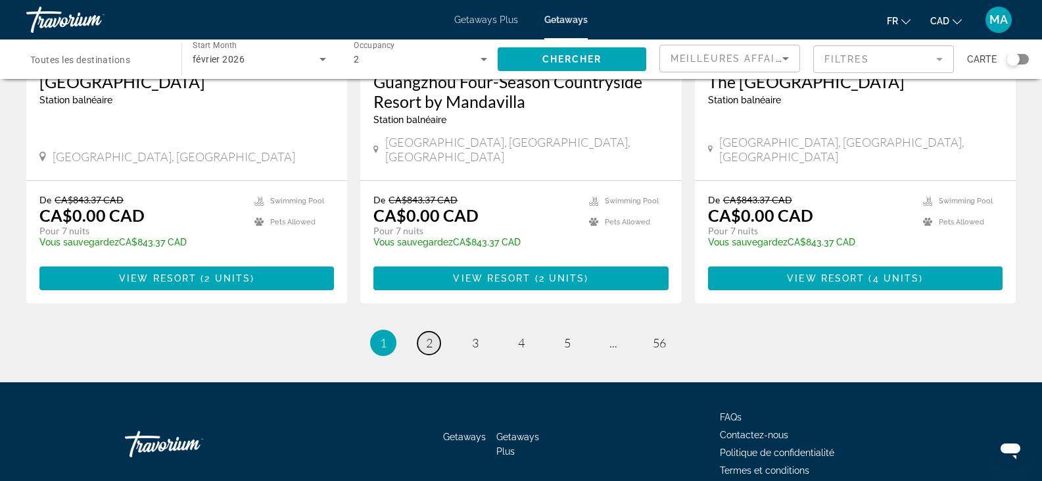
click at [427, 335] on span "2" at bounding box center [429, 342] width 7 height 14
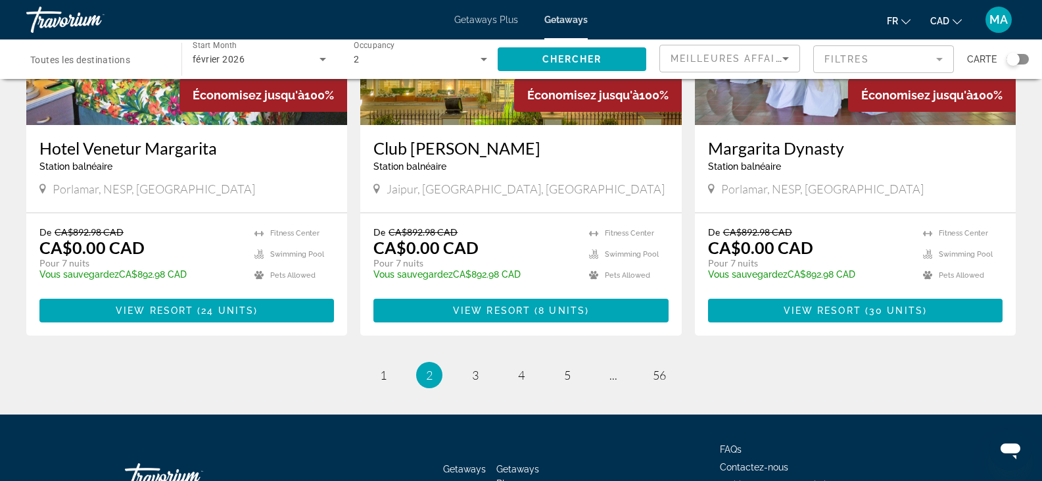
scroll to position [1646, 0]
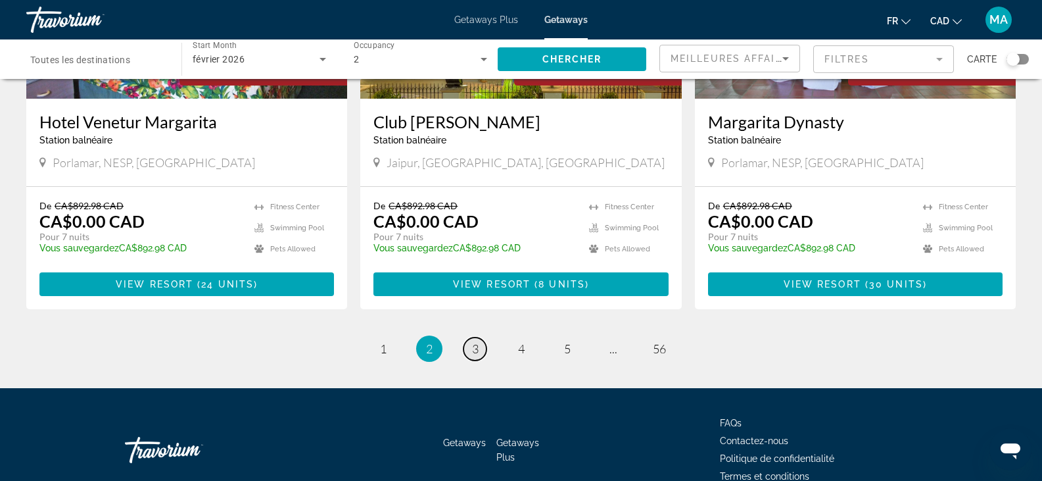
click at [467, 337] on link "page 3" at bounding box center [474, 348] width 23 height 23
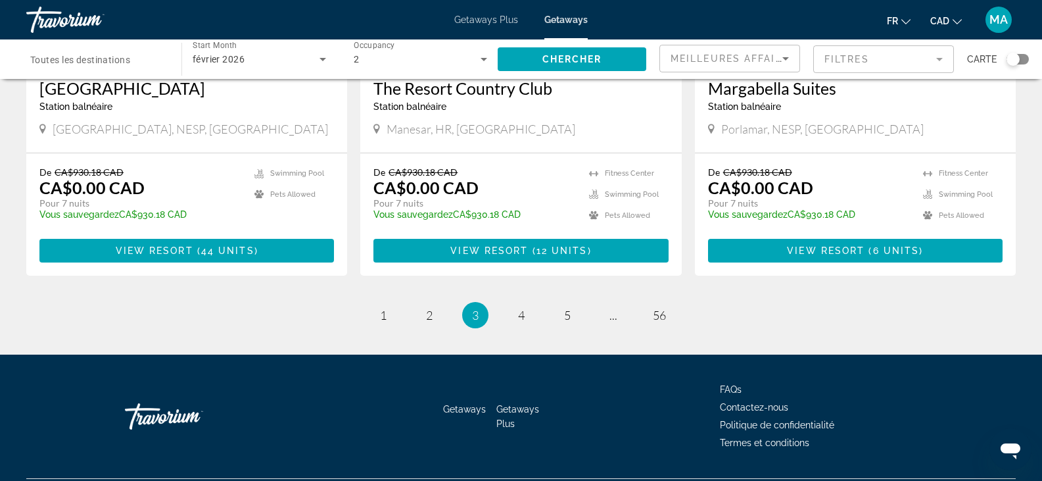
scroll to position [1646, 0]
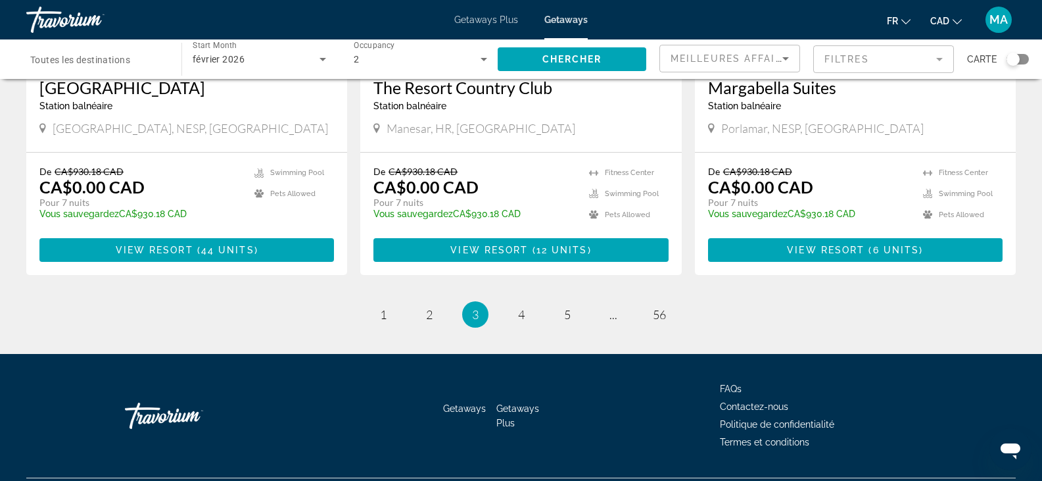
click at [872, 63] on mat-form-field "Filtres" at bounding box center [883, 59] width 141 height 28
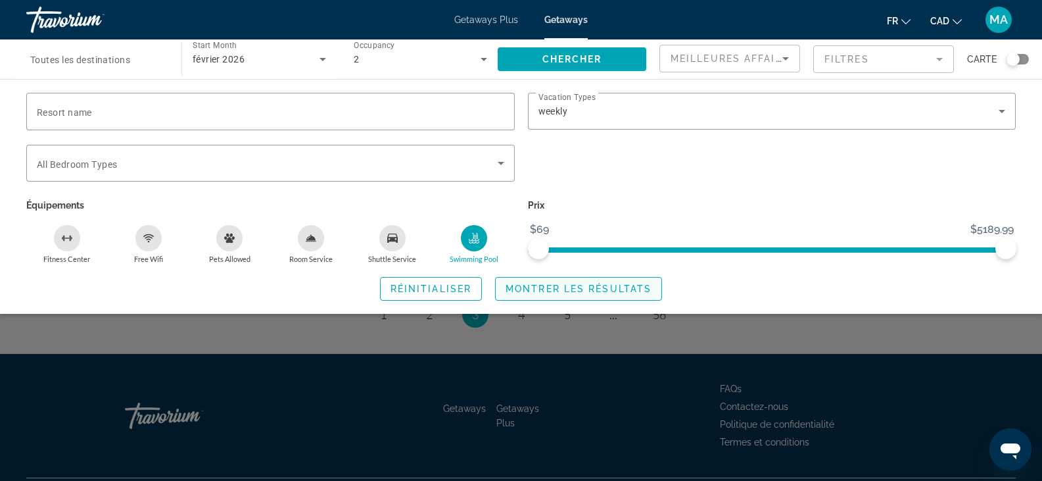
click at [534, 298] on span "Search widget" at bounding box center [579, 289] width 166 height 32
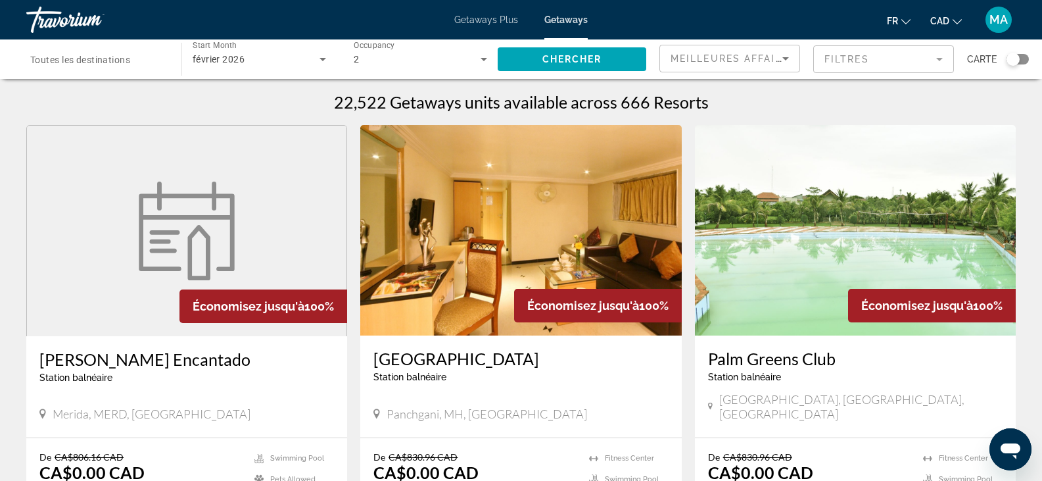
click at [82, 60] on span "Toutes les destinations" at bounding box center [80, 60] width 100 height 11
click at [82, 60] on input "Destination Toutes les destinations" at bounding box center [97, 60] width 134 height 16
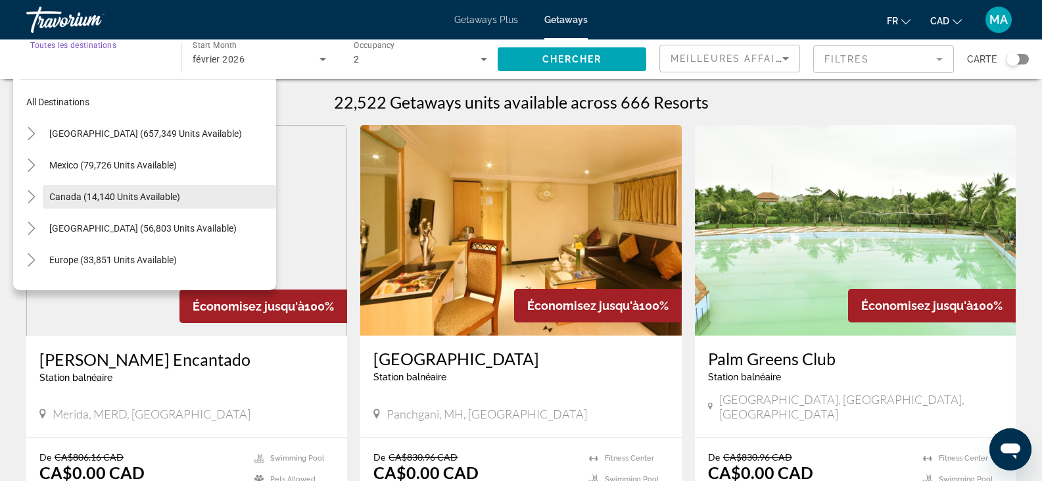
click at [128, 199] on span "Canada (14,140 units available)" at bounding box center [114, 196] width 131 height 11
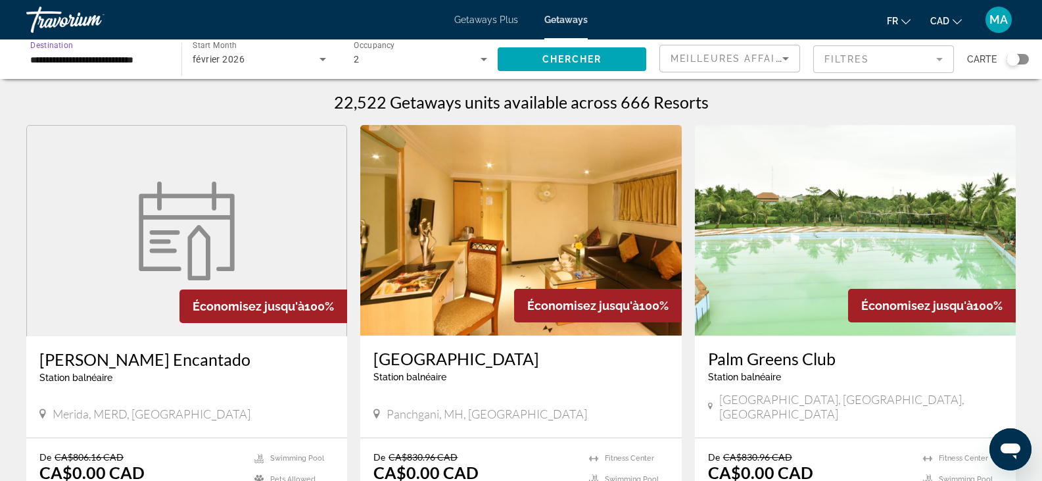
click at [110, 60] on input "**********" at bounding box center [97, 60] width 134 height 16
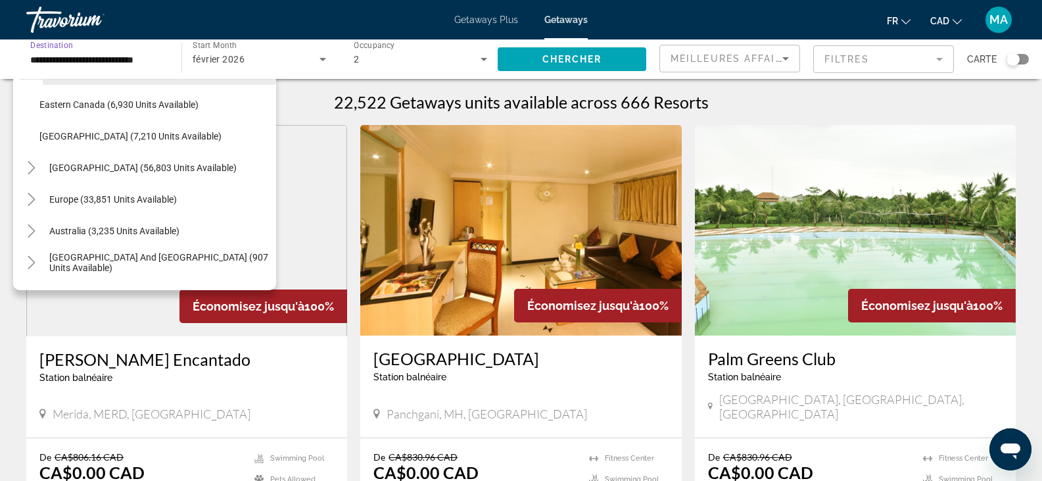
scroll to position [147, 0]
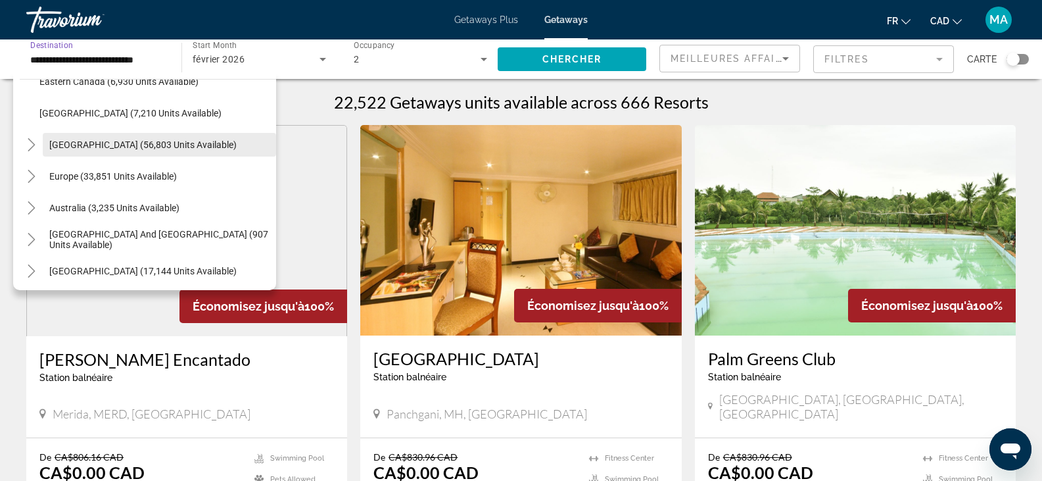
click at [141, 145] on span "[GEOGRAPHIC_DATA] (56,803 units available)" at bounding box center [142, 144] width 187 height 11
type input "**********"
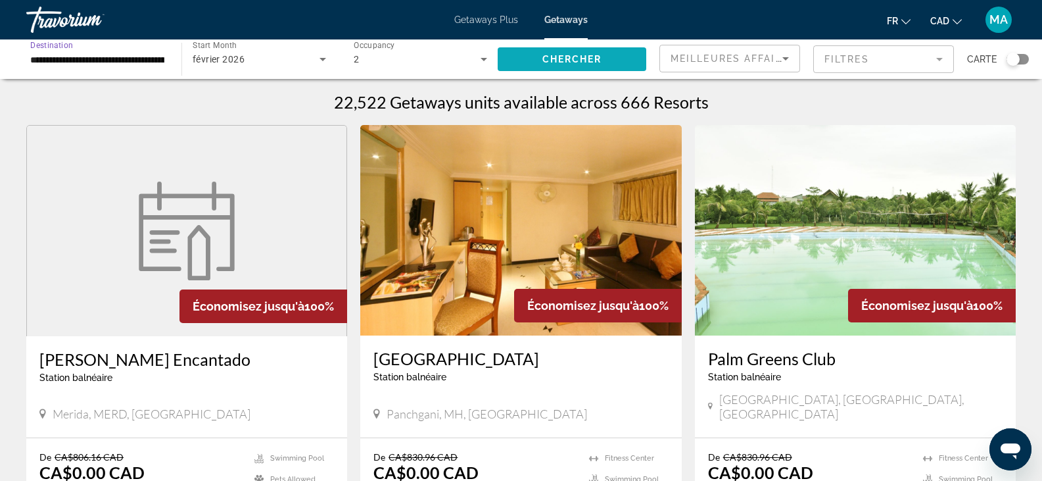
click at [530, 61] on span "Search widget" at bounding box center [572, 59] width 149 height 32
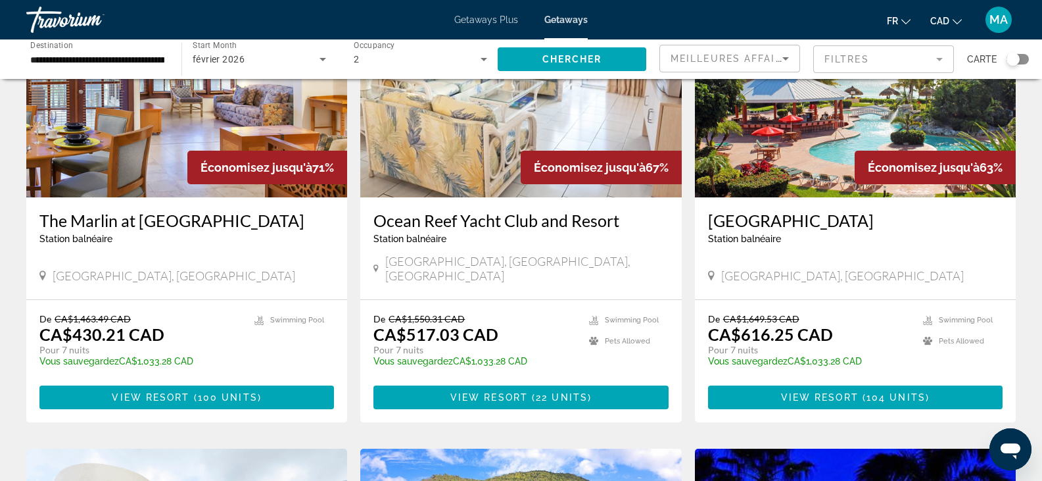
scroll to position [592, 0]
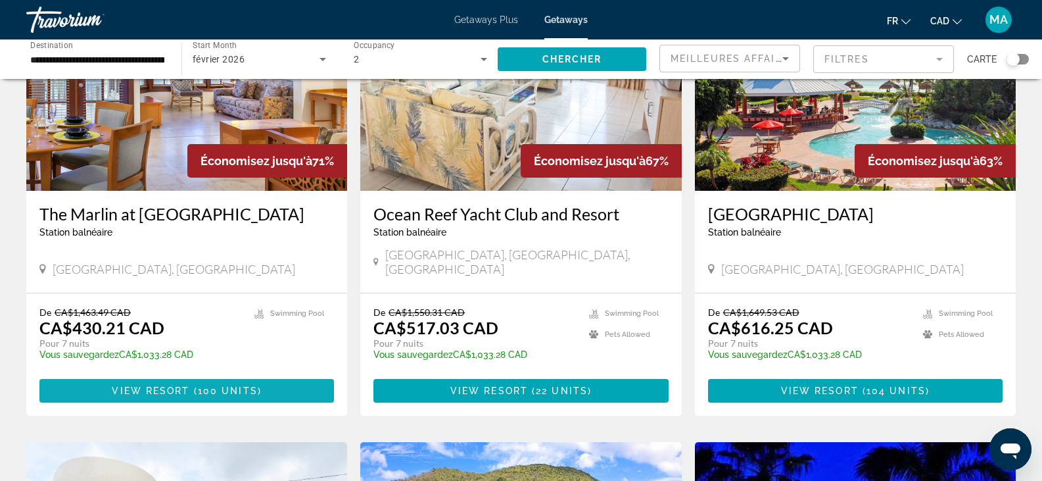
click at [191, 385] on span "Main content" at bounding box center [192, 390] width 4 height 11
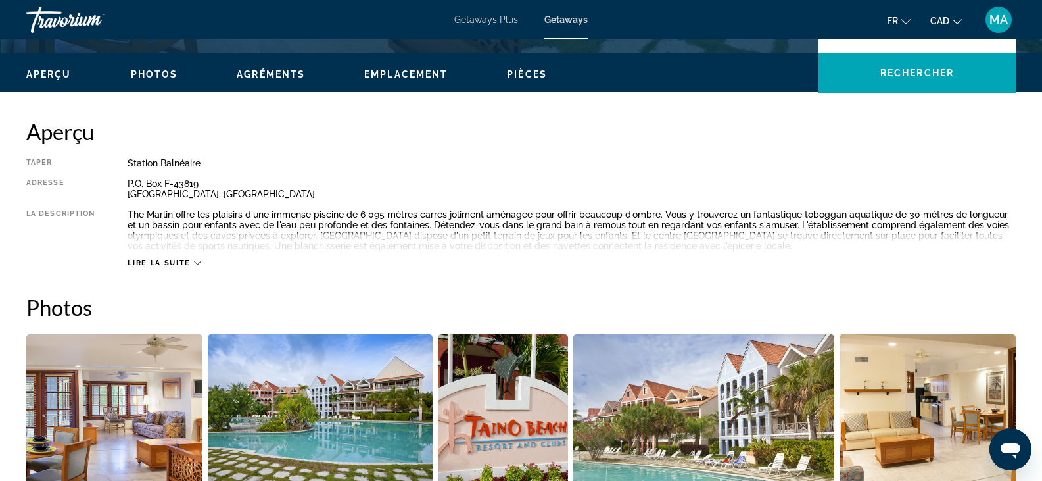
scroll to position [460, 0]
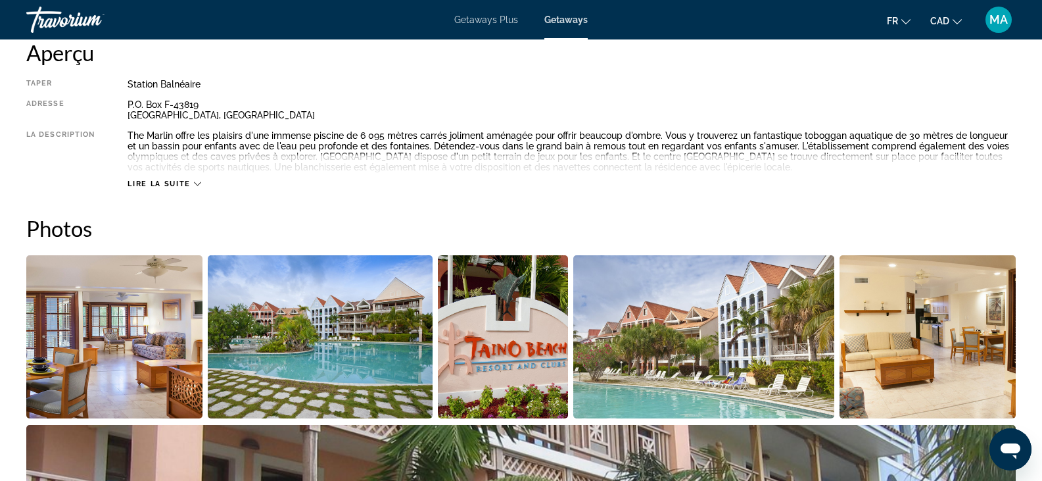
click at [170, 176] on div "Lire la suite" at bounding box center [572, 171] width 888 height 36
click at [189, 180] on span "Lire la suite" at bounding box center [159, 183] width 62 height 9
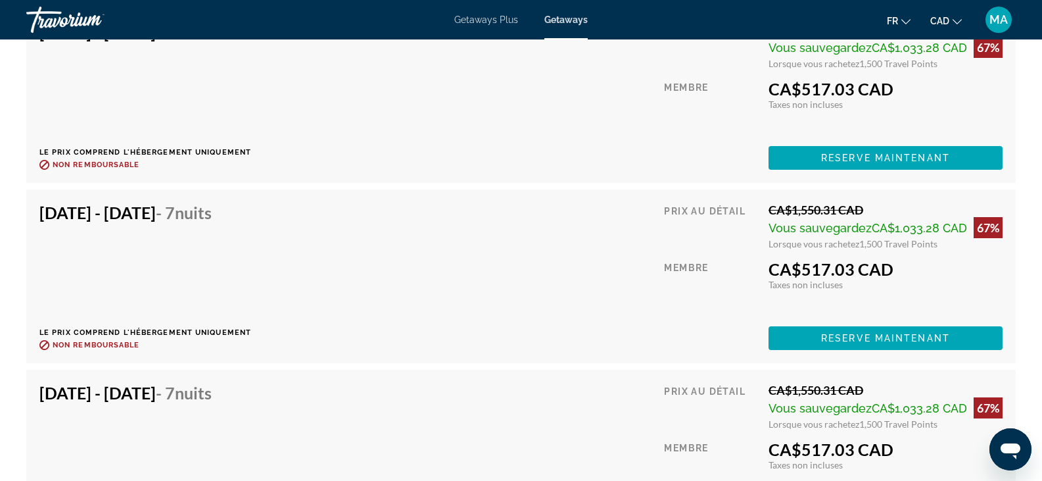
scroll to position [6771, 0]
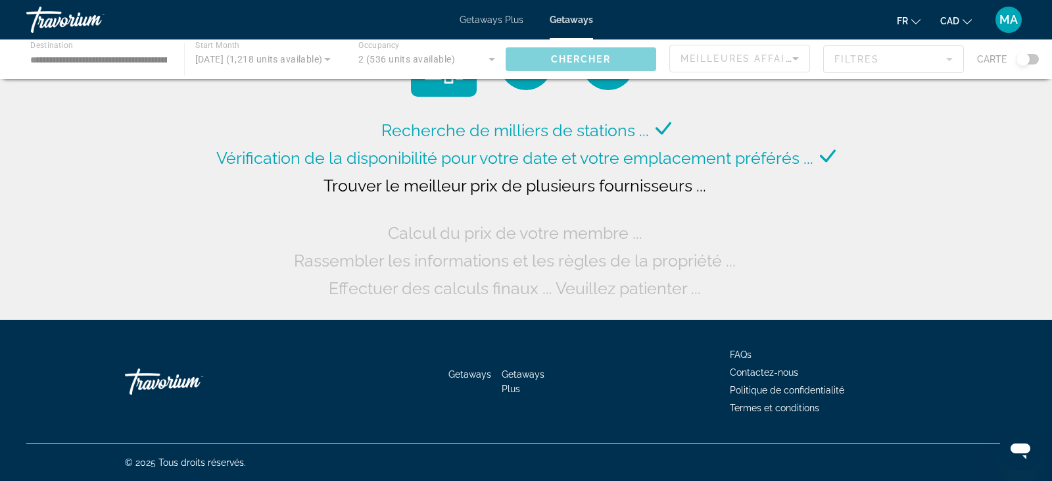
click at [490, 22] on span "Getaways Plus" at bounding box center [491, 19] width 64 height 11
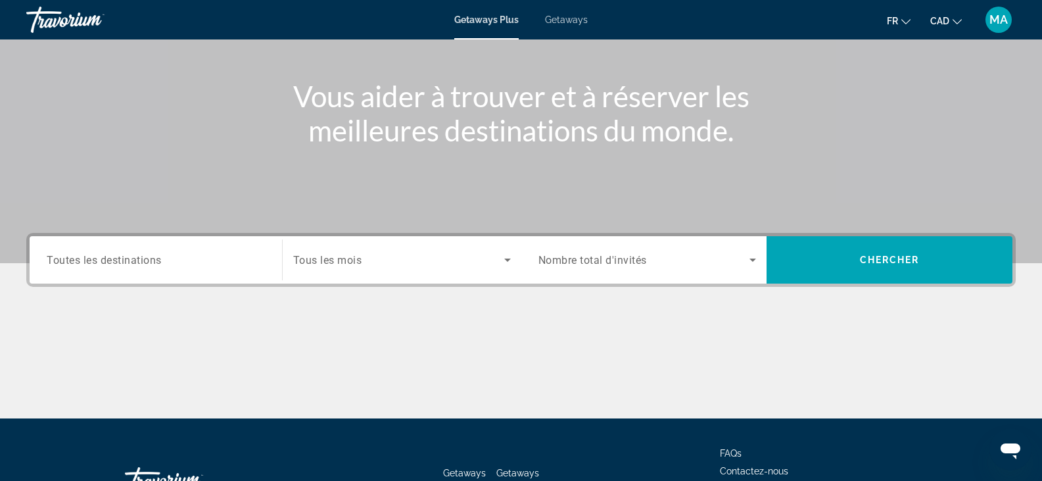
click at [187, 261] on input "Destination Toutes les destinations" at bounding box center [156, 260] width 218 height 16
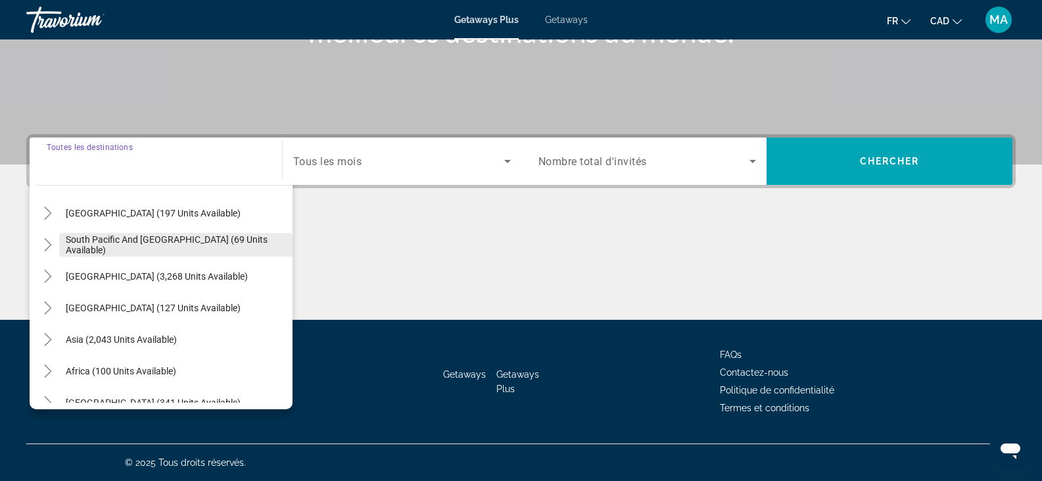
scroll to position [213, 0]
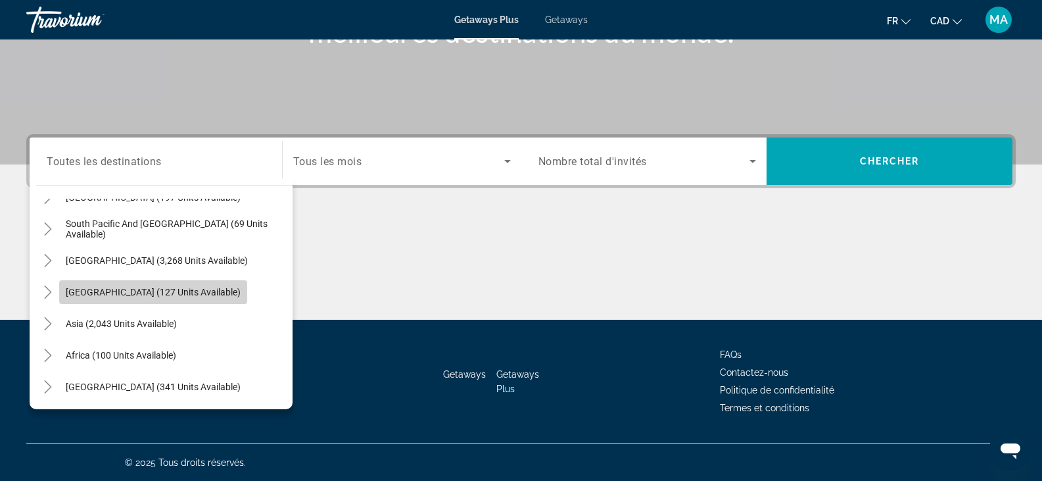
click at [154, 290] on span "[GEOGRAPHIC_DATA] (127 units available)" at bounding box center [153, 292] width 175 height 11
type input "**********"
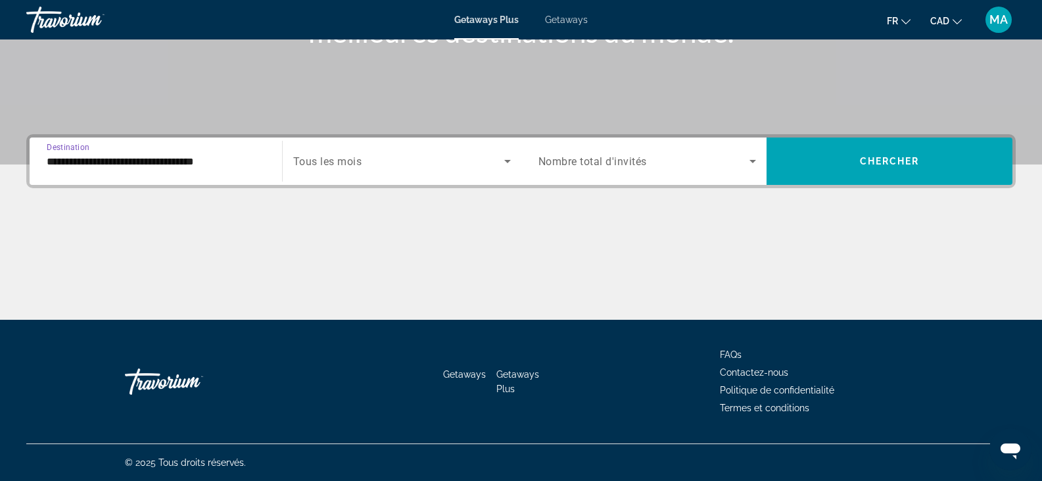
click at [398, 170] on div "Search widget" at bounding box center [402, 161] width 218 height 37
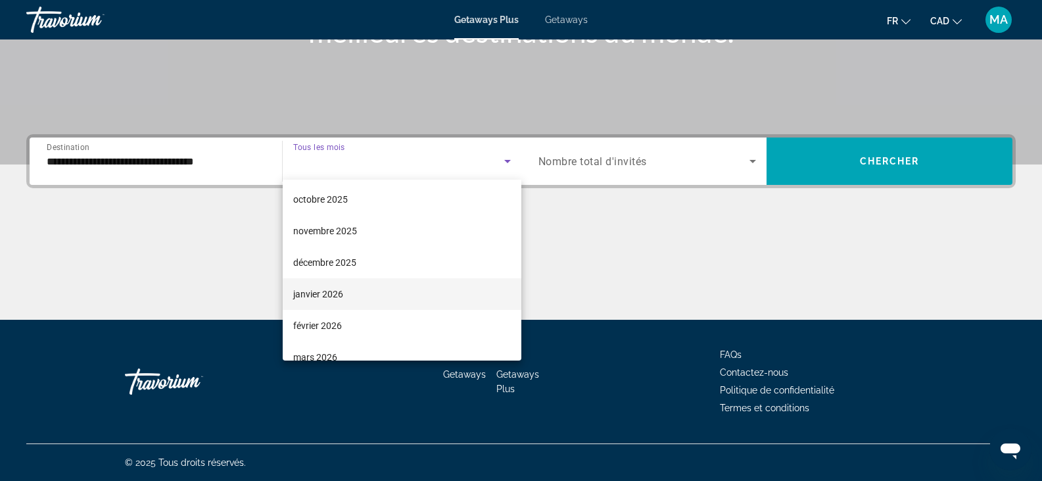
scroll to position [197, 0]
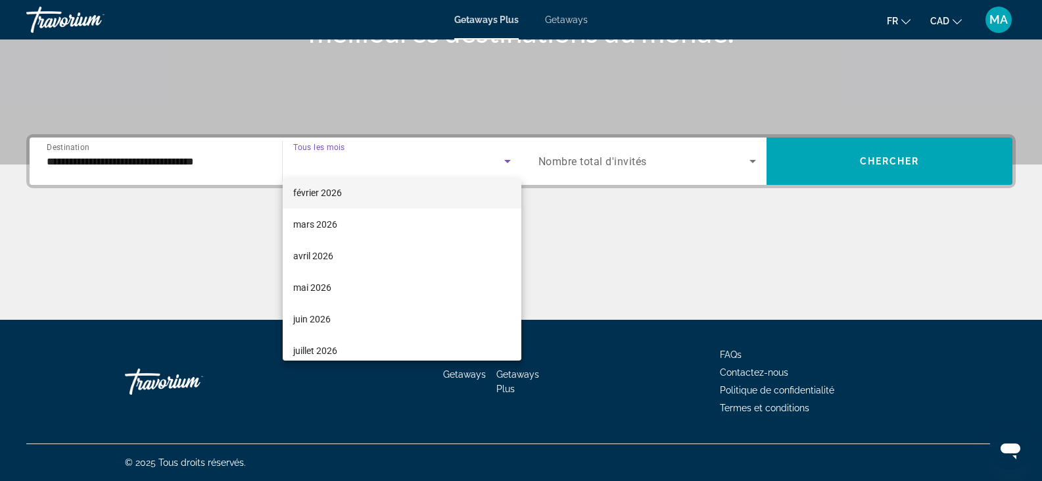
click at [325, 191] on span "février 2026" at bounding box center [317, 193] width 49 height 16
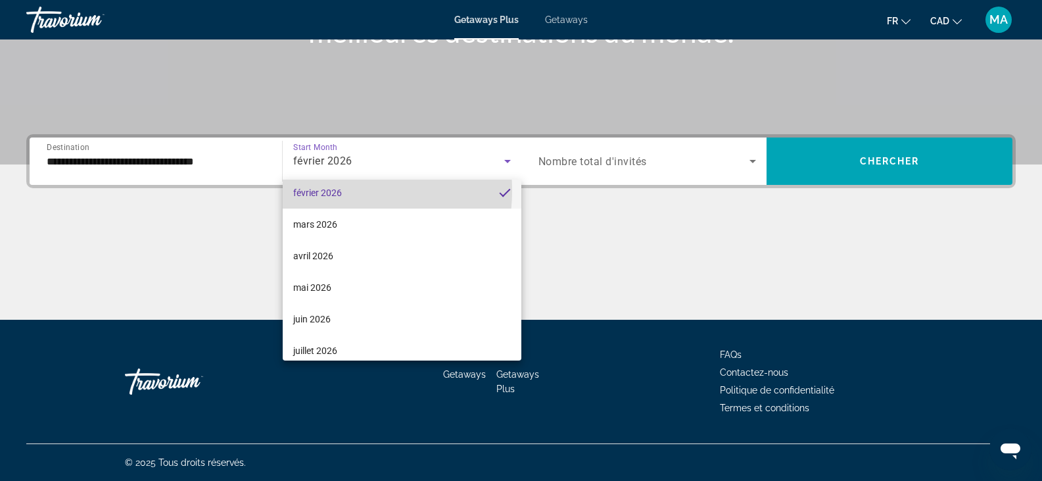
scroll to position [195, 0]
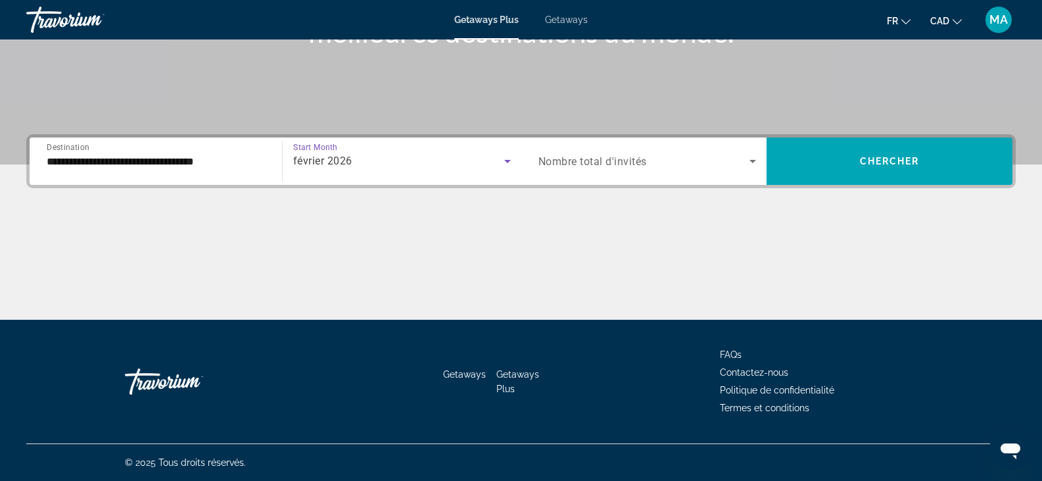
click at [654, 162] on span "Search widget" at bounding box center [644, 161] width 212 height 16
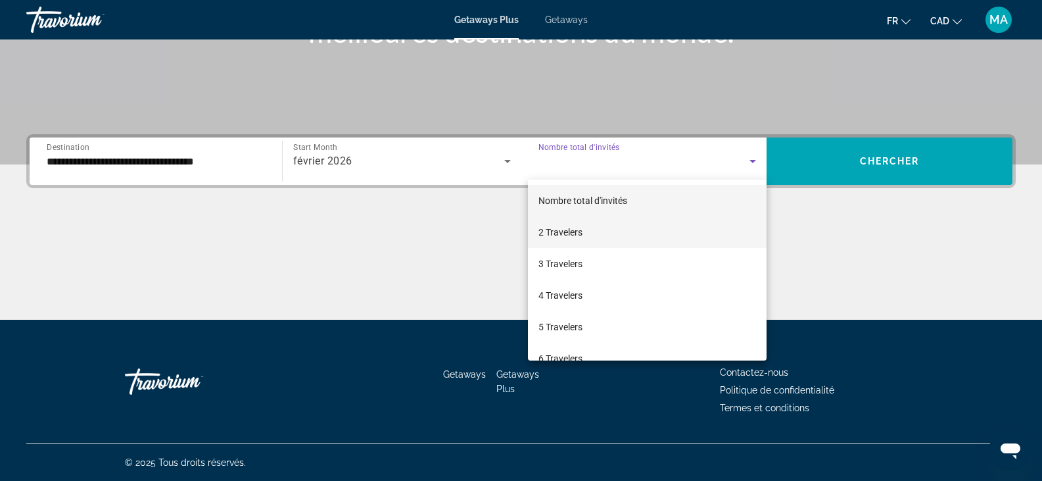
drag, startPoint x: 574, startPoint y: 239, endPoint x: 582, endPoint y: 231, distance: 10.7
click at [574, 238] on span "2 Travelers" at bounding box center [560, 232] width 44 height 16
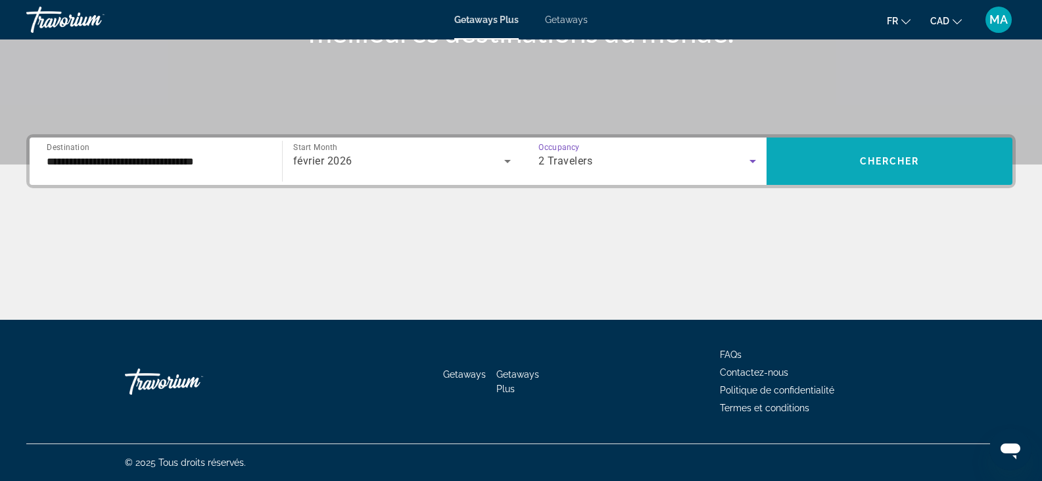
click at [886, 162] on span "Chercher" at bounding box center [890, 161] width 60 height 11
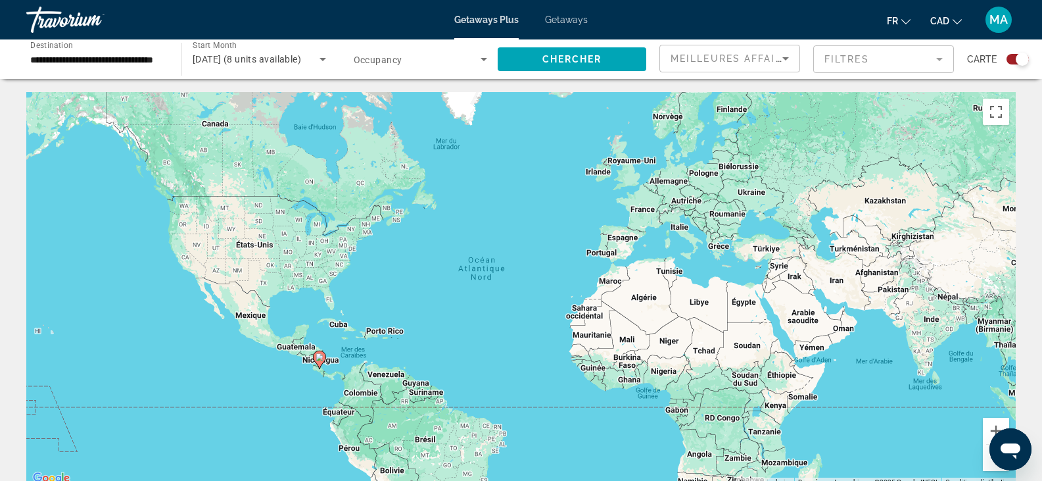
click at [317, 359] on image "Main content" at bounding box center [320, 357] width 8 height 8
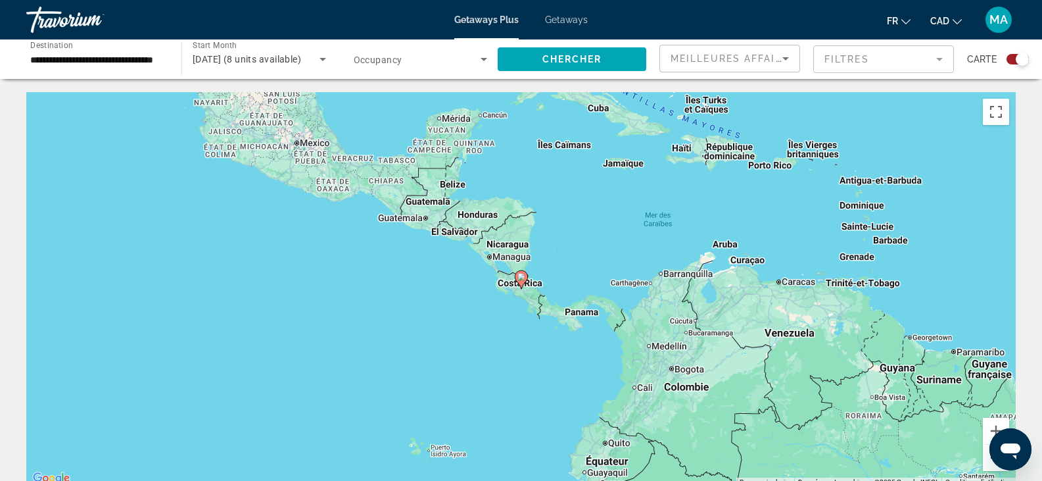
click at [523, 278] on image "Main content" at bounding box center [521, 277] width 8 height 8
type input "**********"
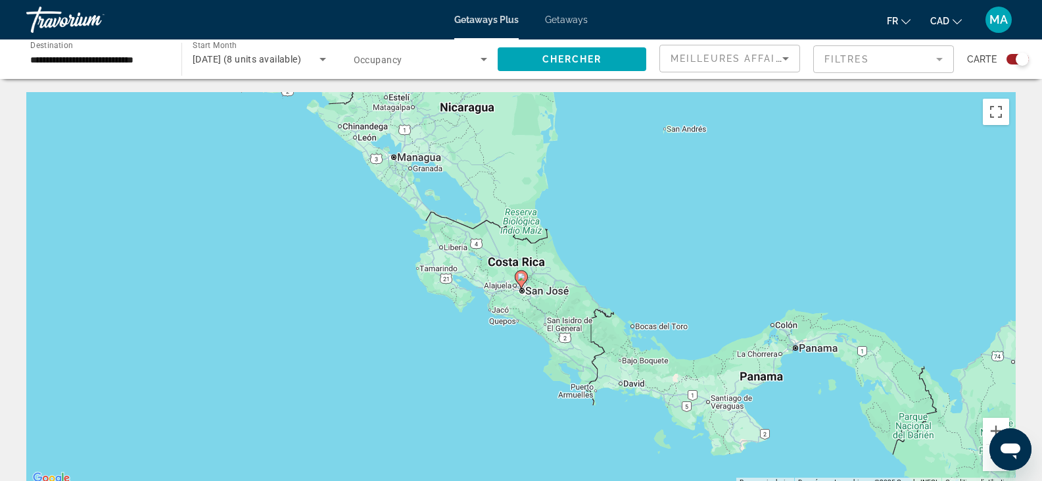
click at [523, 278] on image "Main content" at bounding box center [521, 277] width 8 height 8
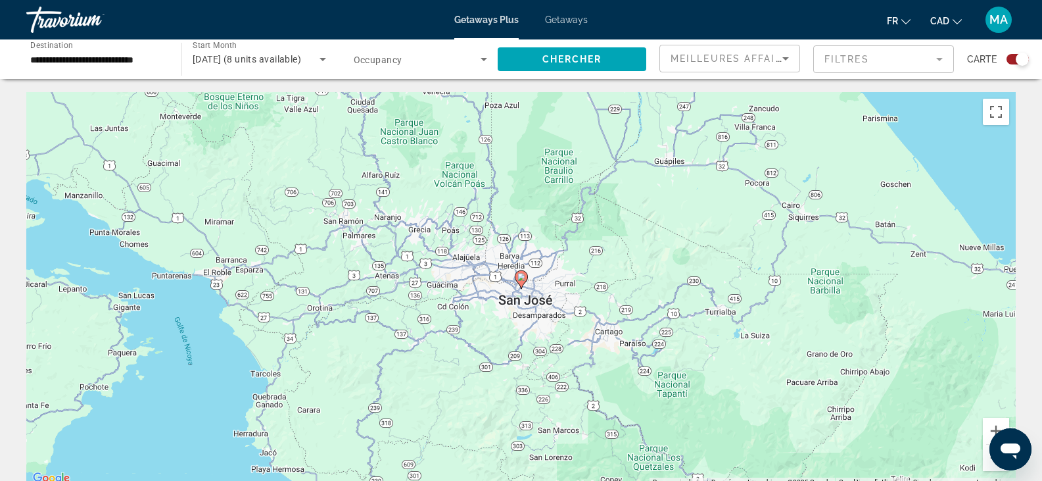
click at [523, 278] on image "Main content" at bounding box center [521, 277] width 8 height 8
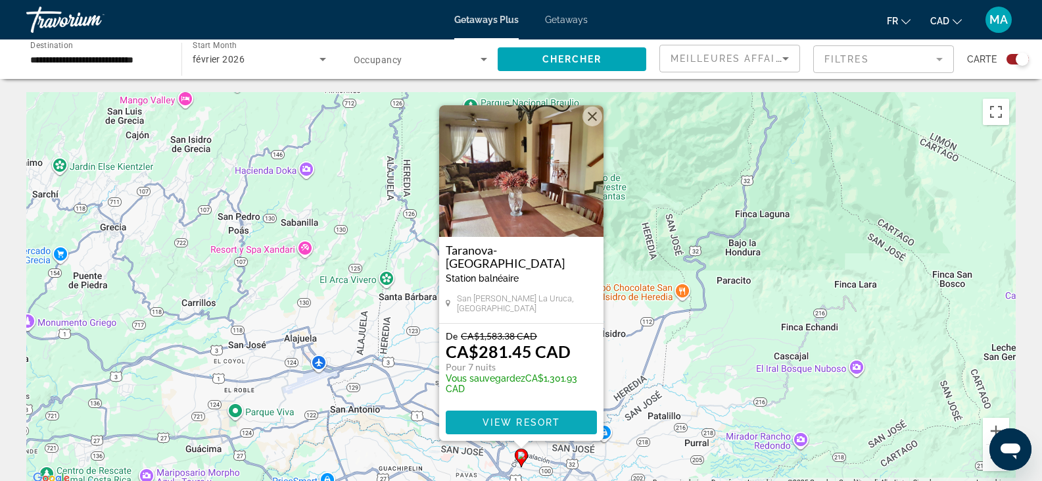
click at [496, 422] on span "View Resort" at bounding box center [521, 422] width 78 height 11
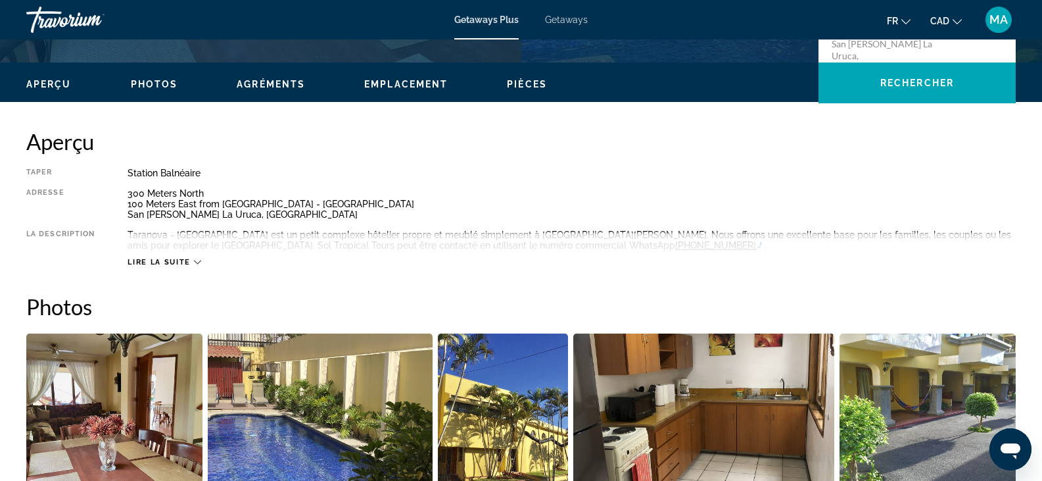
scroll to position [394, 0]
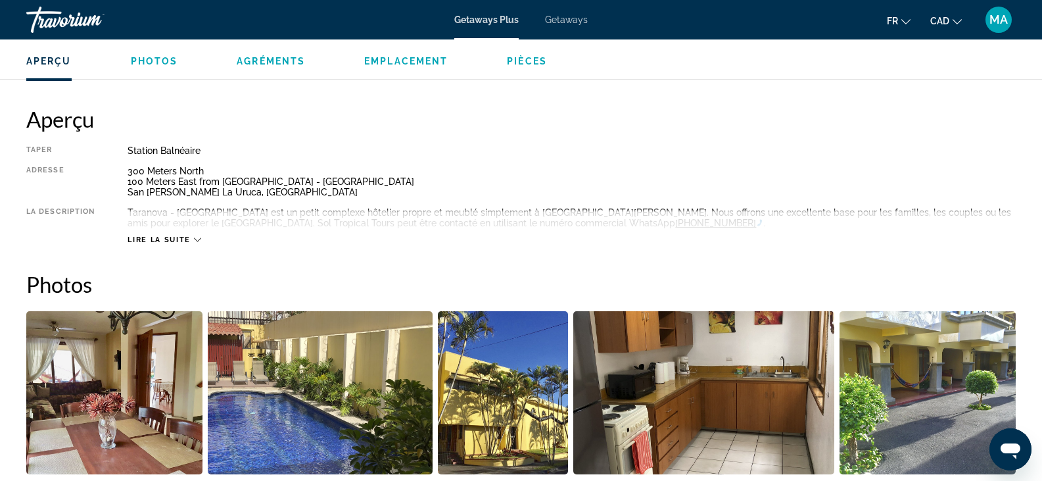
click at [161, 239] on span "Lire la suite" at bounding box center [159, 239] width 62 height 9
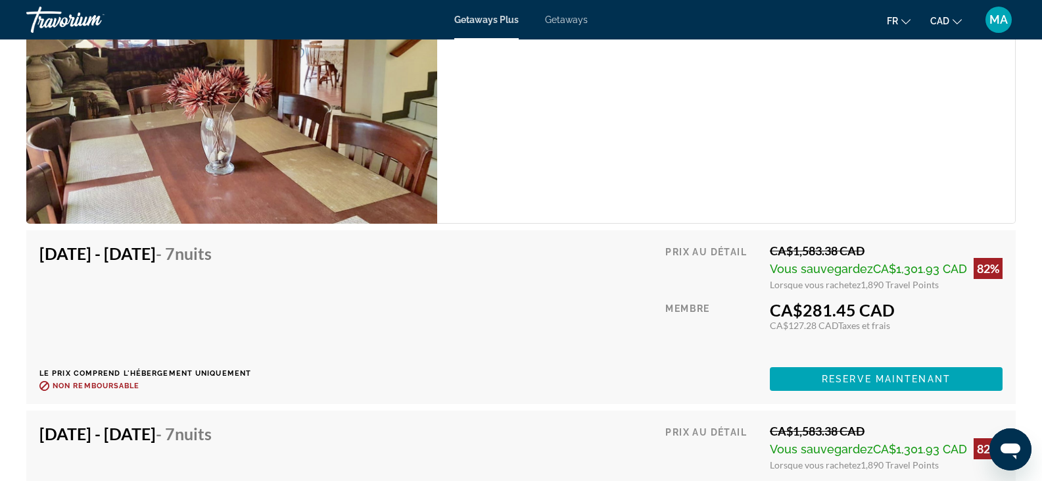
scroll to position [1914, 0]
